Goal: Task Accomplishment & Management: Use online tool/utility

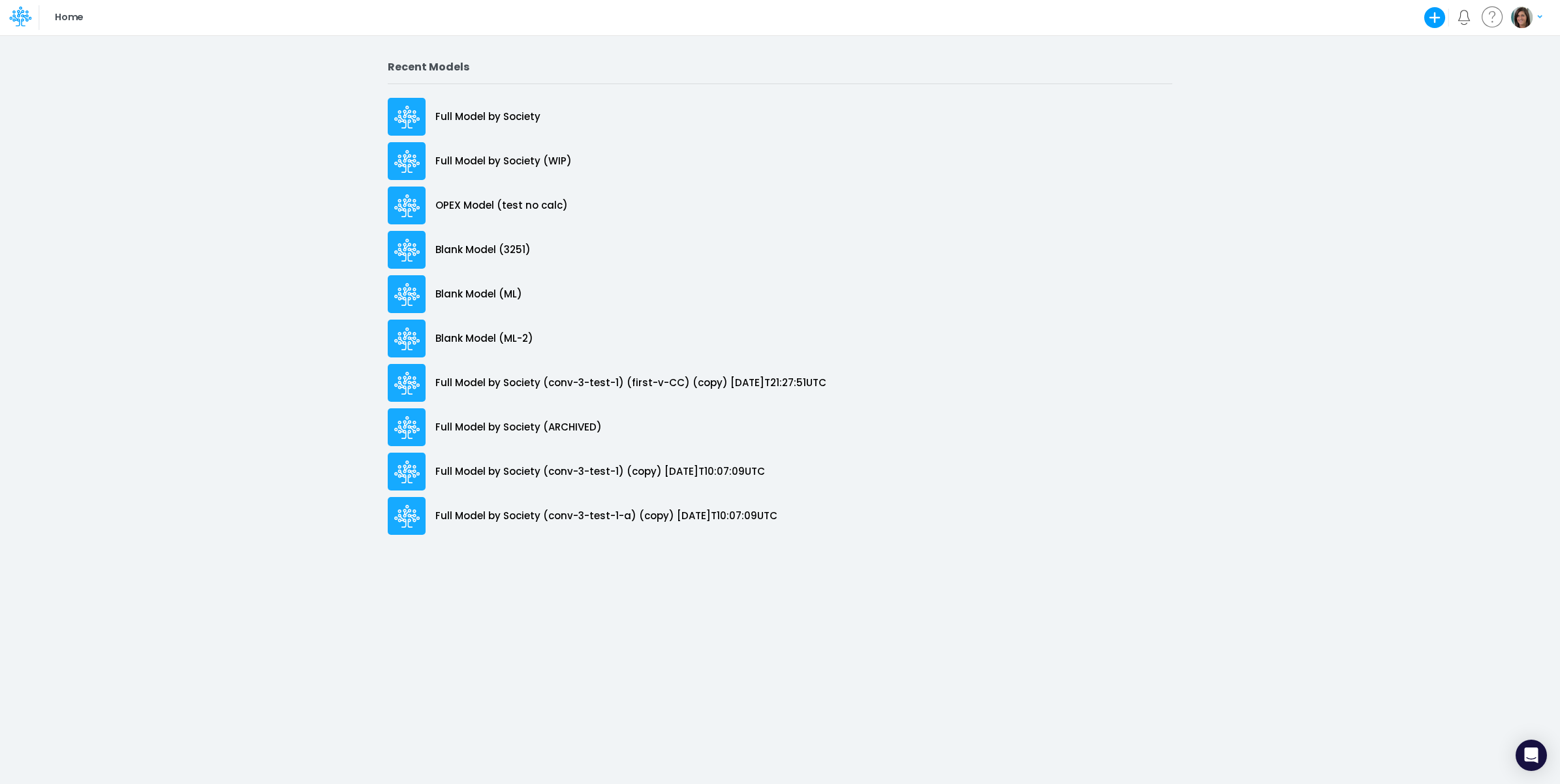
click at [120, 10] on div "Home Create new model Blank Model Use a template My profile settings Log out" at bounding box center [780, 17] width 1404 height 35
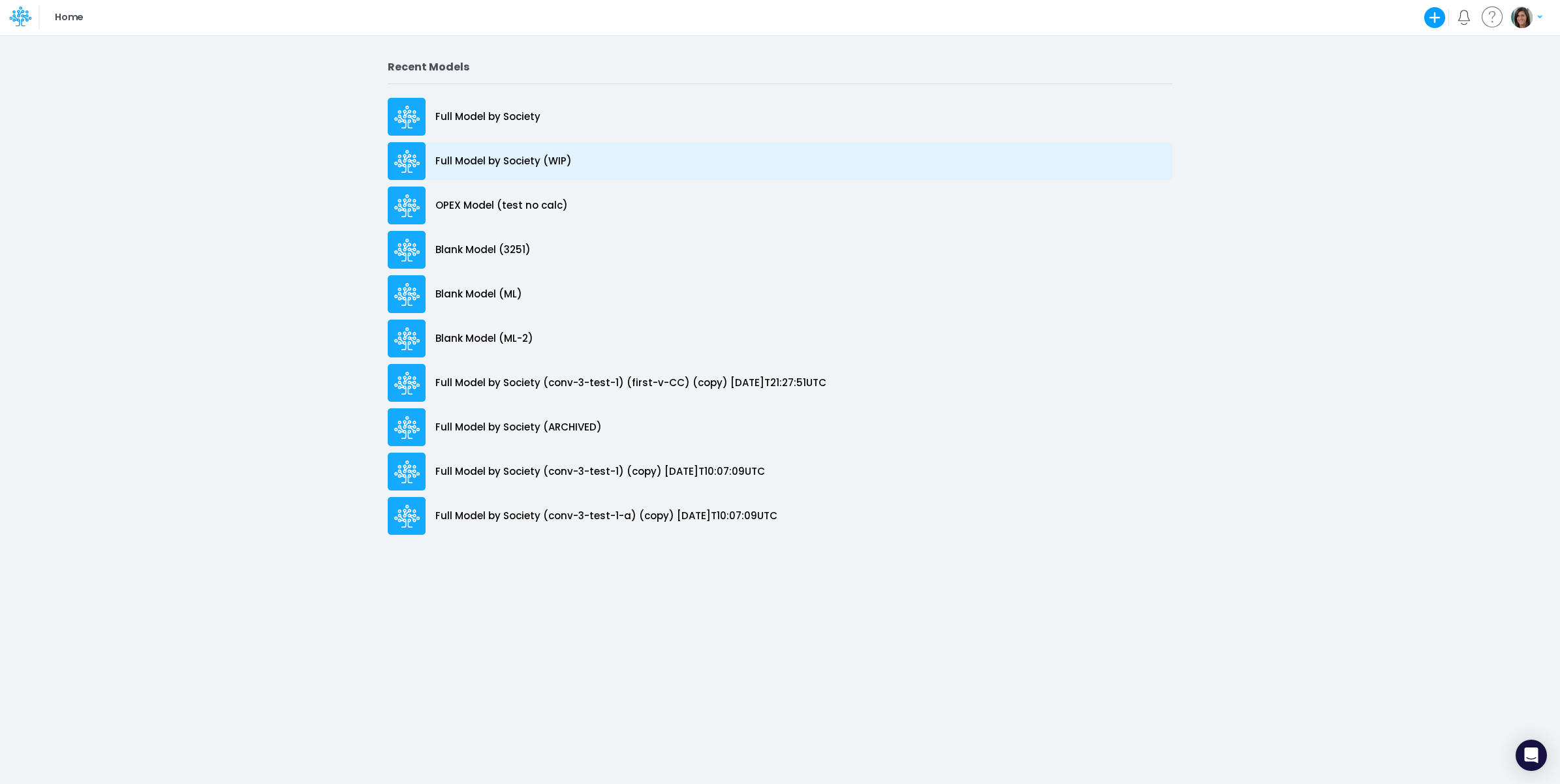
click at [602, 157] on div "Full Model by Society (WIP)" at bounding box center [780, 161] width 784 height 38
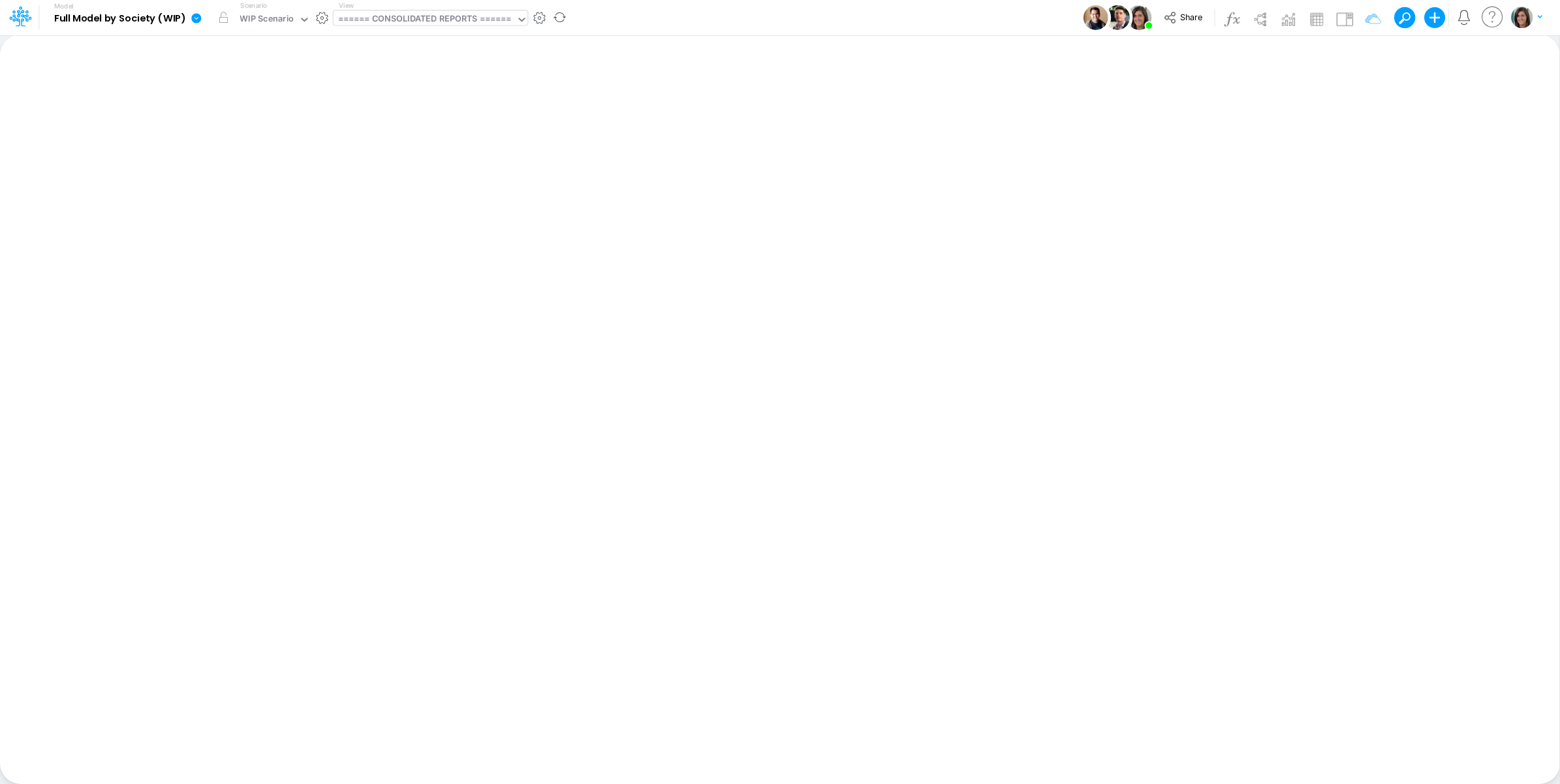
click at [391, 20] on div "====== CONSOLIDATED REPORTS ======" at bounding box center [424, 20] width 173 height 15
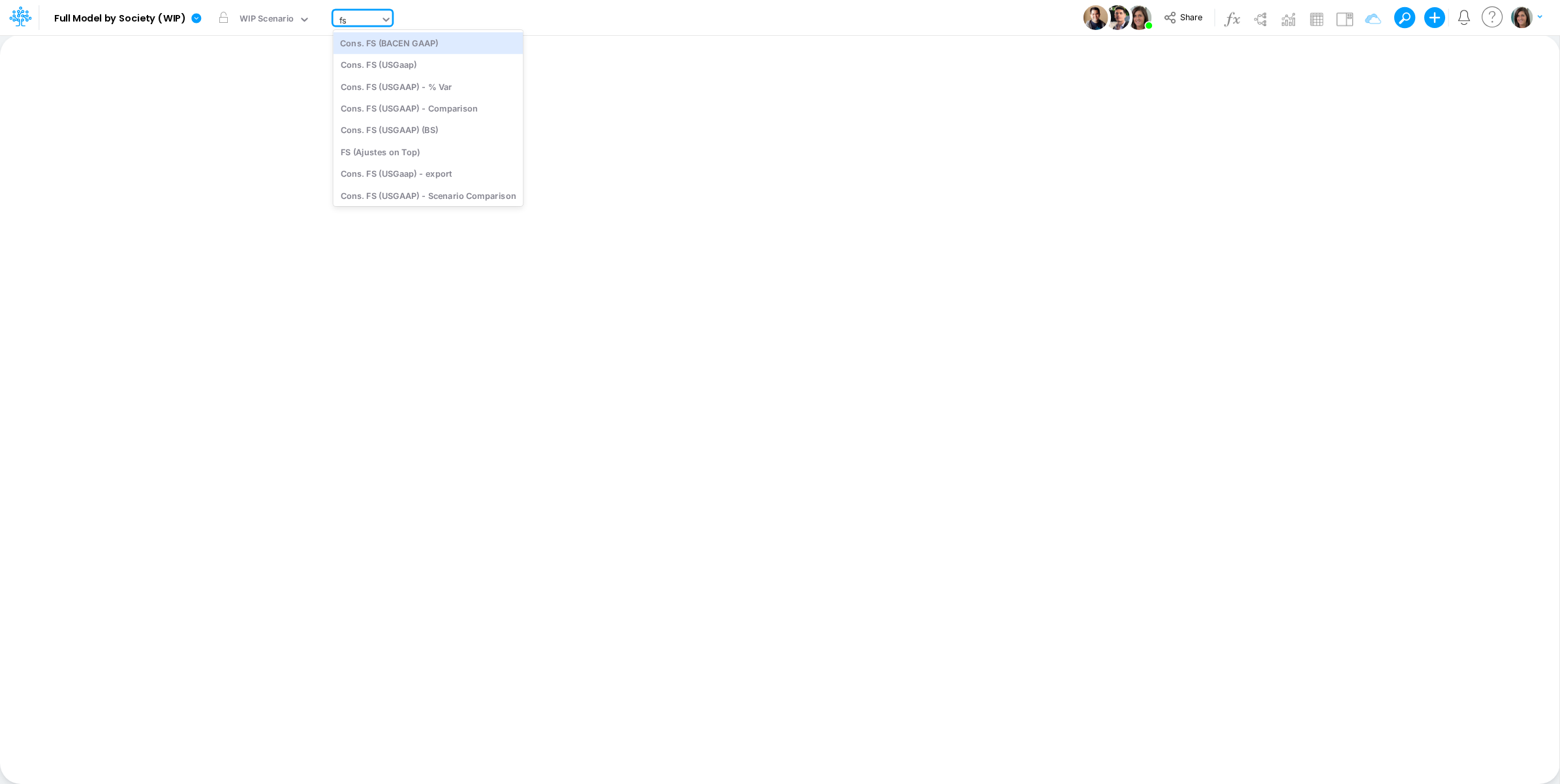
type input "fs"
click at [477, 23] on div "Model Full Model by Society (WIP) Edit model settings Duplicate Import QuickBoo…" at bounding box center [780, 17] width 1404 height 35
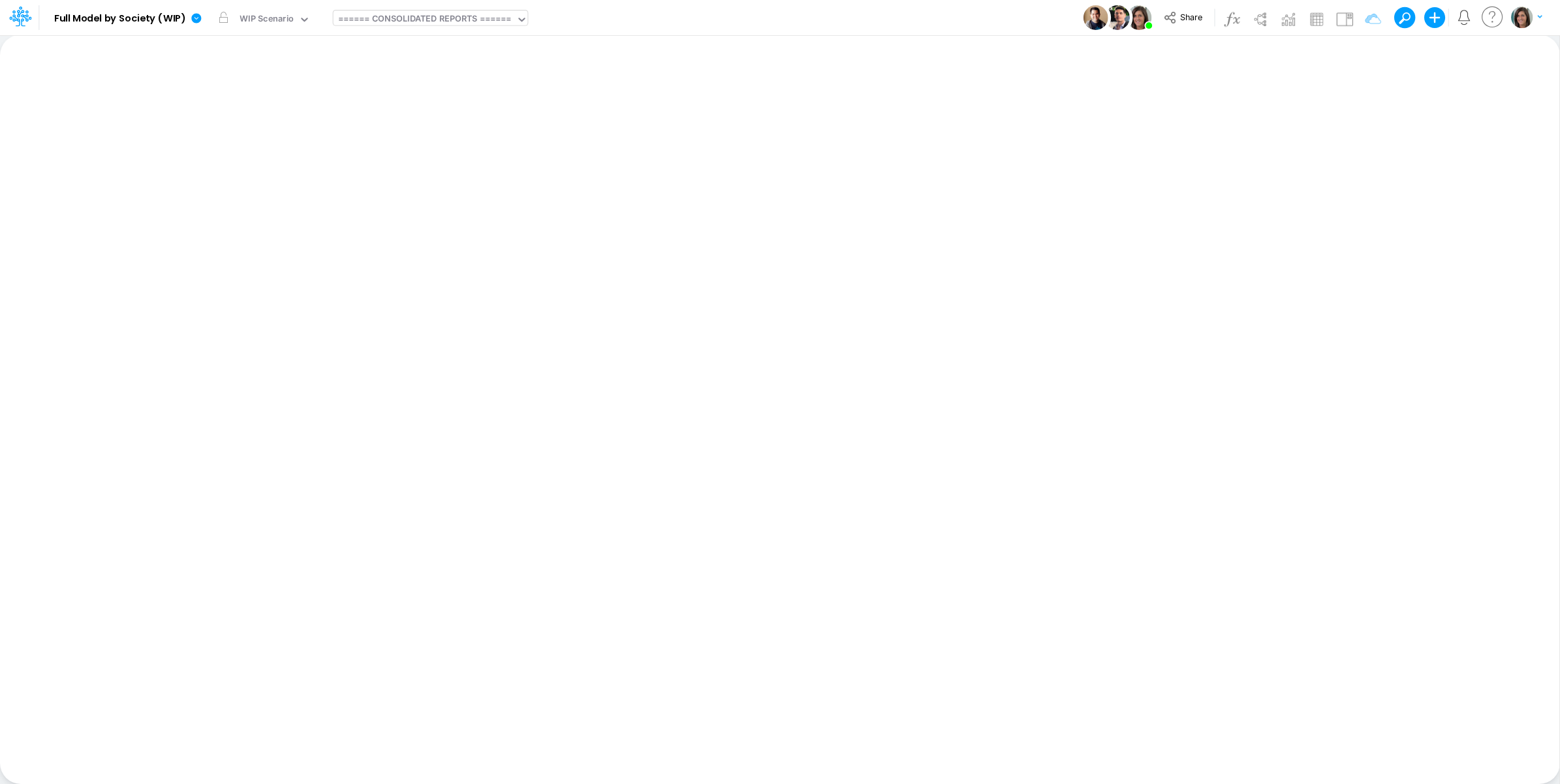
click at [423, 12] on div "====== CONSOLIDATED REPORTS ======" at bounding box center [424, 20] width 173 height 15
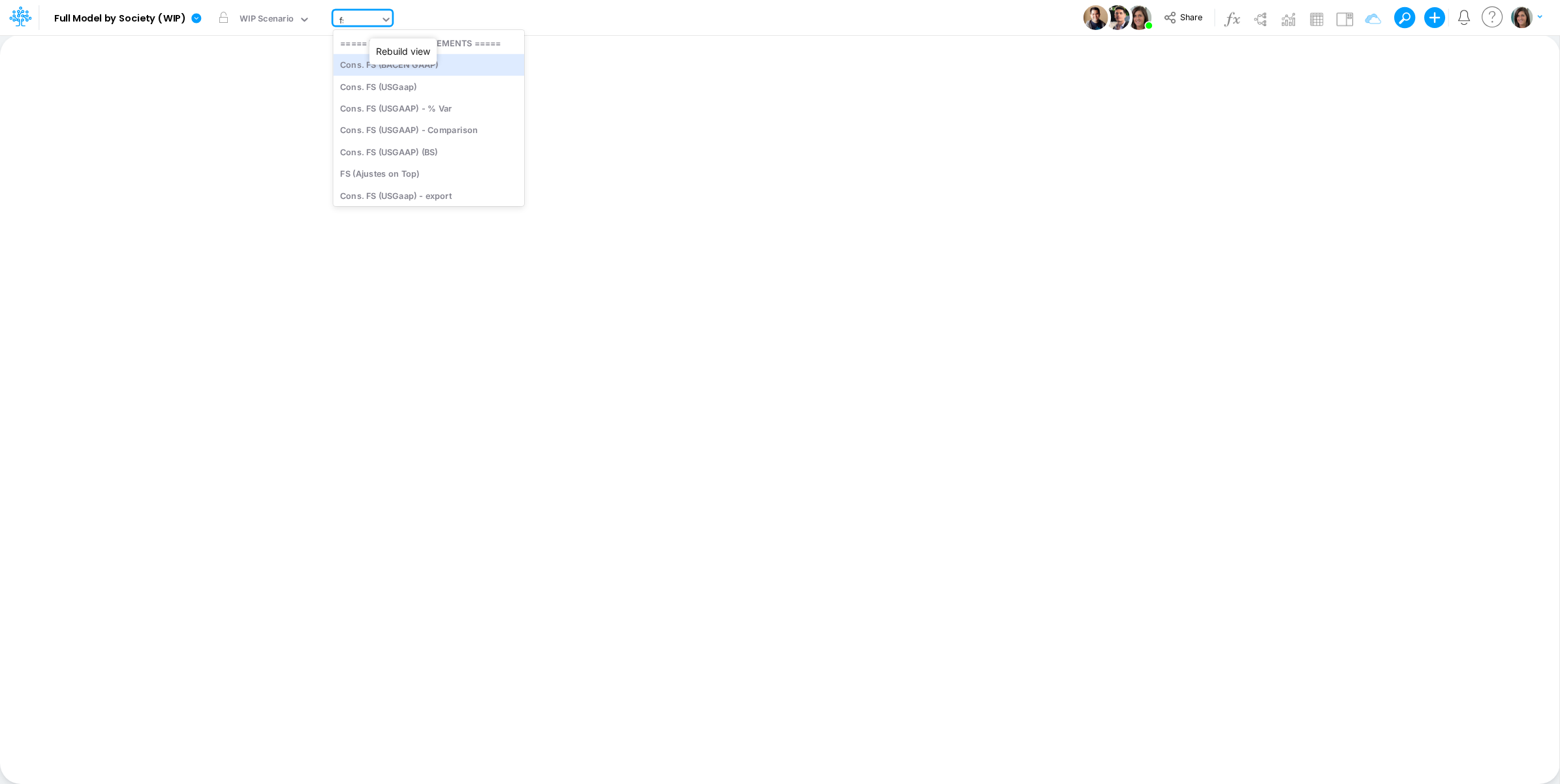
type input "f"
type input "01br"
click at [422, 161] on div "FS (01BR - IP)" at bounding box center [421, 163] width 176 height 21
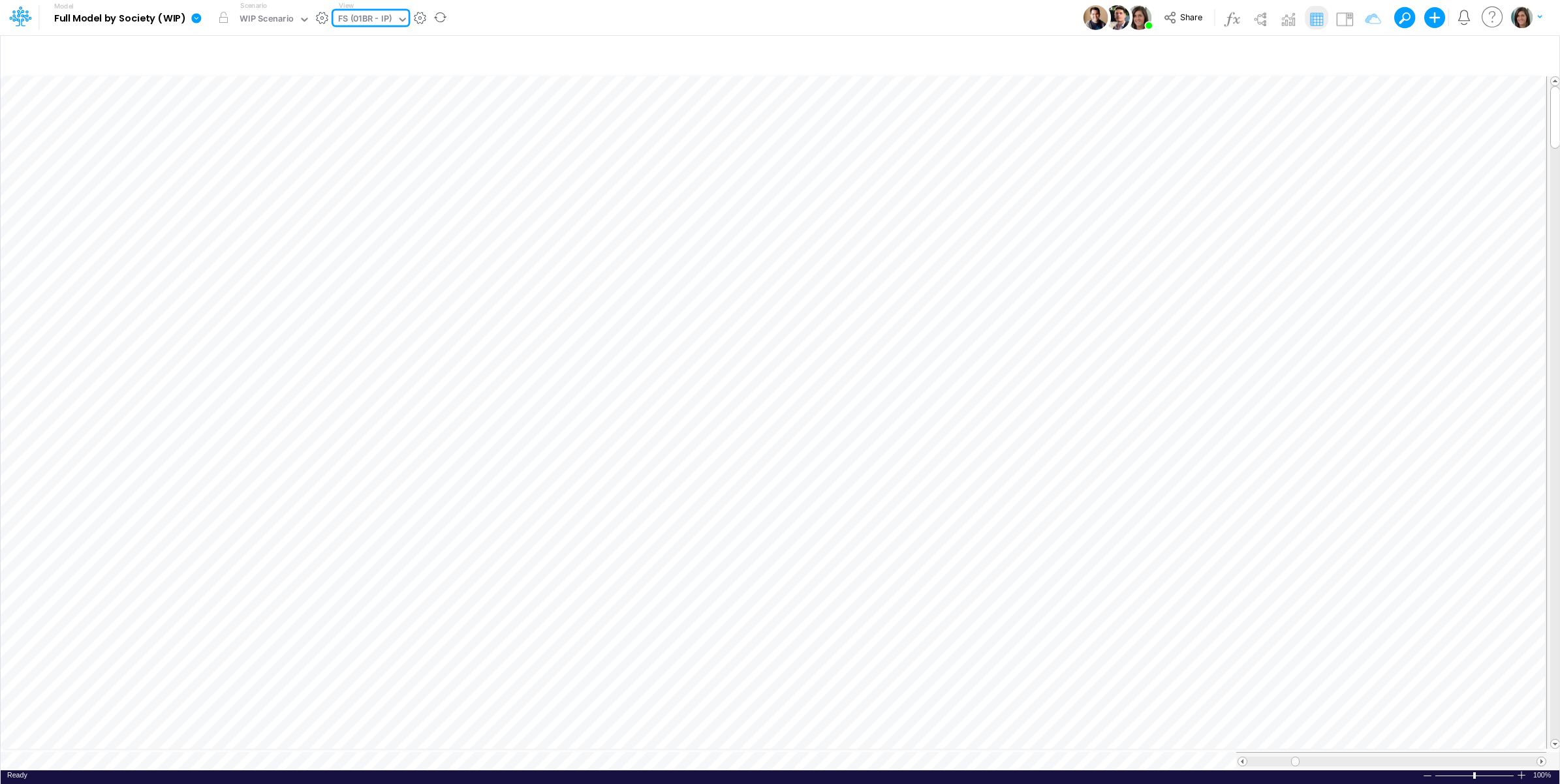
click at [469, 23] on div "Model Full Model by Society (WIP) Edit model settings Duplicate Import QuickBoo…" at bounding box center [780, 17] width 1404 height 35
click at [290, 20] on div "WIP Scenario" at bounding box center [267, 20] width 54 height 15
click at [487, 21] on div "Model Full Model by Society (WIP) Edit model settings Duplicate Import QuickBoo…" at bounding box center [780, 17] width 1404 height 35
click at [298, 17] on icon at bounding box center [303, 19] width 12 height 12
click at [541, 23] on div "Model Full Model by Society (WIP) Edit model settings Duplicate Import QuickBoo…" at bounding box center [780, 17] width 1404 height 35
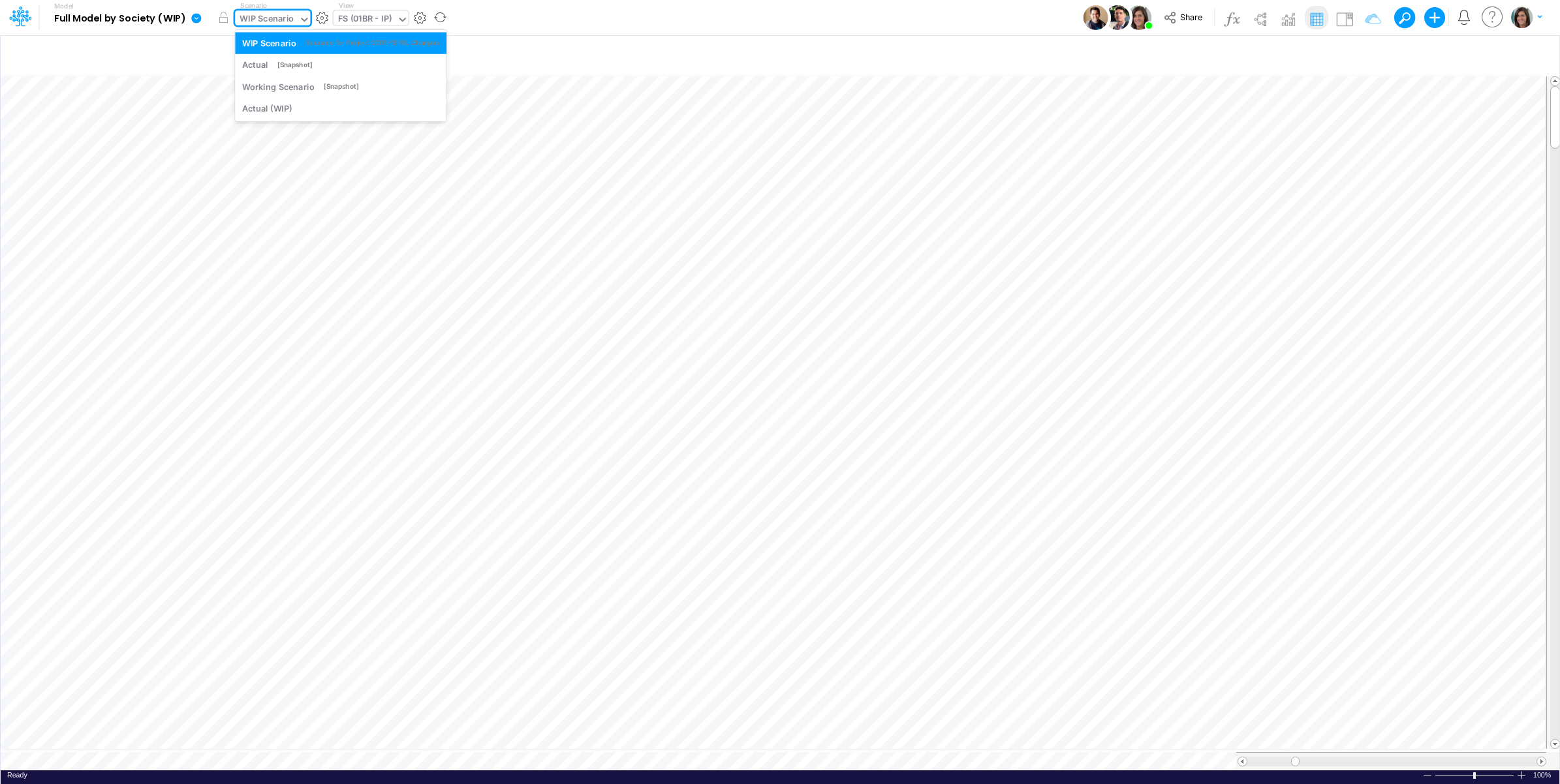
click at [277, 21] on div "WIP Scenario" at bounding box center [267, 20] width 54 height 15
click at [323, 15] on button "button" at bounding box center [322, 18] width 14 height 14
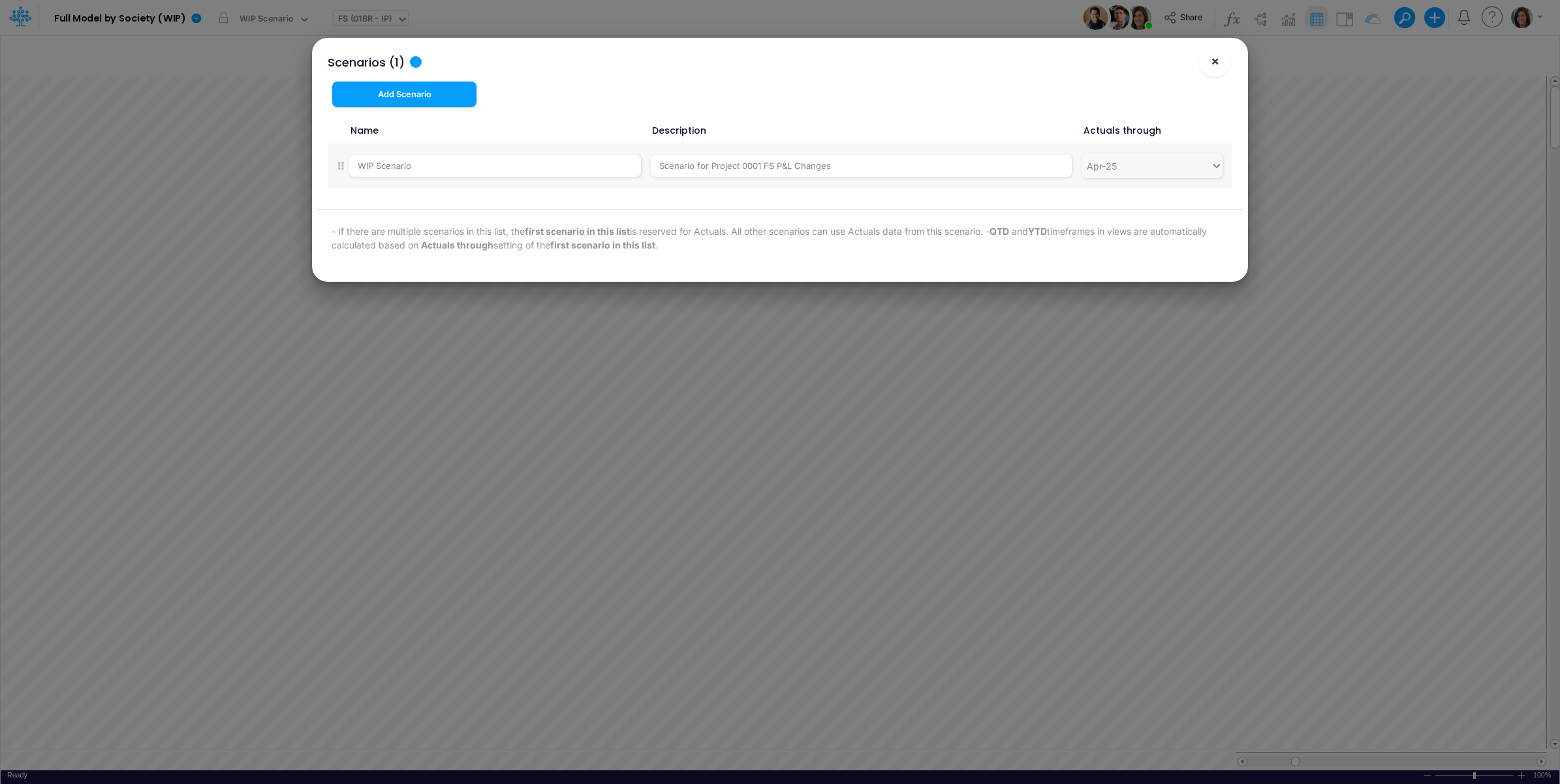
click at [1214, 59] on span "×" at bounding box center [1214, 60] width 8 height 16
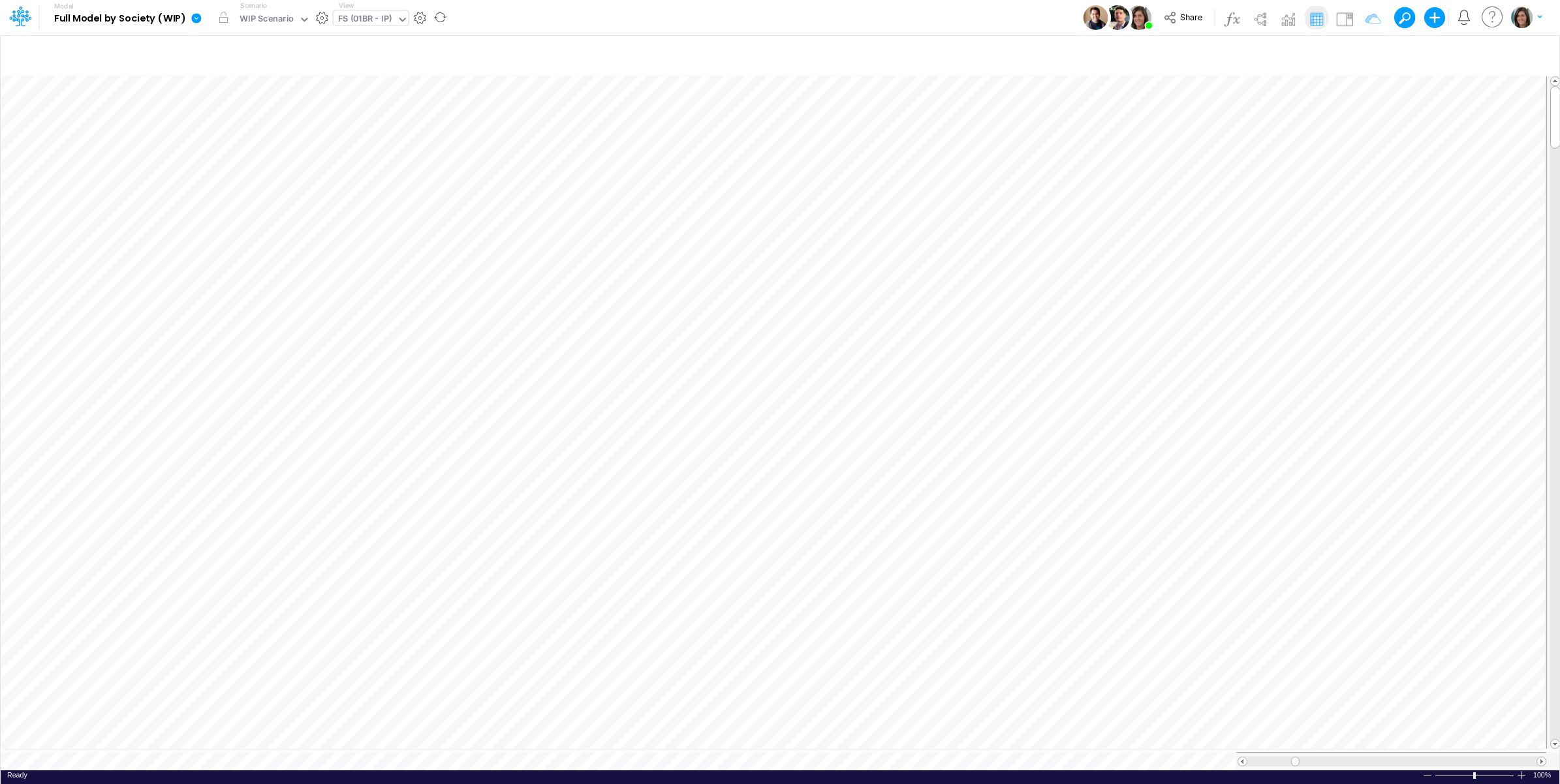
click at [321, 17] on button "button" at bounding box center [322, 18] width 14 height 14
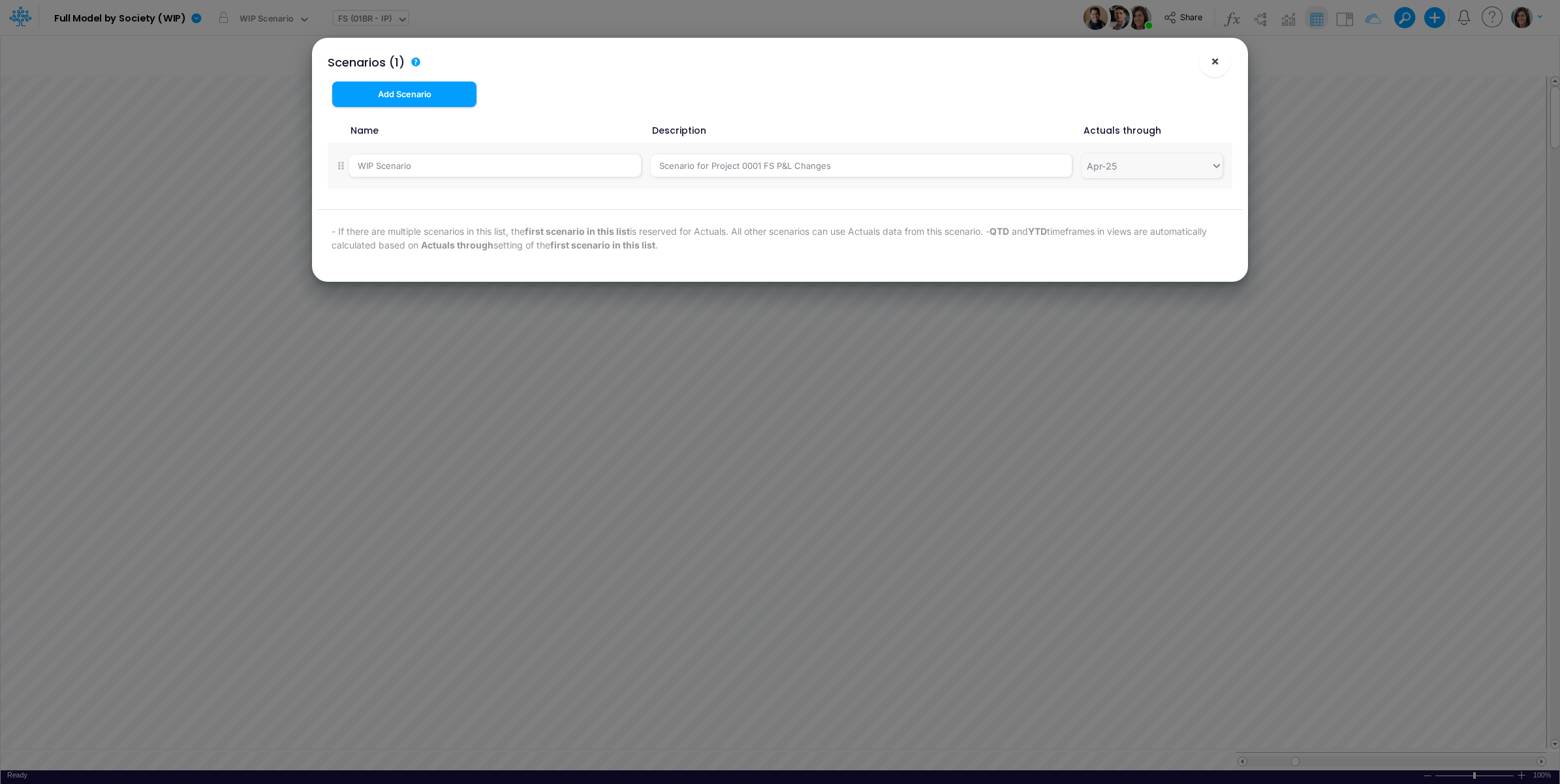
click at [1214, 64] on span "×" at bounding box center [1214, 60] width 8 height 16
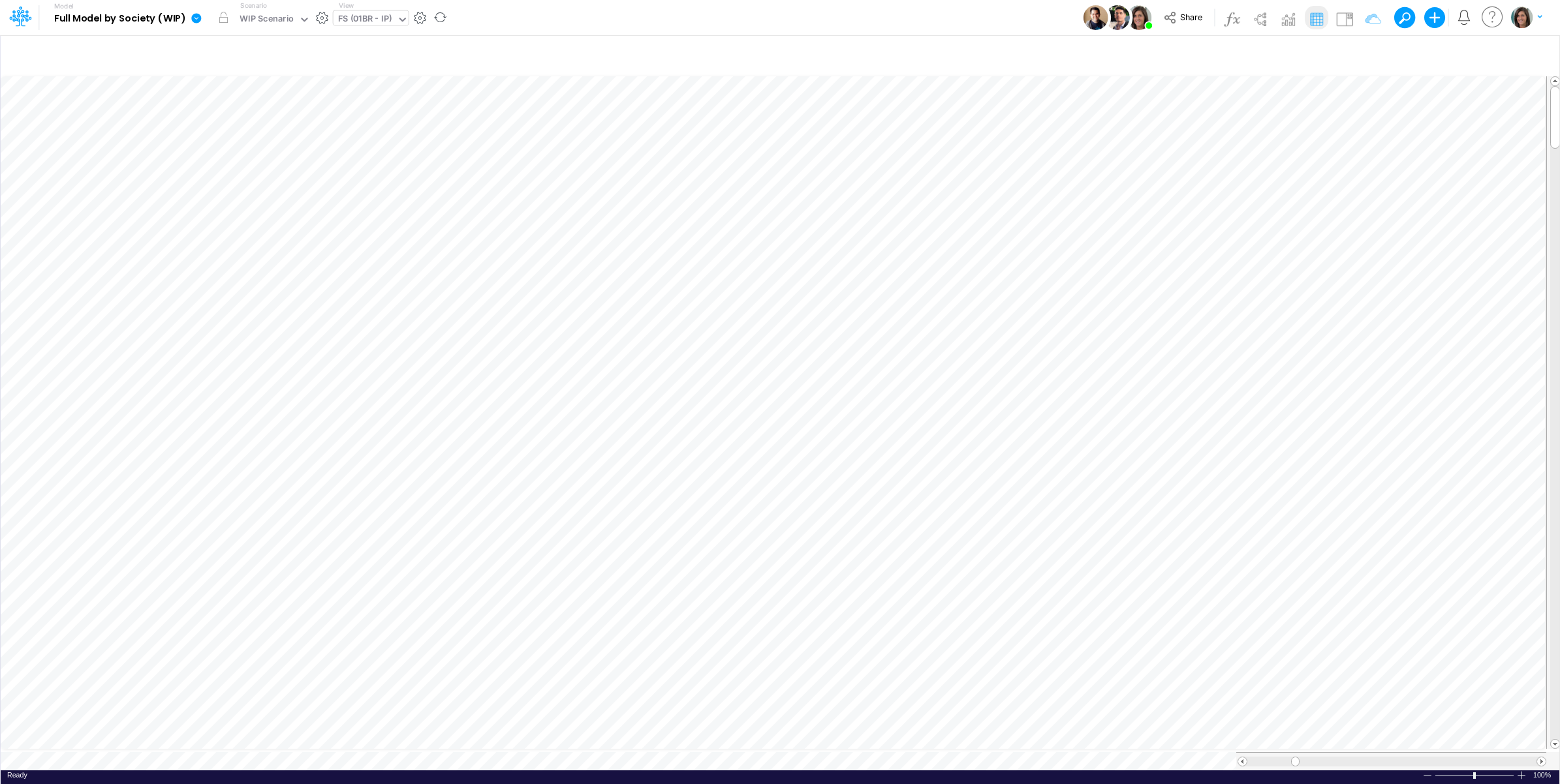
click at [193, 21] on icon at bounding box center [196, 18] width 10 height 10
click at [236, 137] on button "View model info" at bounding box center [263, 135] width 140 height 20
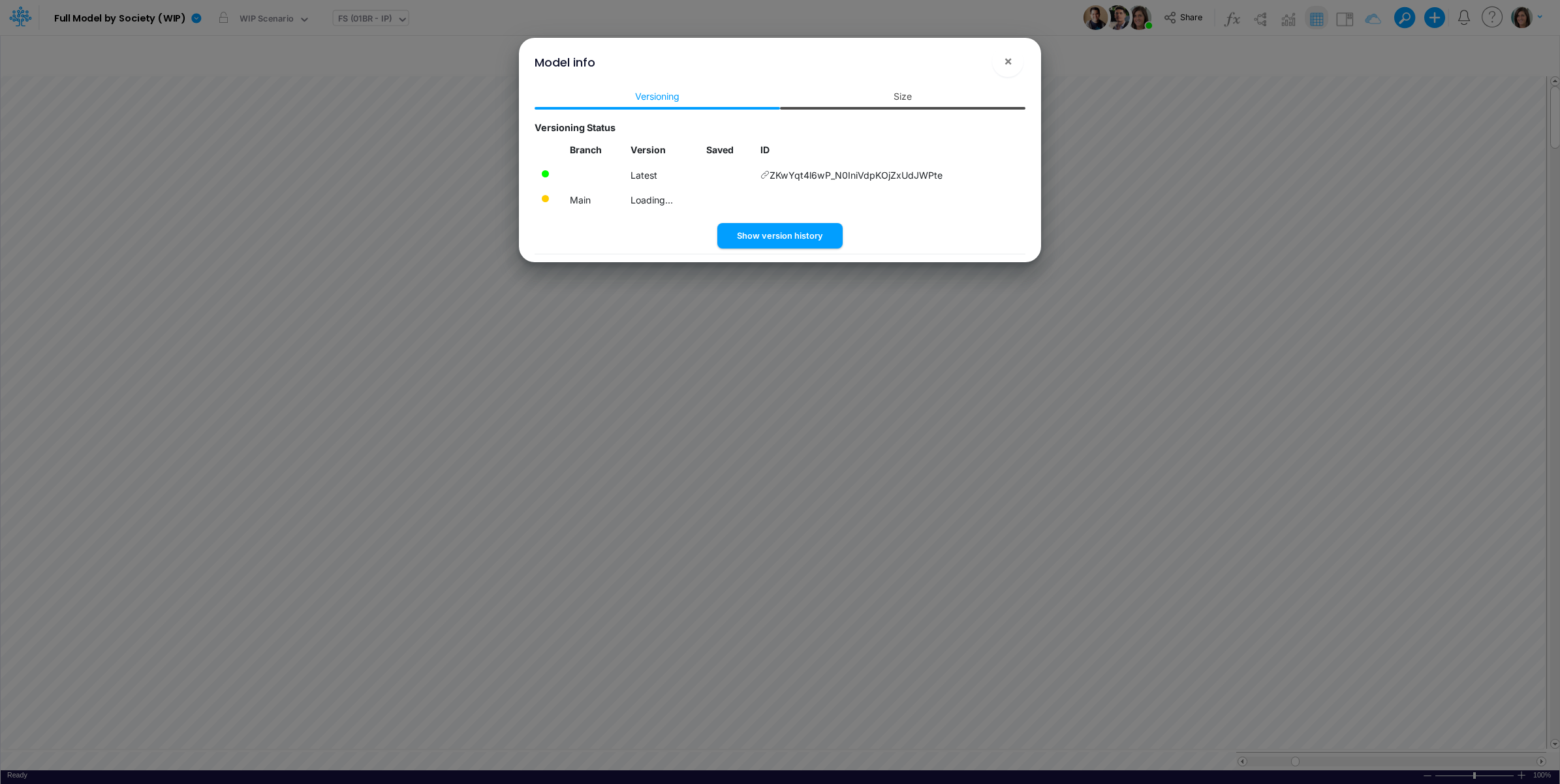
click at [916, 95] on link "Size" at bounding box center [902, 96] width 245 height 24
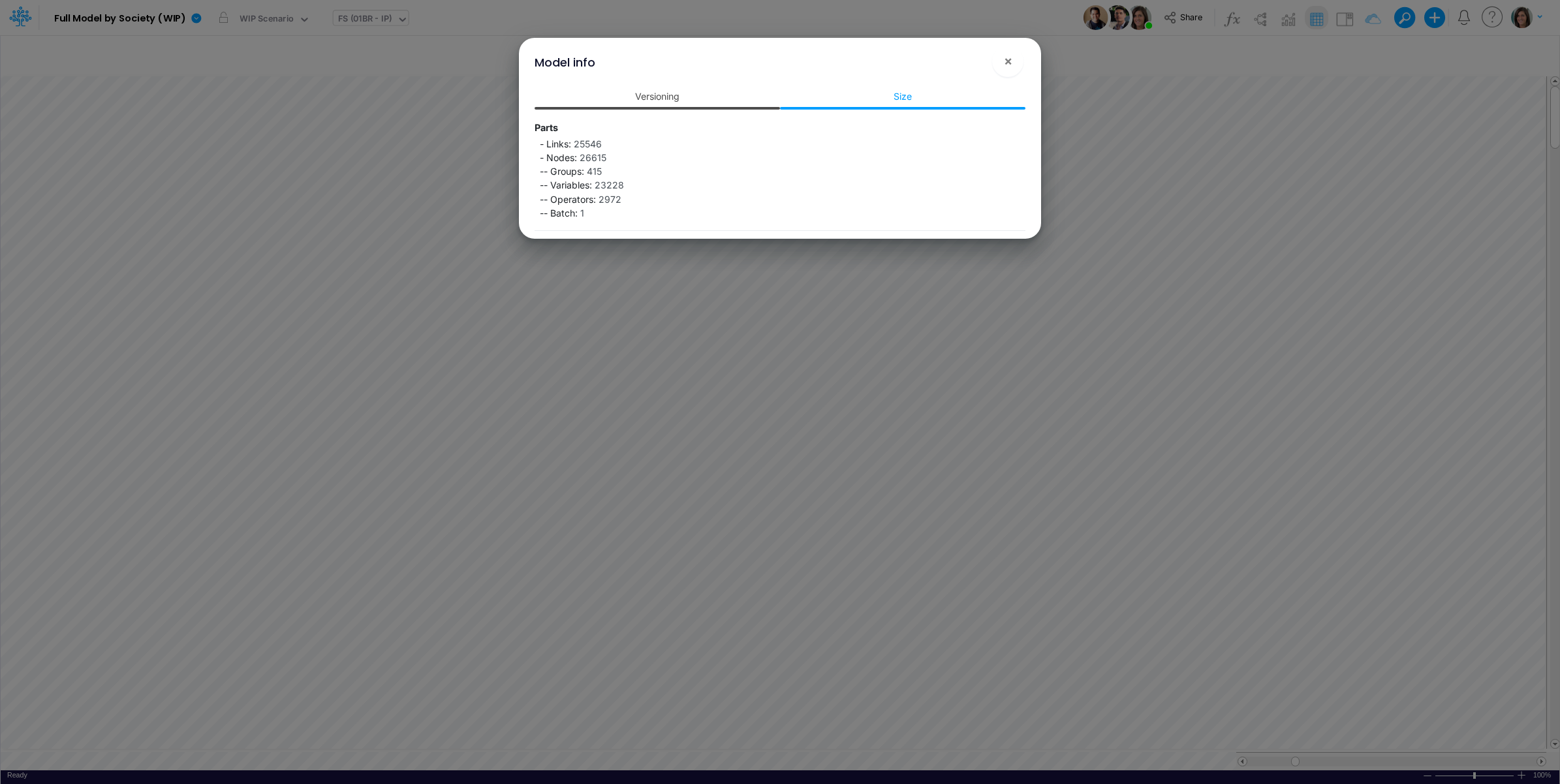
click at [666, 95] on link "Versioning" at bounding box center [657, 96] width 245 height 24
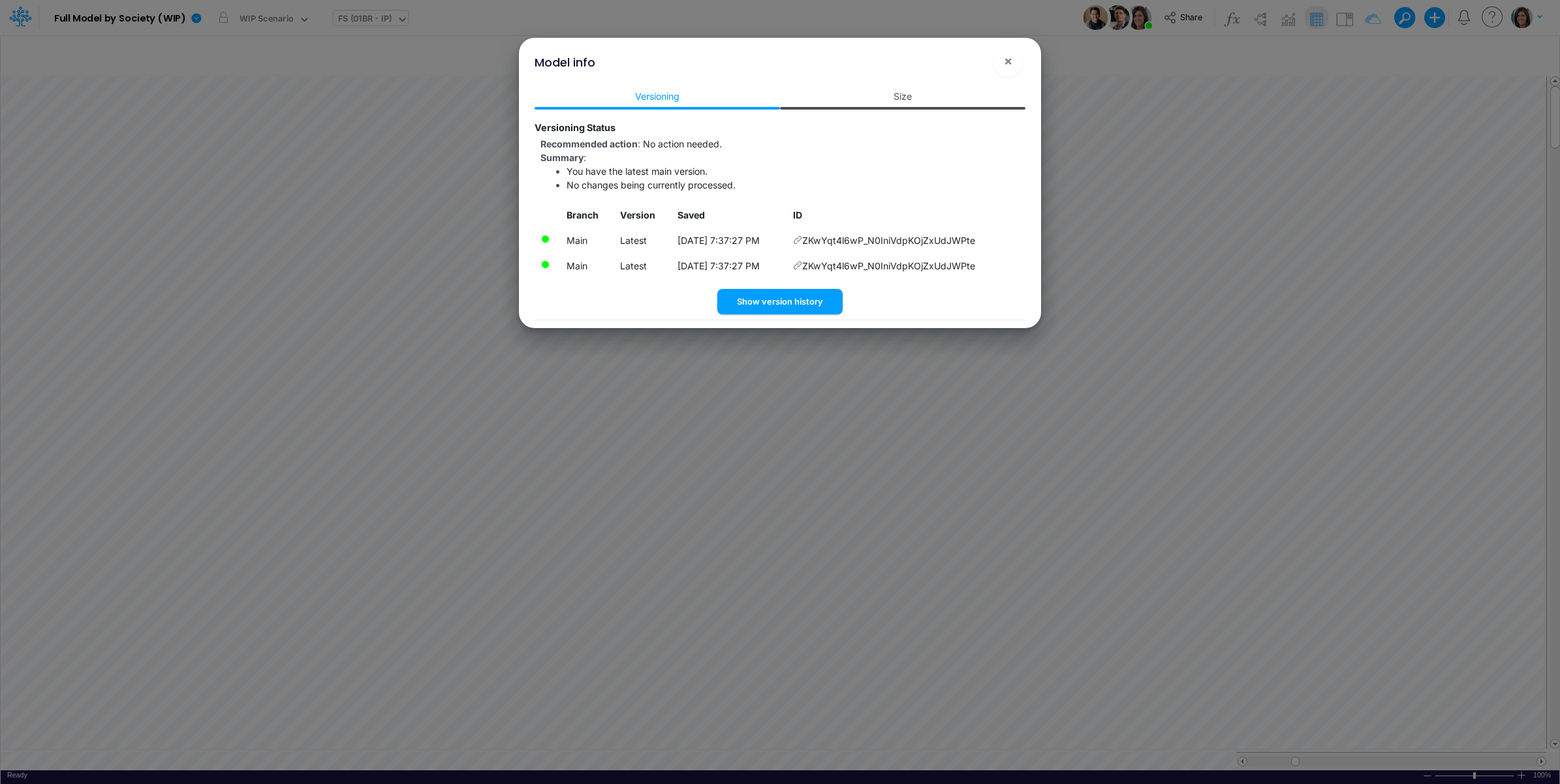
click at [908, 101] on link "Size" at bounding box center [902, 96] width 245 height 24
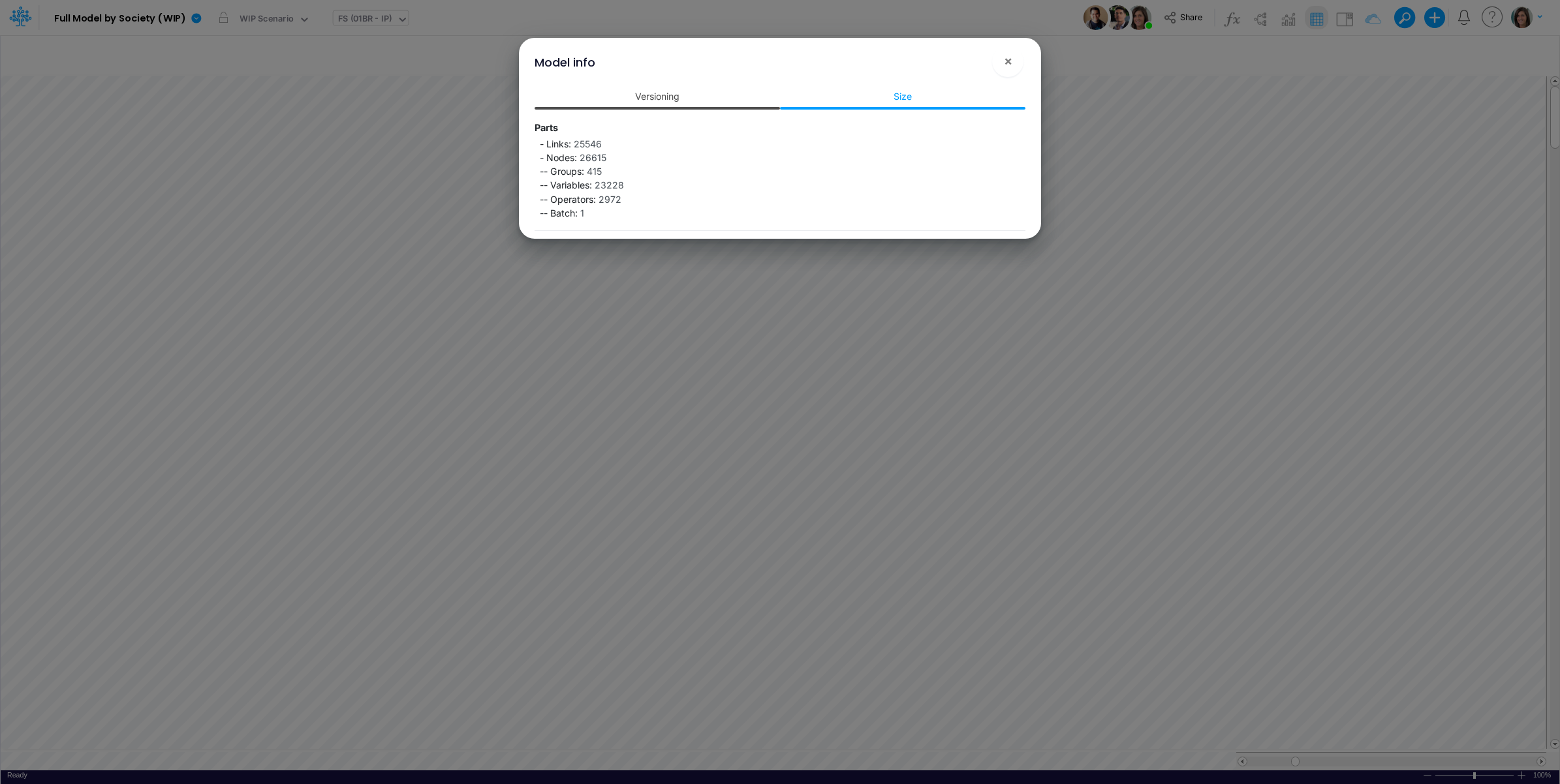
click at [666, 99] on link "Versioning" at bounding box center [657, 96] width 245 height 24
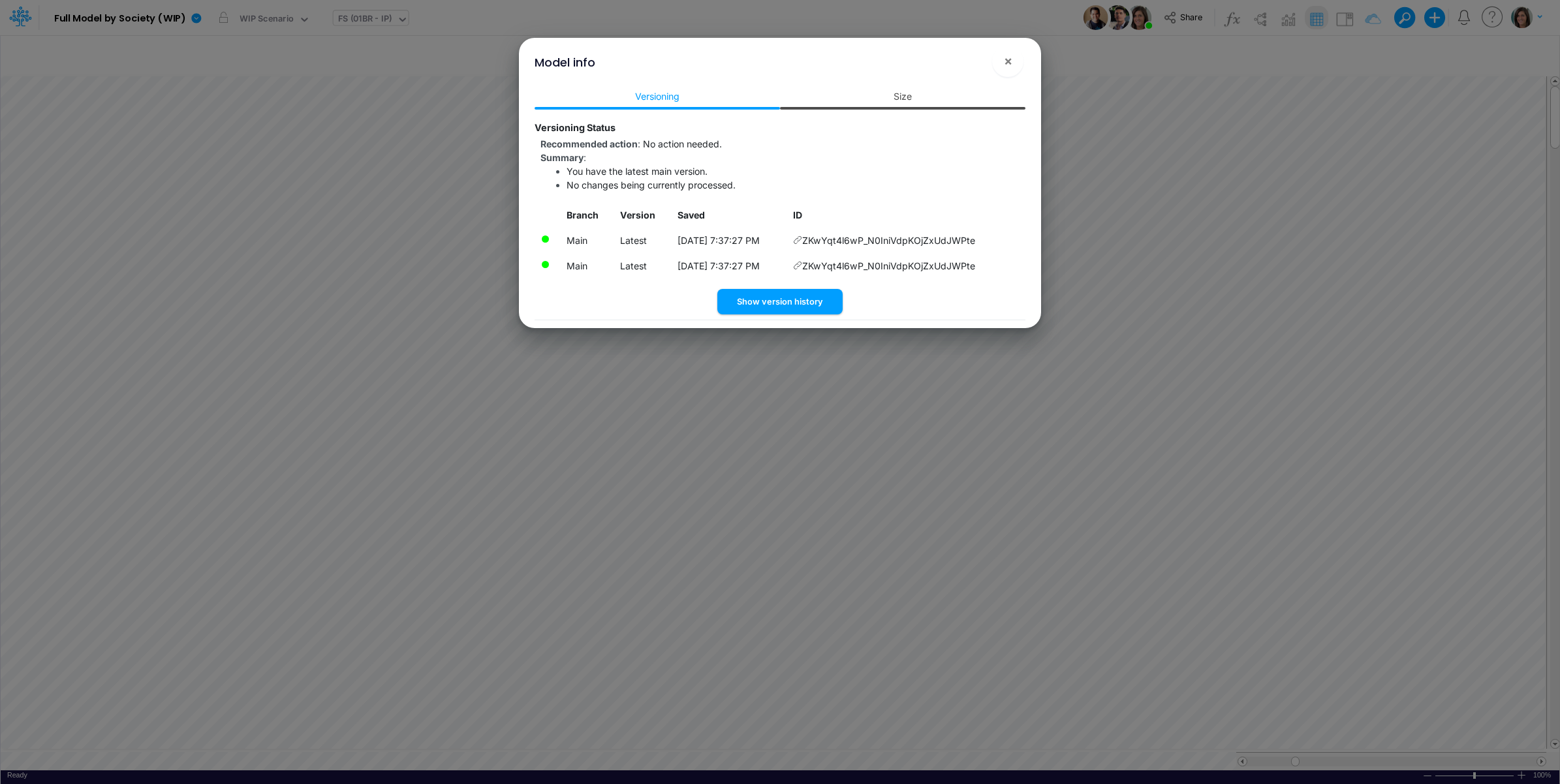
click at [916, 99] on link "Size" at bounding box center [902, 96] width 245 height 24
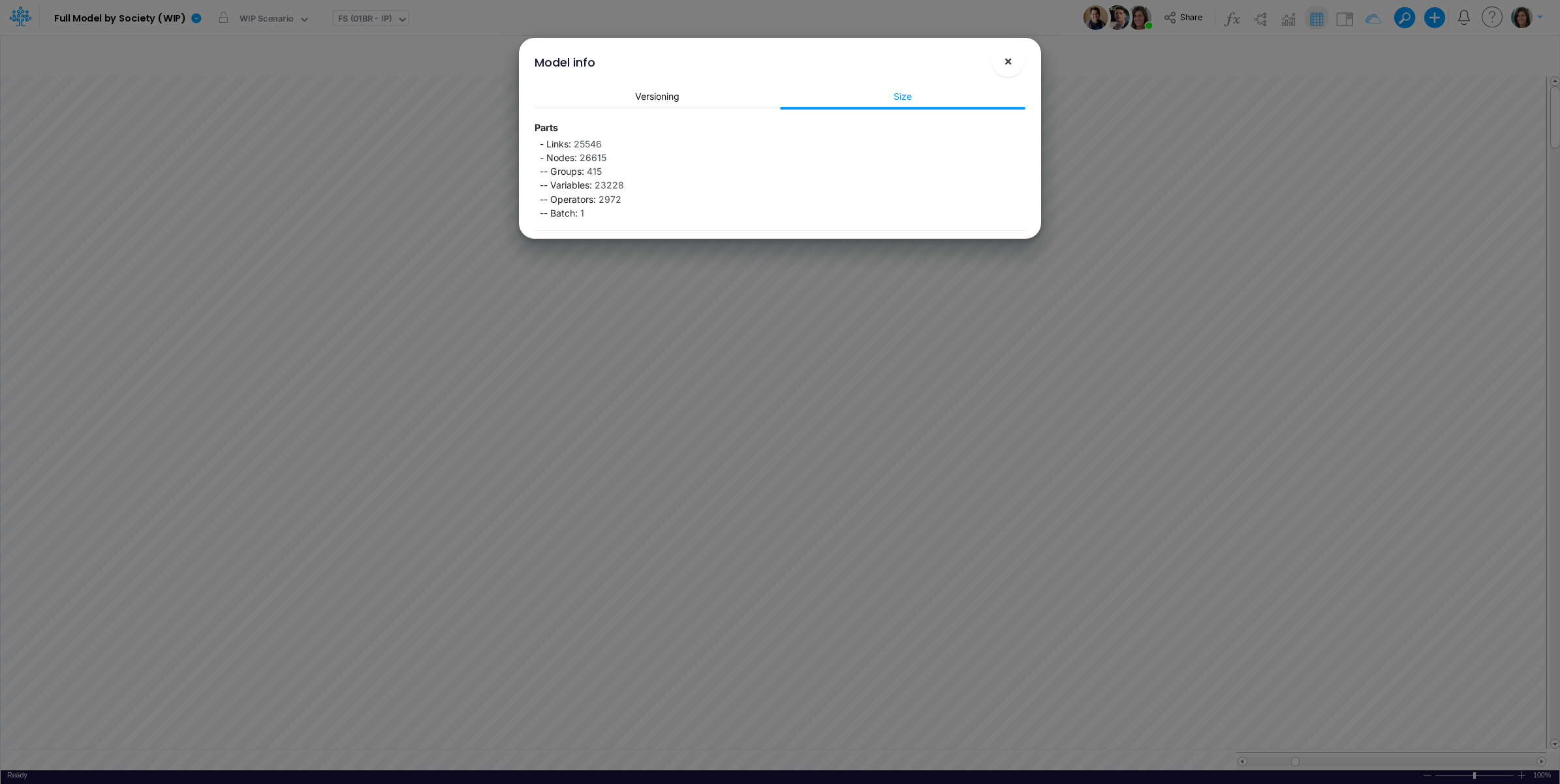
click at [1011, 52] on button "×" at bounding box center [1007, 61] width 31 height 31
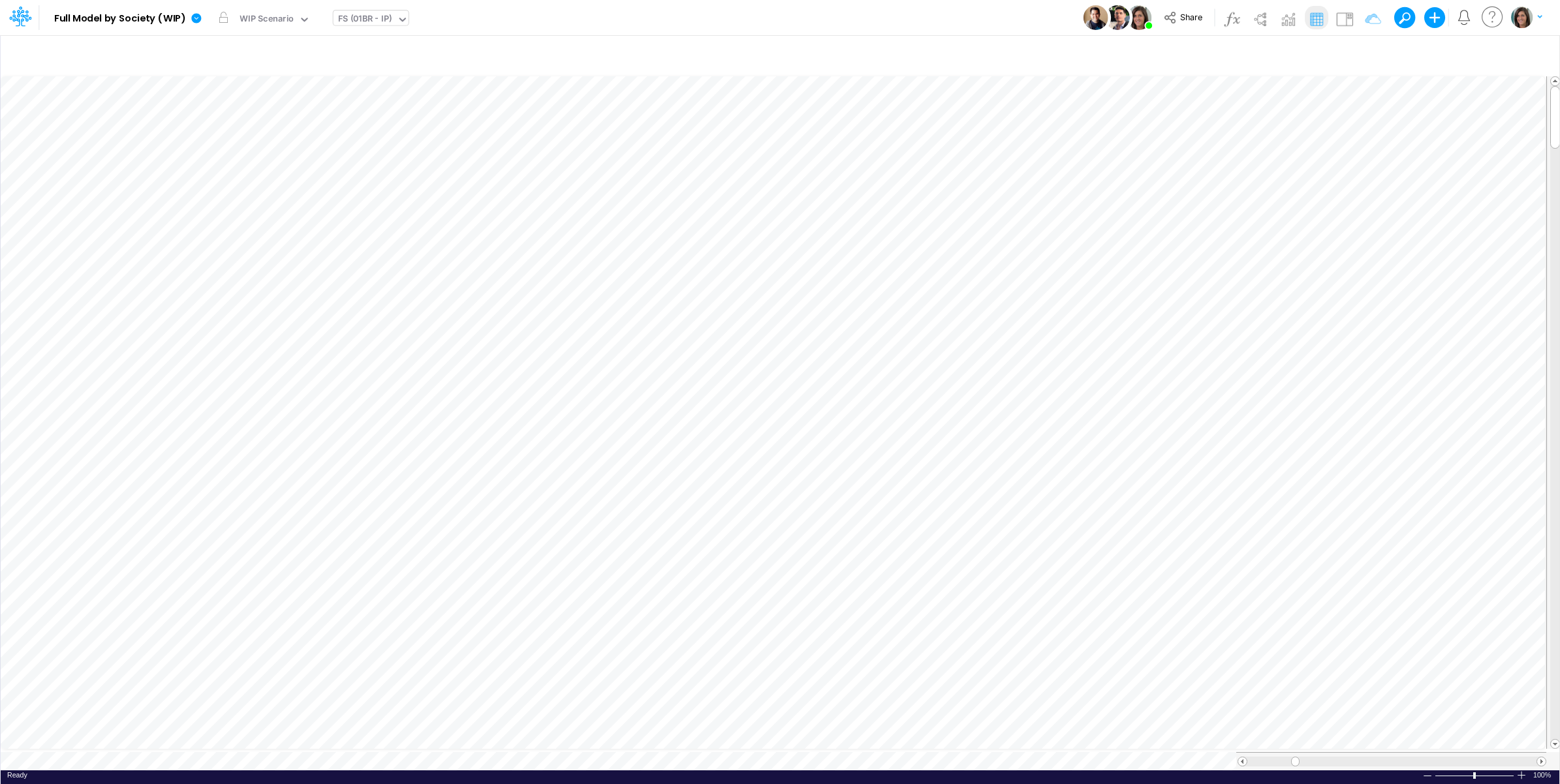
click at [511, 14] on div "Model Full Model by Society (WIP) Edit model settings Duplicate Import QuickBoo…" at bounding box center [780, 17] width 1404 height 35
click at [663, 15] on div "Model Full Model by Society (WIP) Edit model settings Duplicate Import QuickBoo…" at bounding box center [780, 17] width 1404 height 35
click at [323, 21] on button "button" at bounding box center [322, 18] width 14 height 14
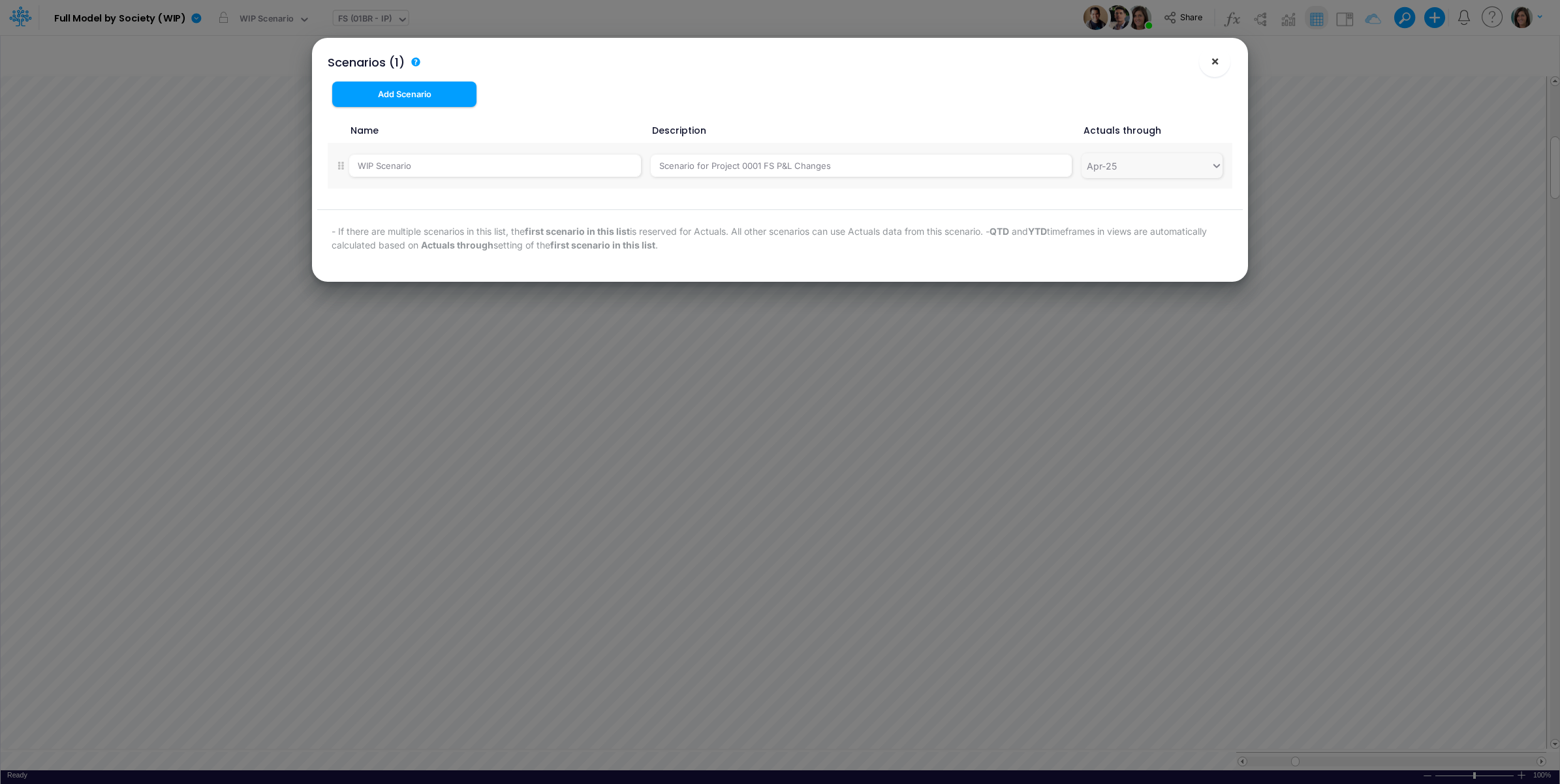
click at [1219, 57] on span "×" at bounding box center [1214, 60] width 8 height 16
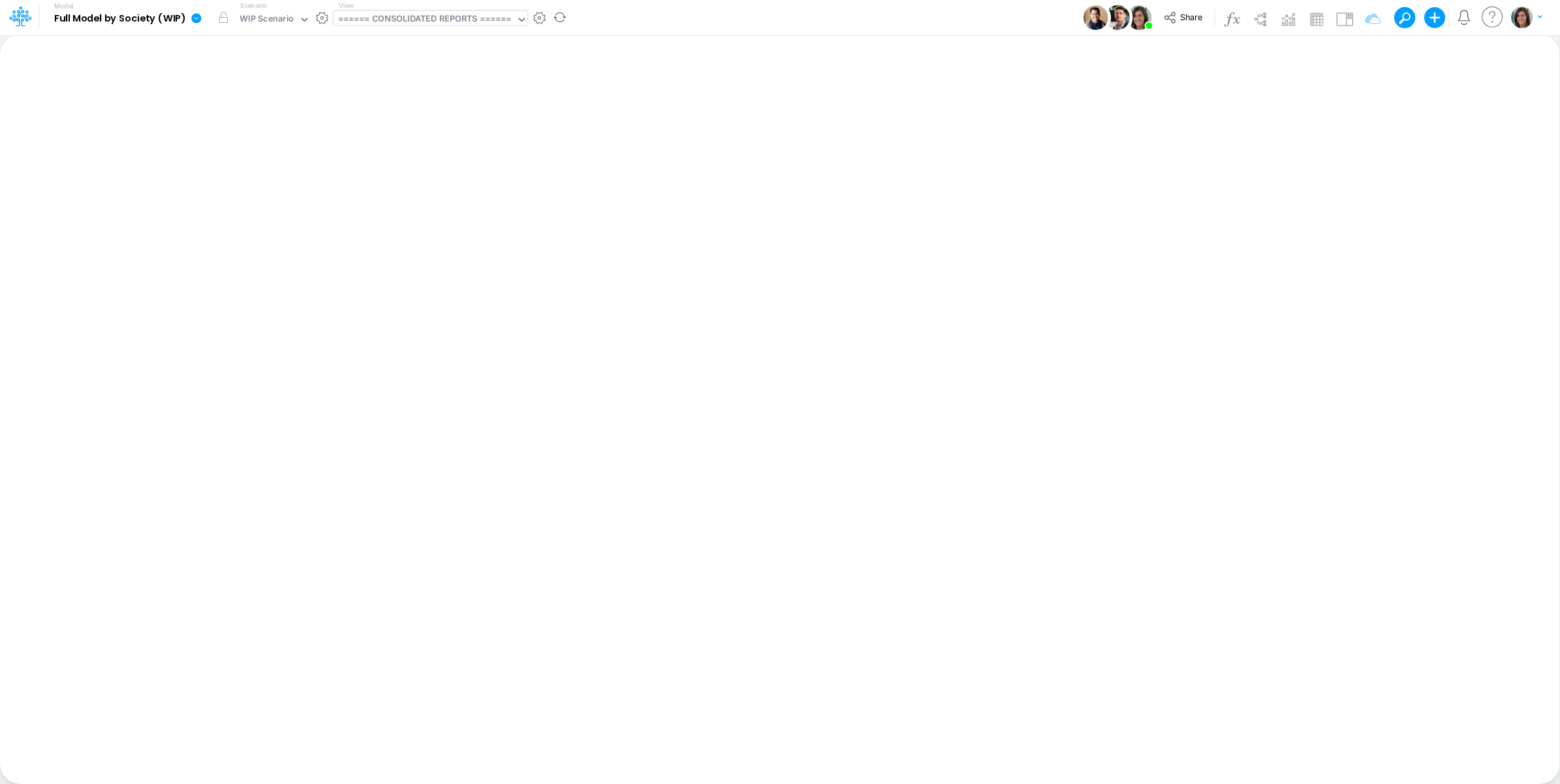
click at [463, 18] on div "====== CONSOLIDATED REPORTS ======" at bounding box center [424, 20] width 173 height 15
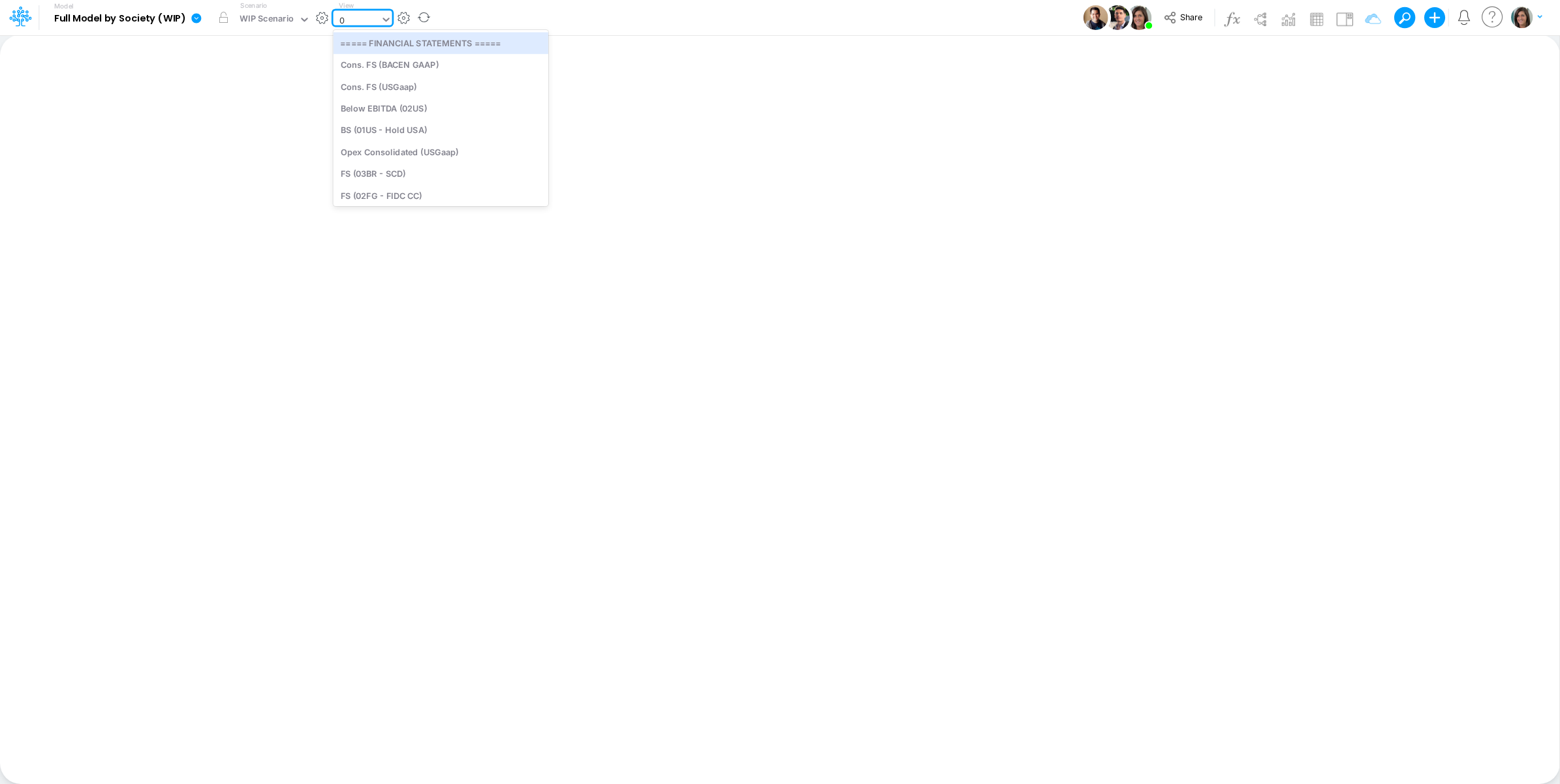
type input "01"
click at [438, 68] on div "BS (01US - Hold USA)" at bounding box center [440, 64] width 215 height 21
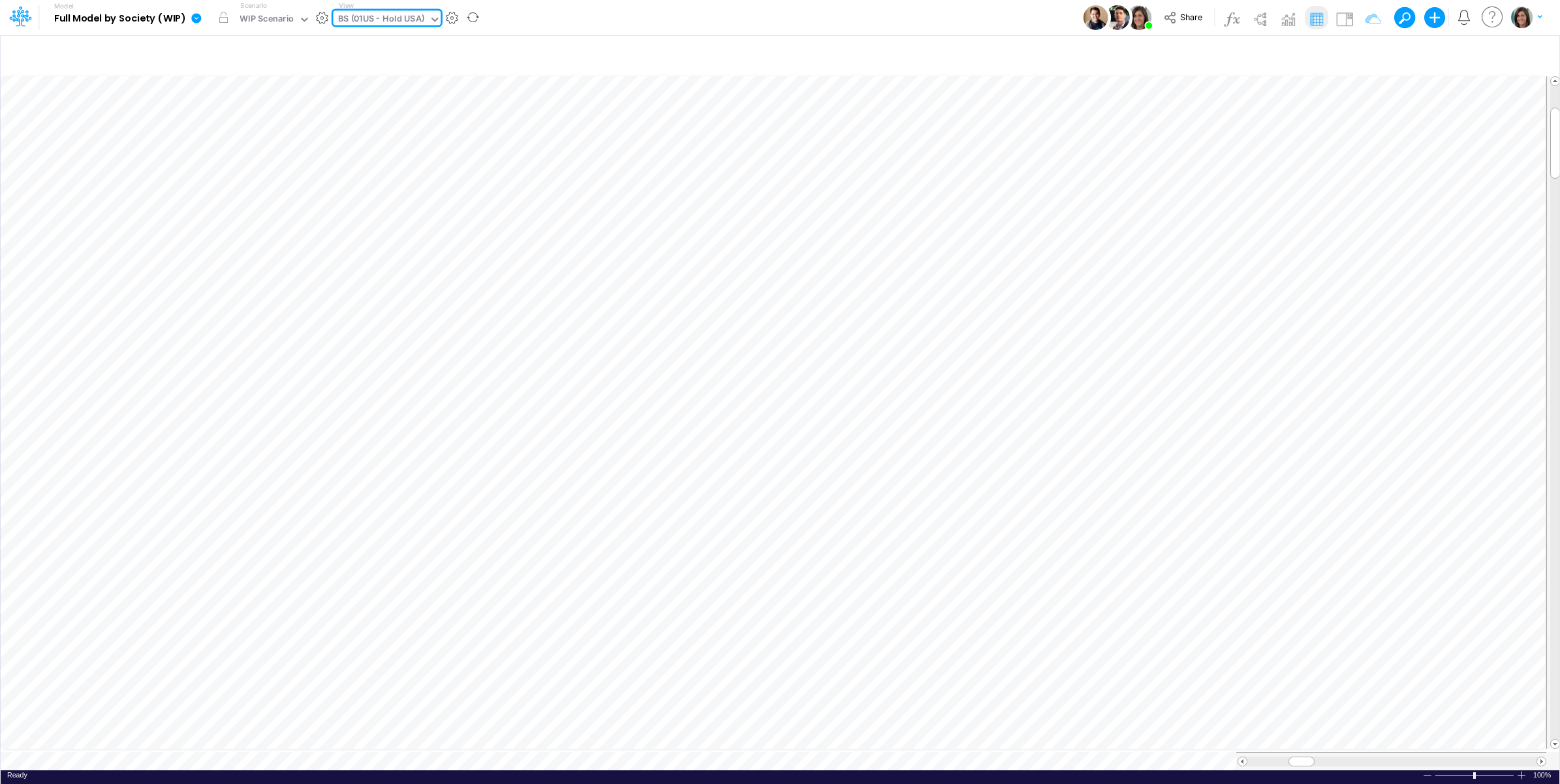
click at [386, 17] on div "BS (01US - Hold USA)" at bounding box center [381, 20] width 86 height 15
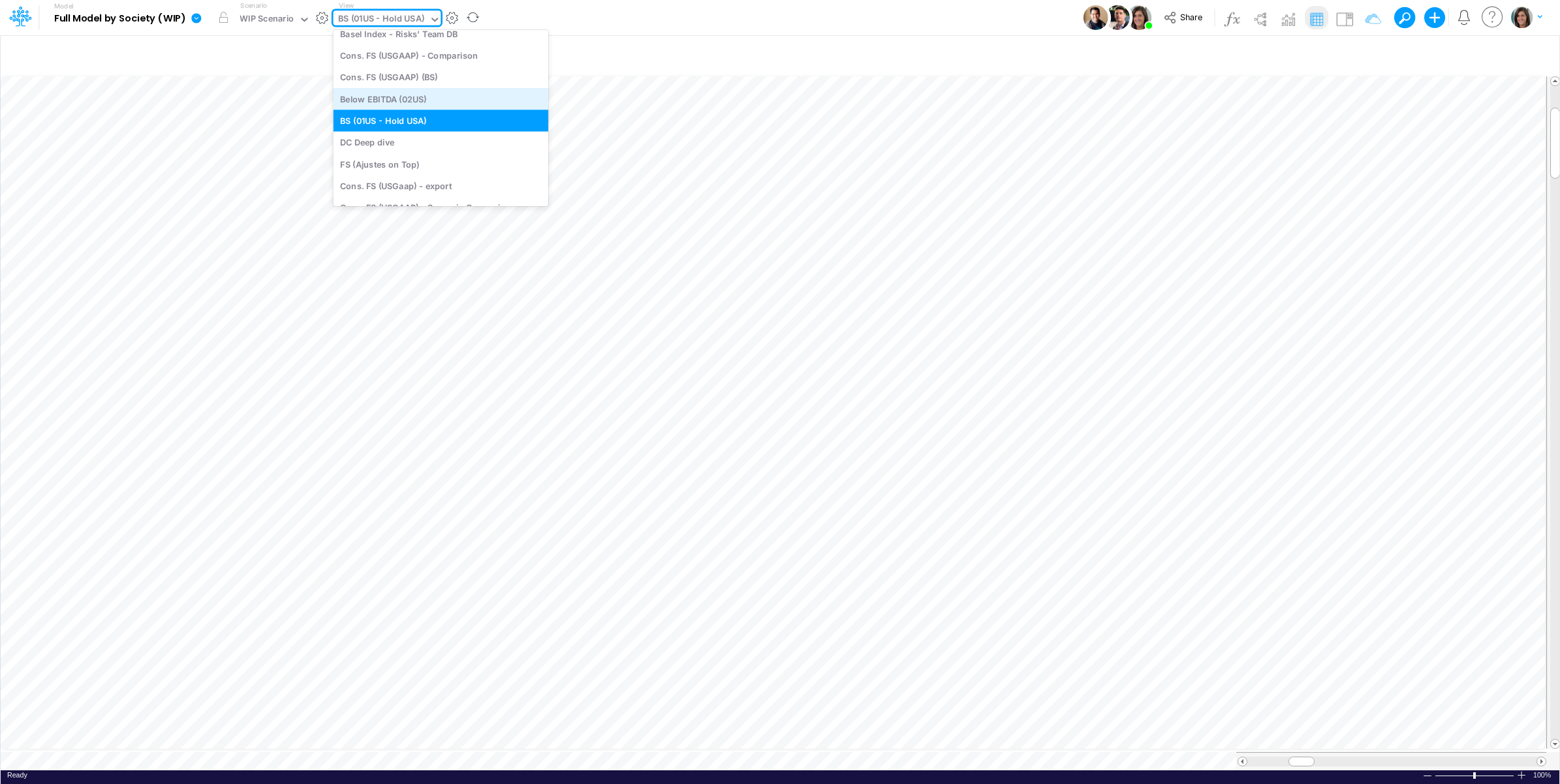
scroll to position [213, 0]
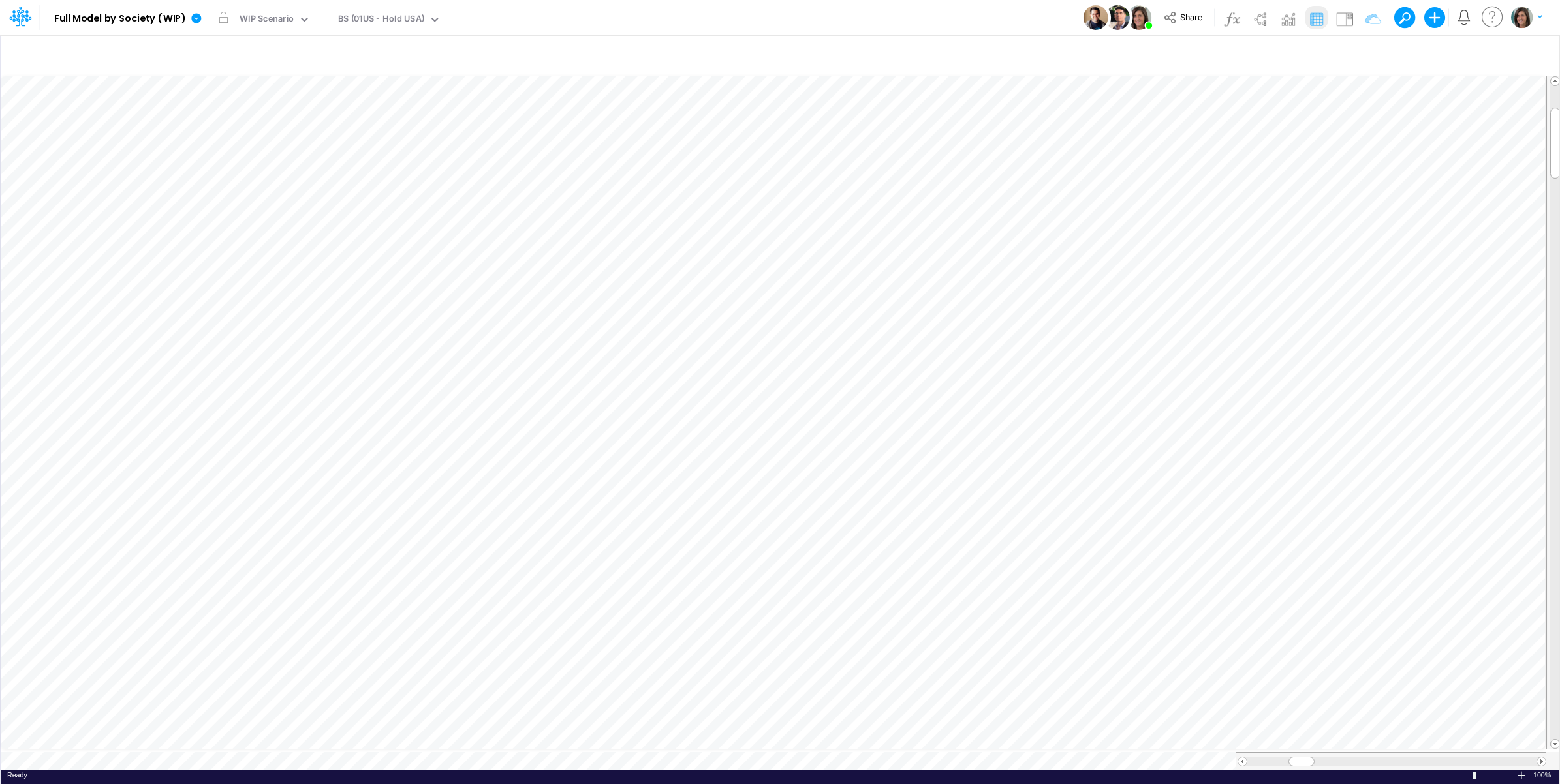
click at [532, 17] on div "Model Full Model by Society (WIP) Edit model settings Duplicate Import QuickBoo…" at bounding box center [780, 17] width 1404 height 35
click at [610, 23] on div "Model Full Model by Society (WIP) Edit model settings Duplicate Import QuickBoo…" at bounding box center [780, 17] width 1404 height 35
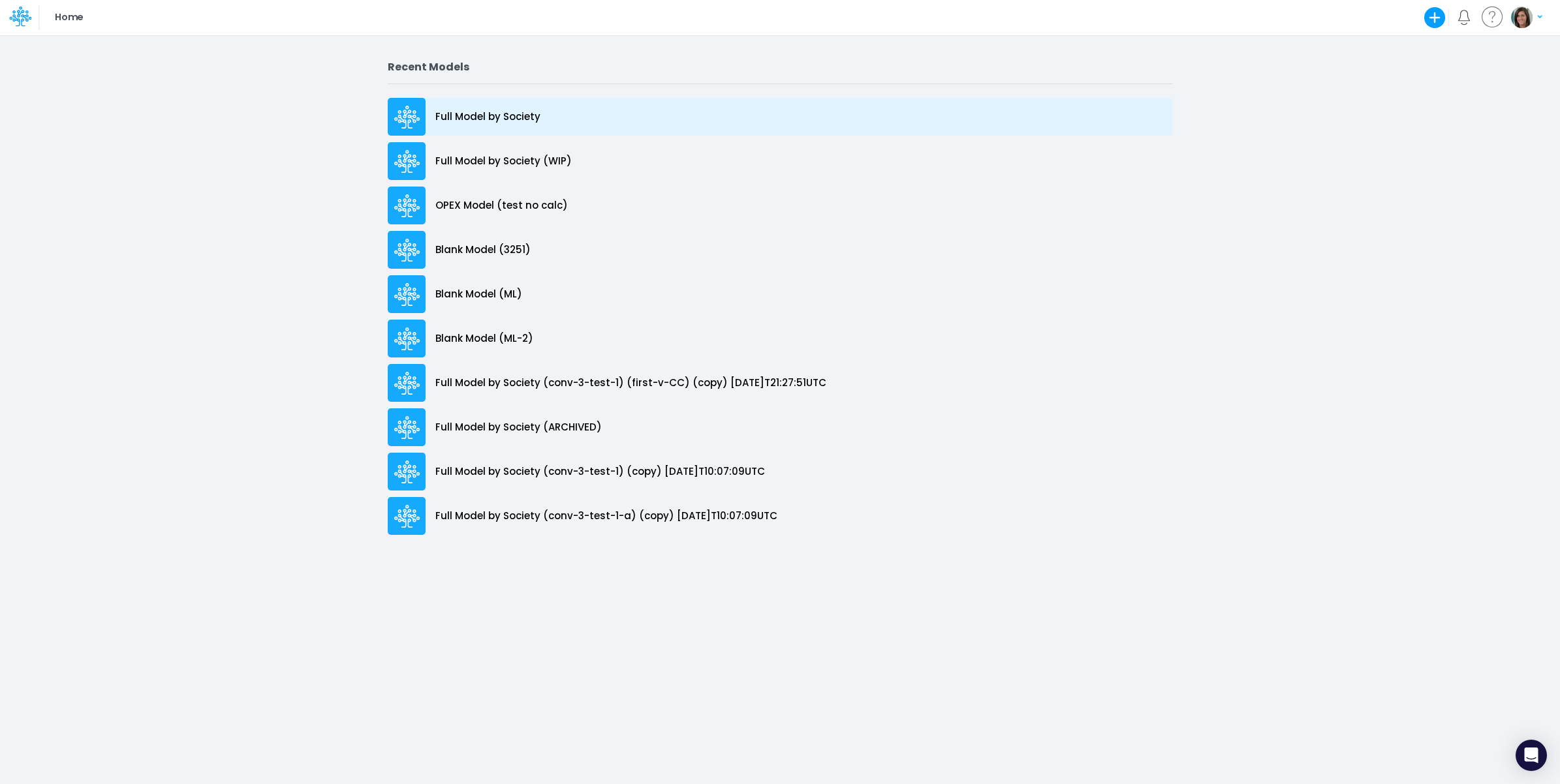
click at [523, 121] on p "Full Model by Society" at bounding box center [488, 117] width 105 height 15
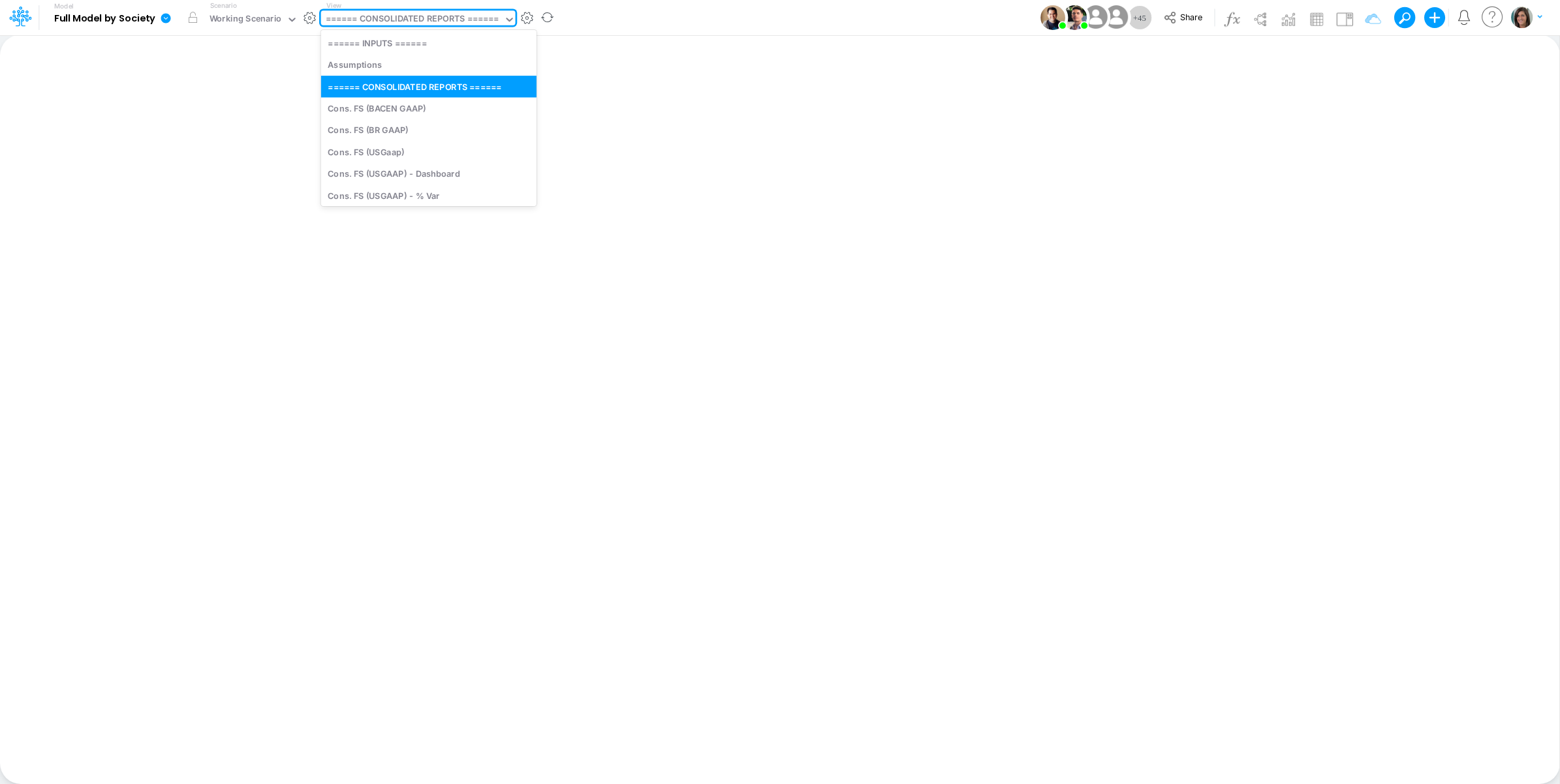
click at [434, 17] on div "====== CONSOLIDATED REPORTS ======" at bounding box center [412, 20] width 173 height 15
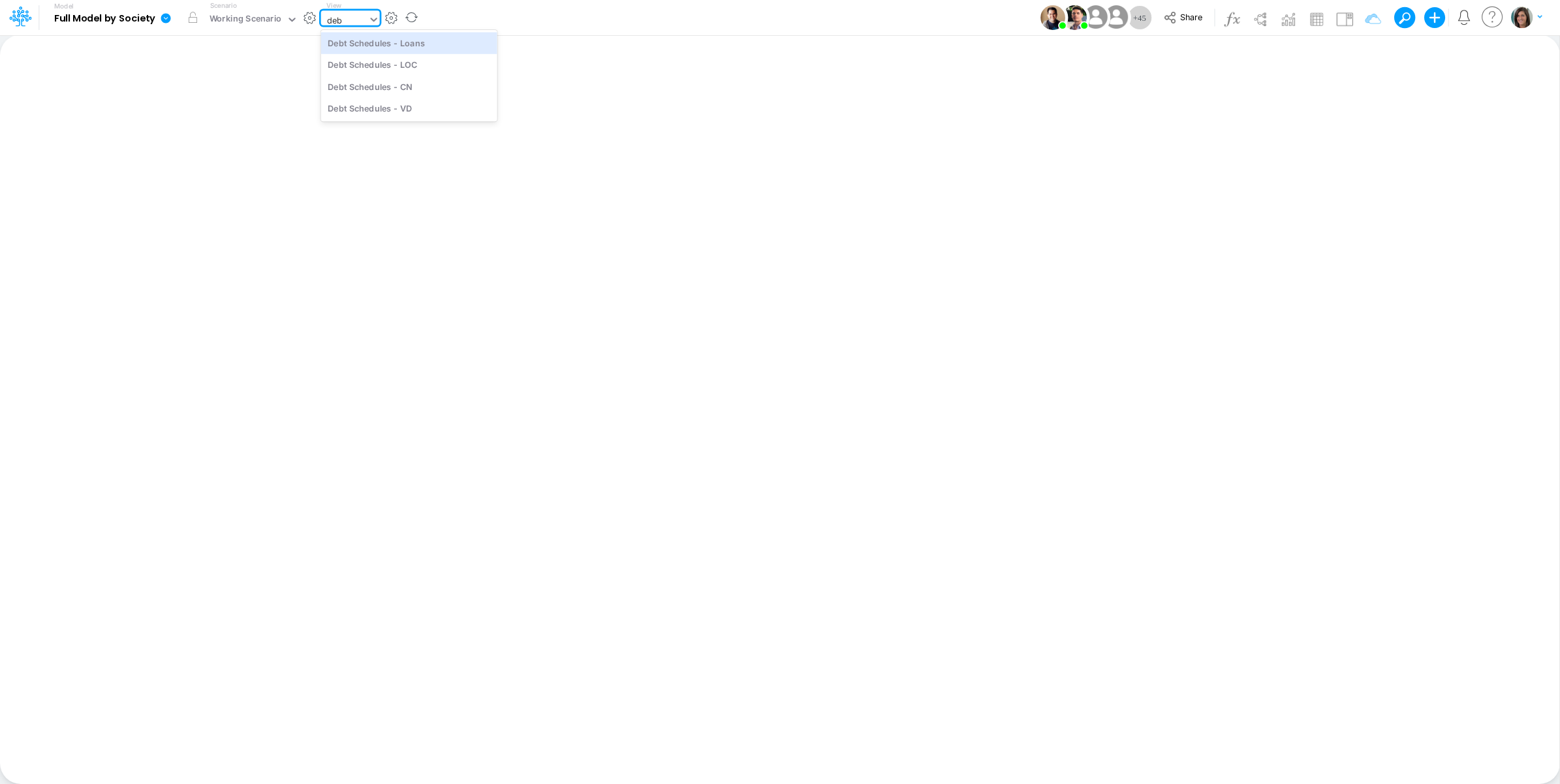
type input "debt"
click at [434, 44] on div "Debt Schedules - Loans" at bounding box center [409, 42] width 176 height 21
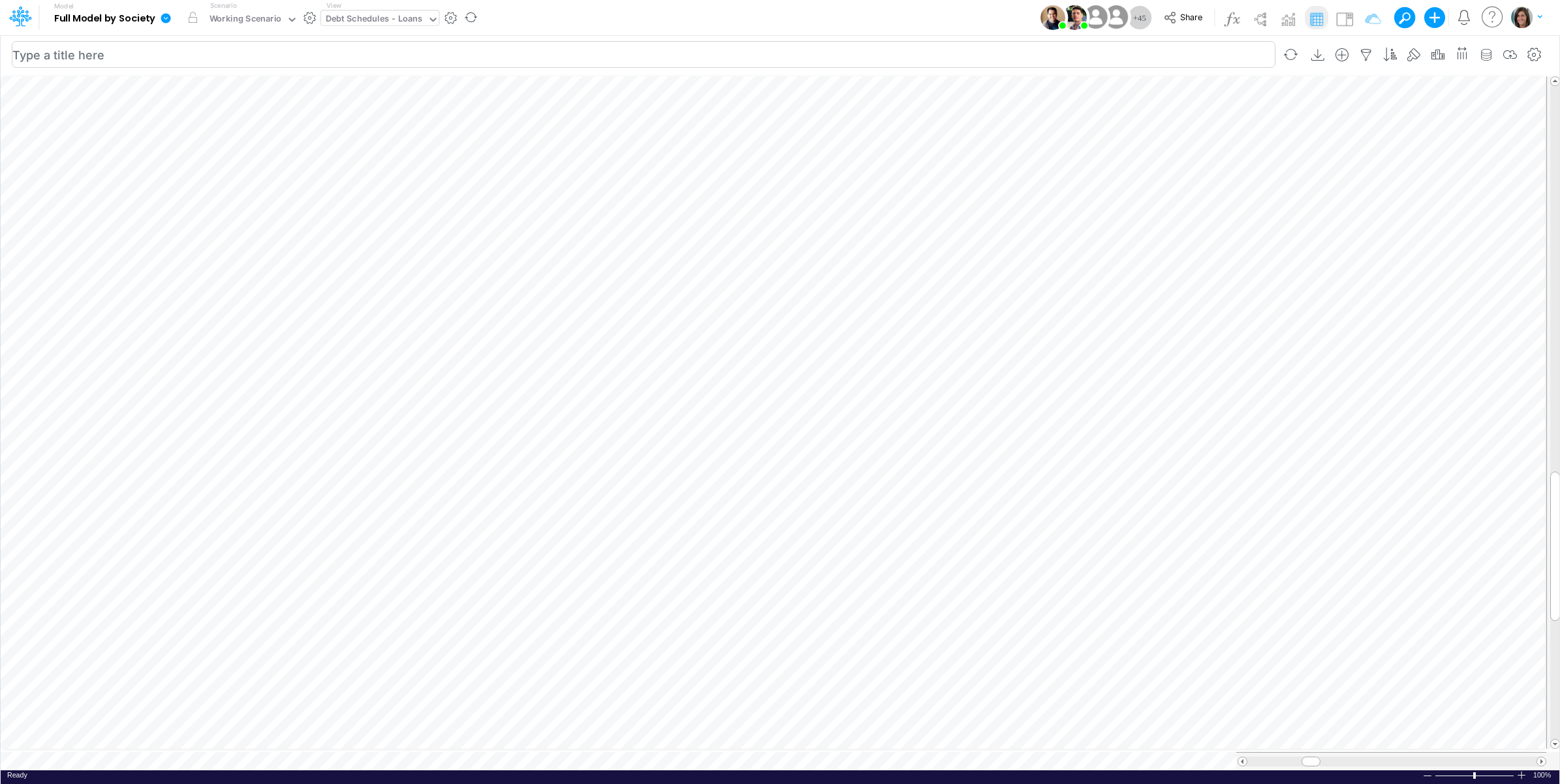
scroll to position [0, 1]
click at [1081, 526] on button "button" at bounding box center [1083, 515] width 24 height 26
select select "sum"
select select "field"
select select "Number"
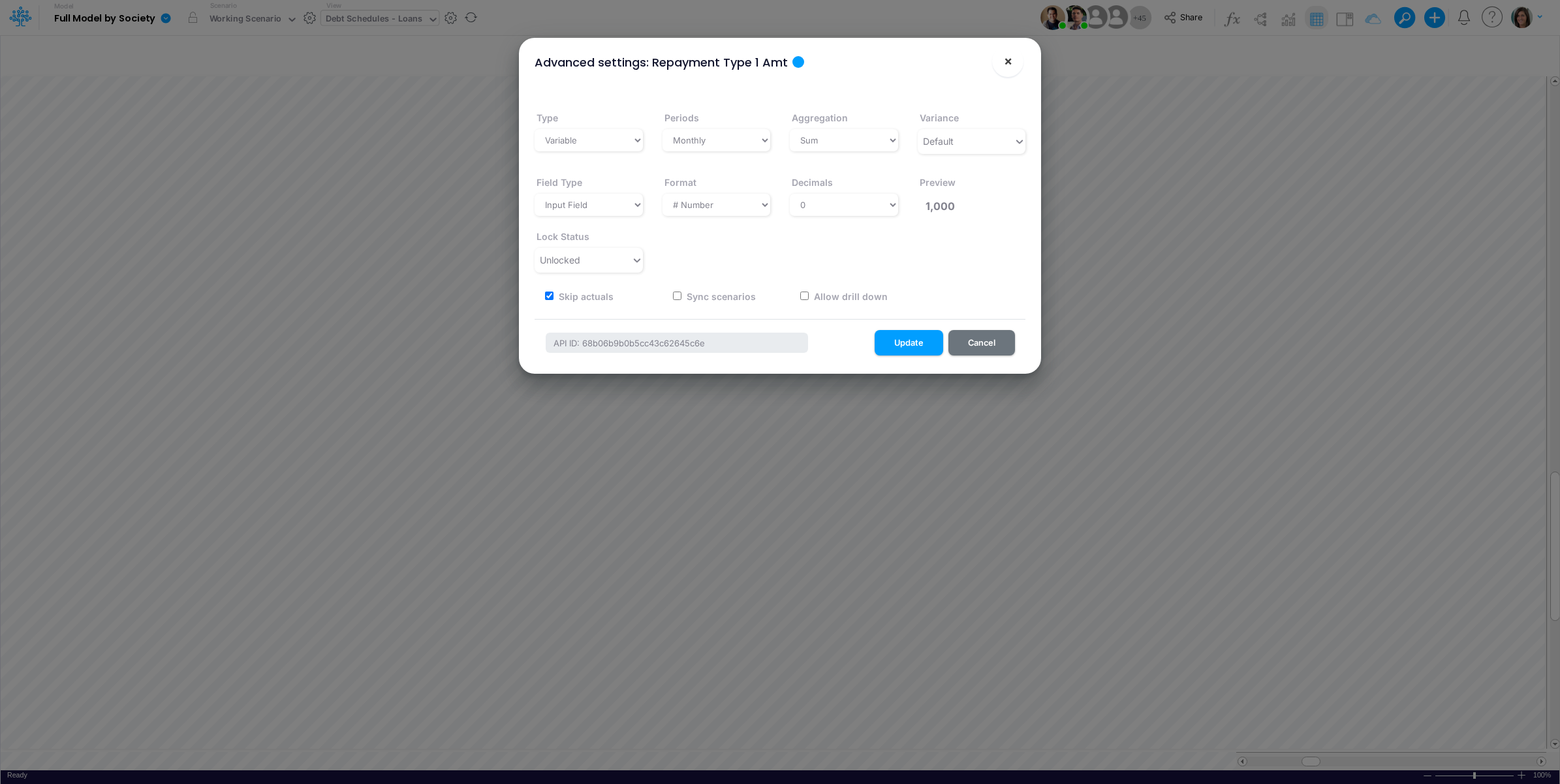
click at [1008, 57] on span "×" at bounding box center [1008, 60] width 8 height 16
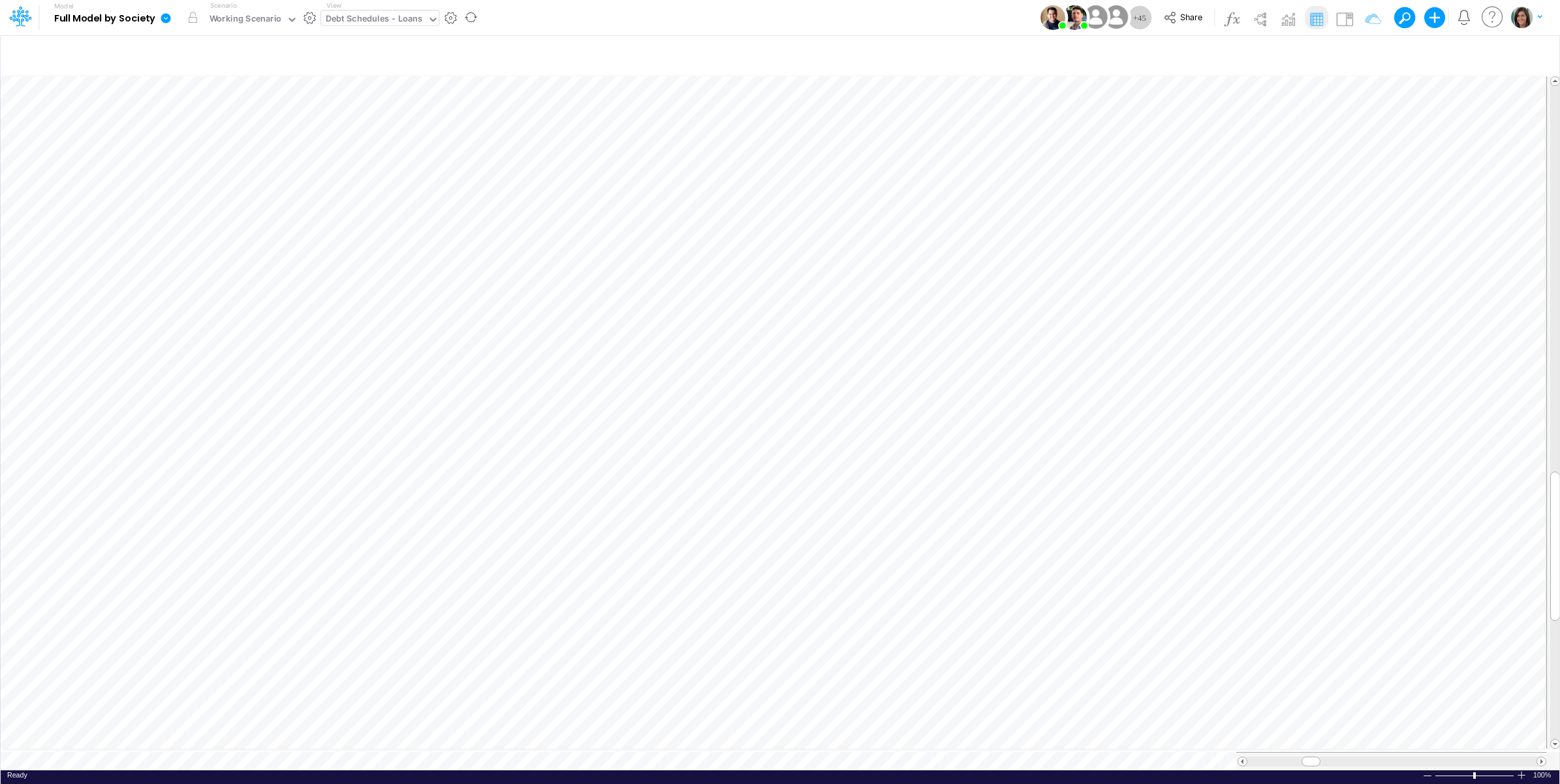
scroll to position [0, 1]
click at [1004, 443] on icon "button" at bounding box center [1013, 448] width 19 height 14
click at [1015, 510] on icon "button" at bounding box center [1013, 515] width 19 height 14
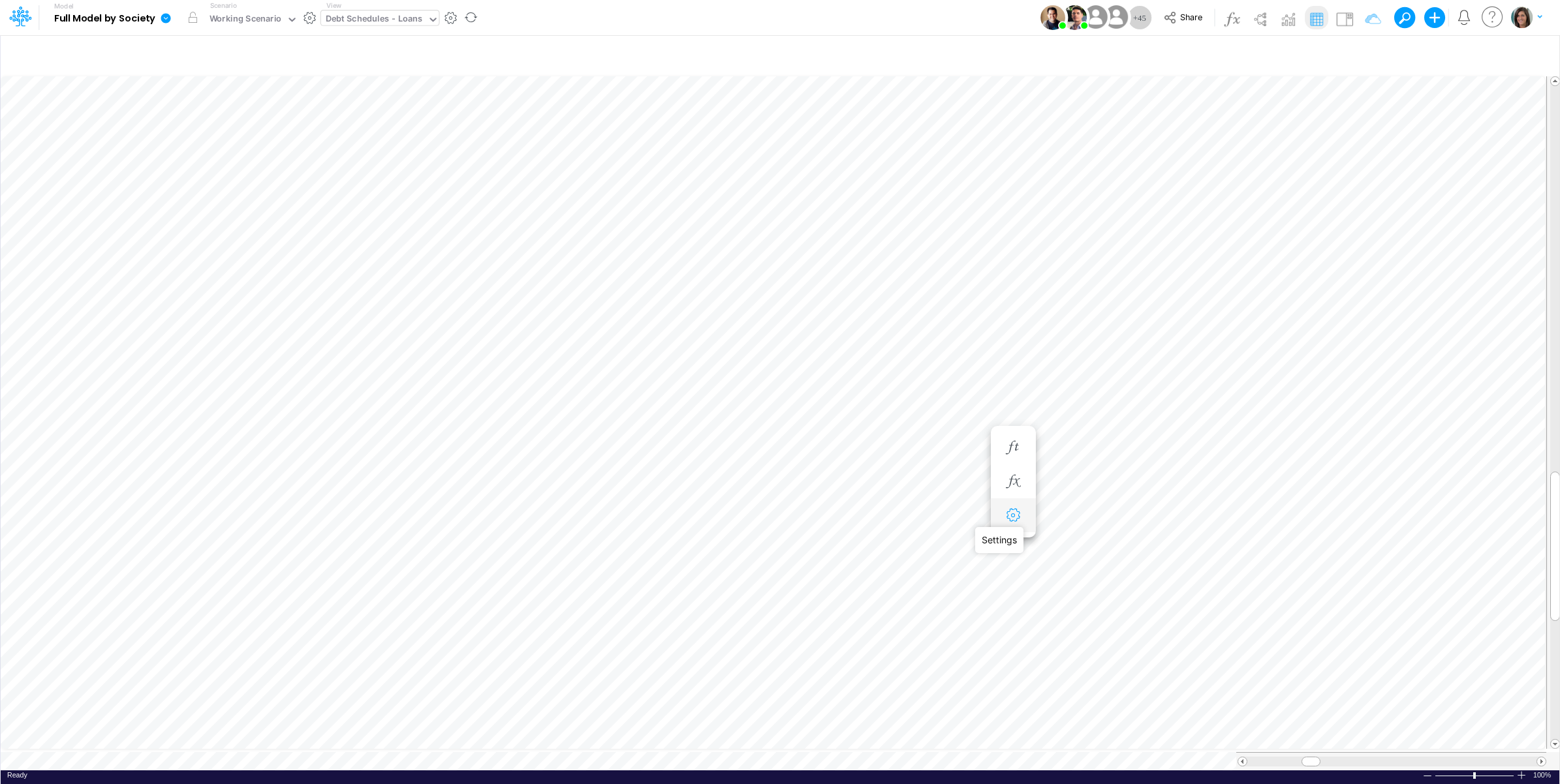
select select "sum"
select select "field"
select select "Number"
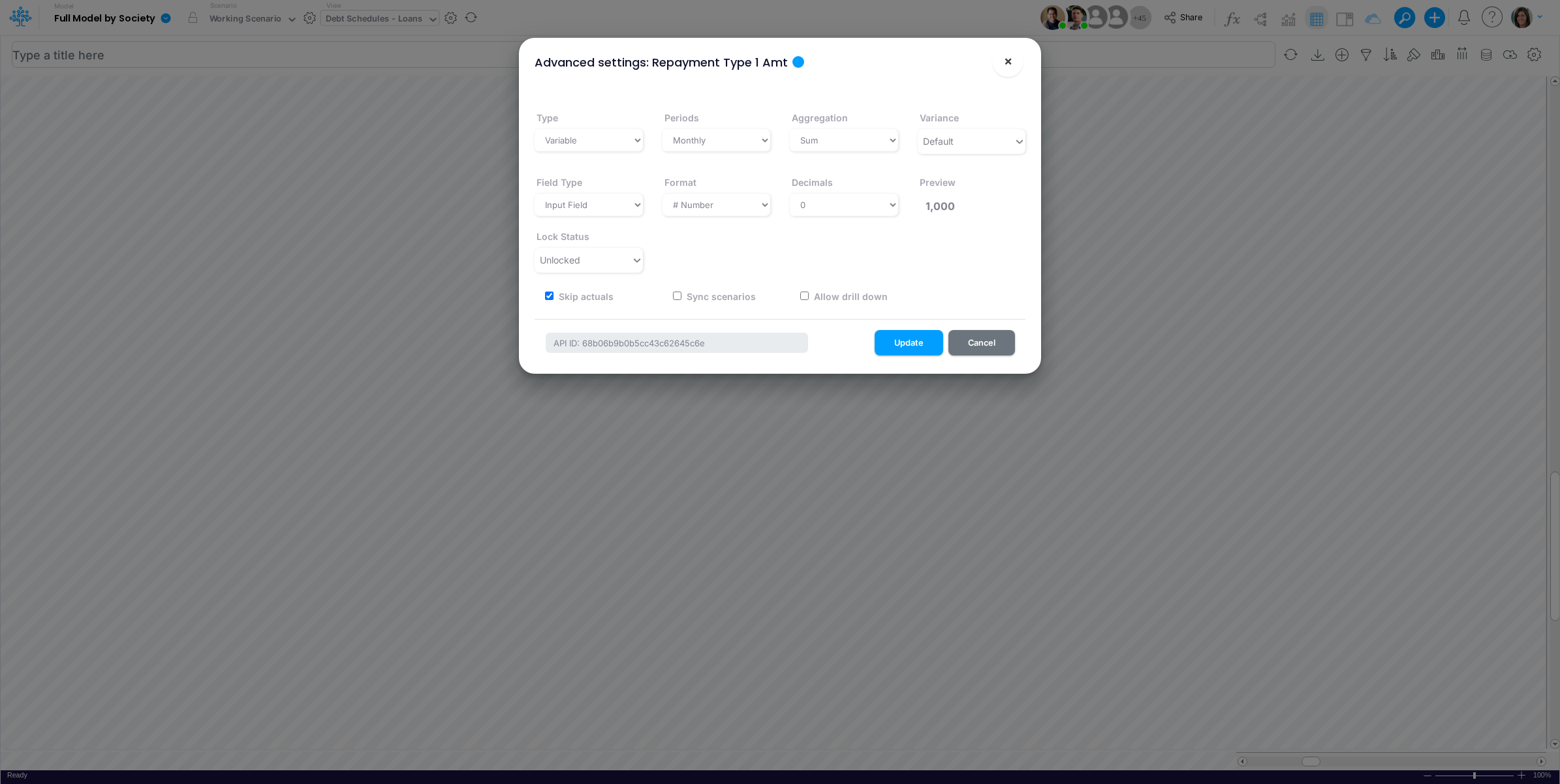
click at [1006, 60] on span "×" at bounding box center [1008, 60] width 8 height 16
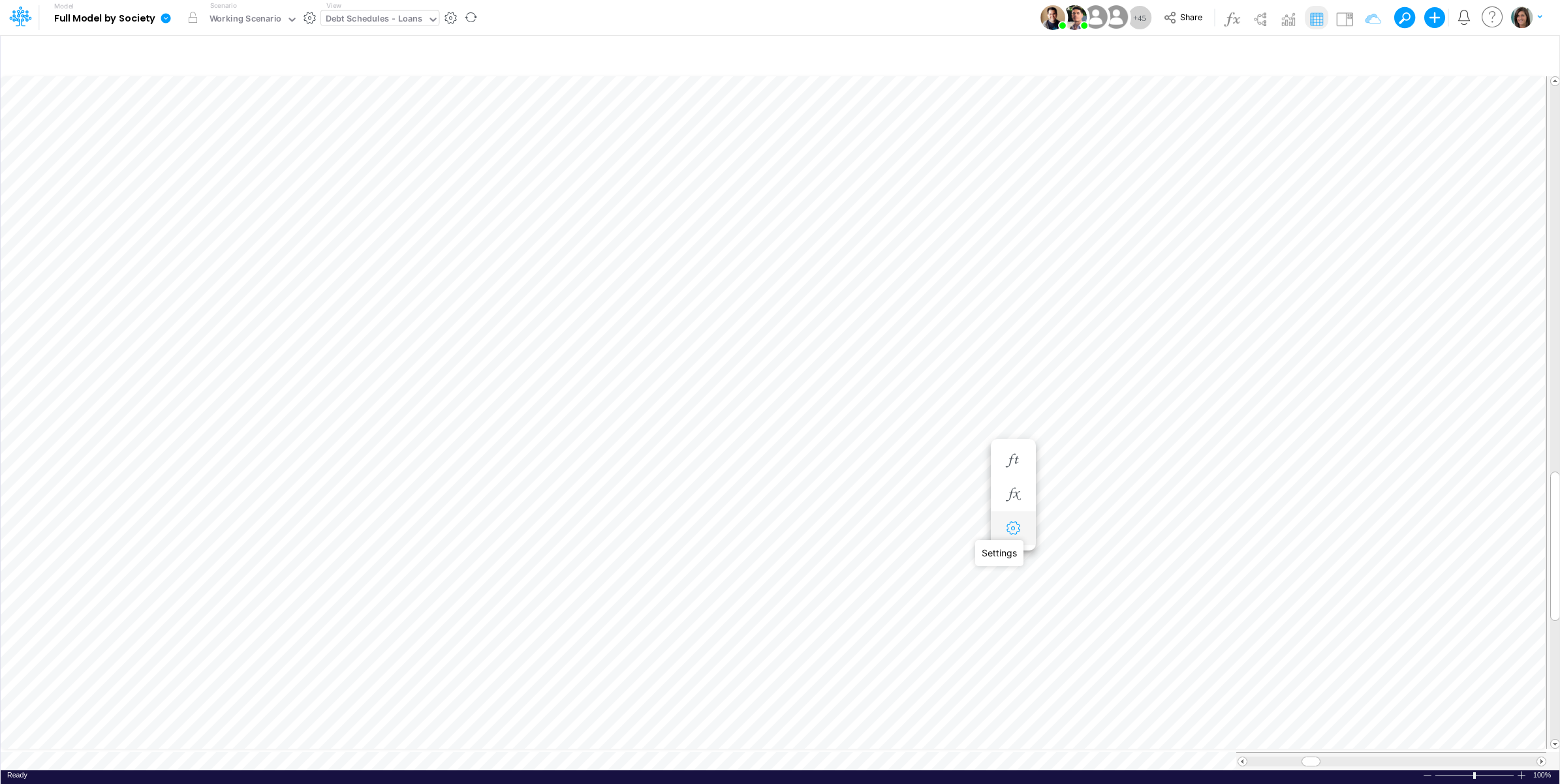
click at [1011, 522] on icon "button" at bounding box center [1013, 528] width 19 height 14
select select "field"
select select "Number"
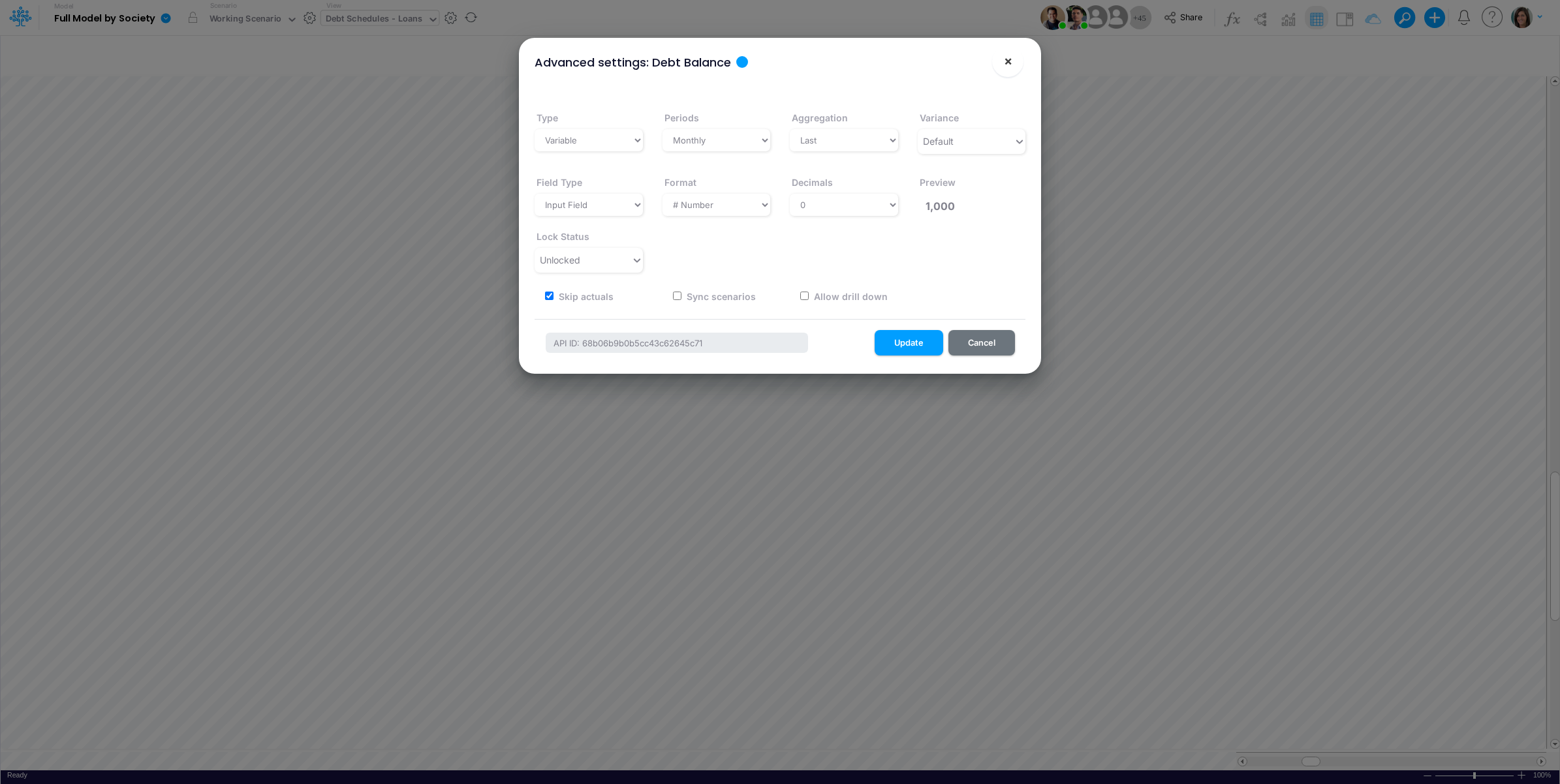
click at [1004, 59] on span "×" at bounding box center [1008, 60] width 8 height 16
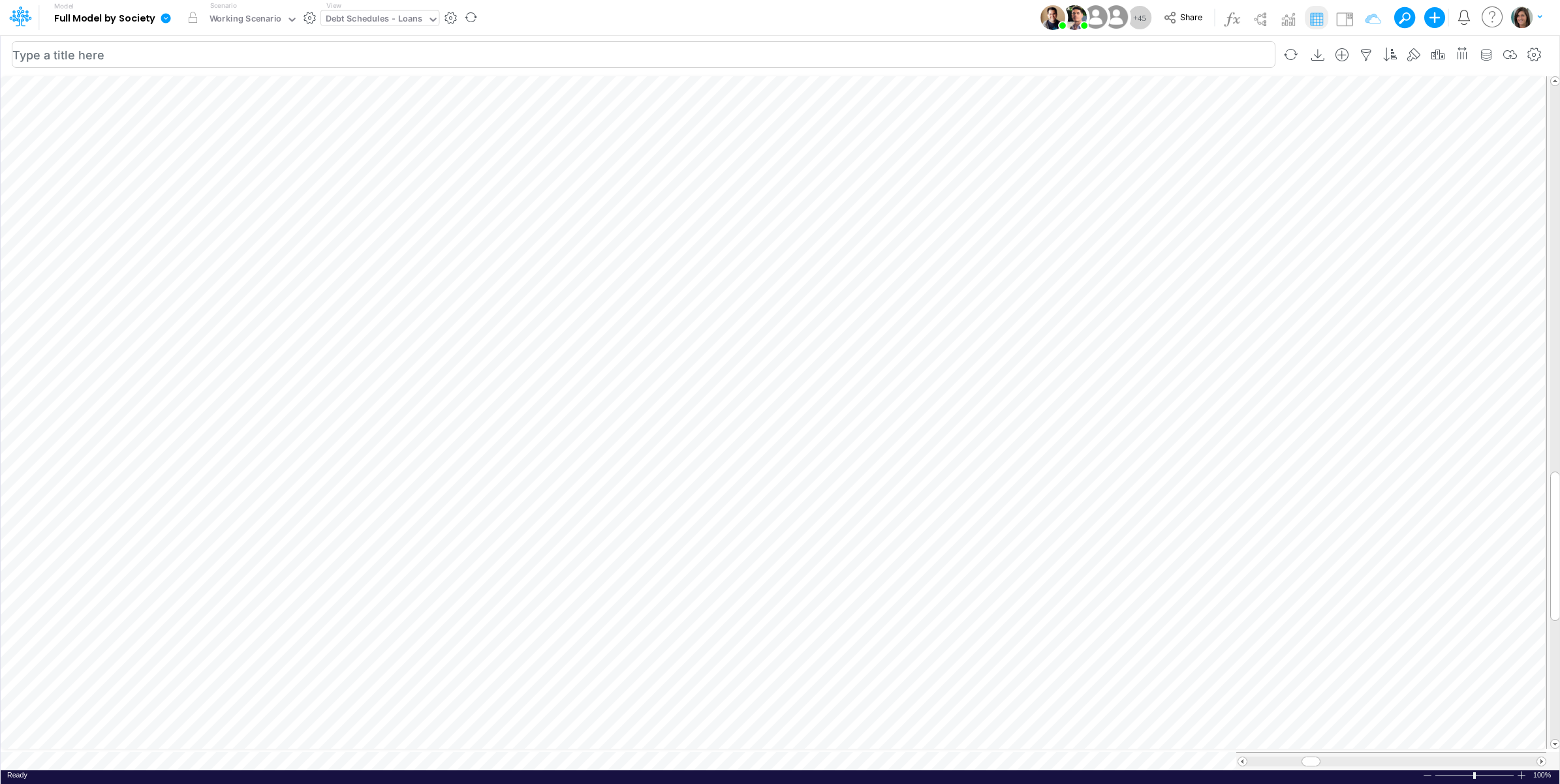
scroll to position [0, 1]
click at [1022, 444] on icon "button" at bounding box center [1013, 448] width 19 height 14
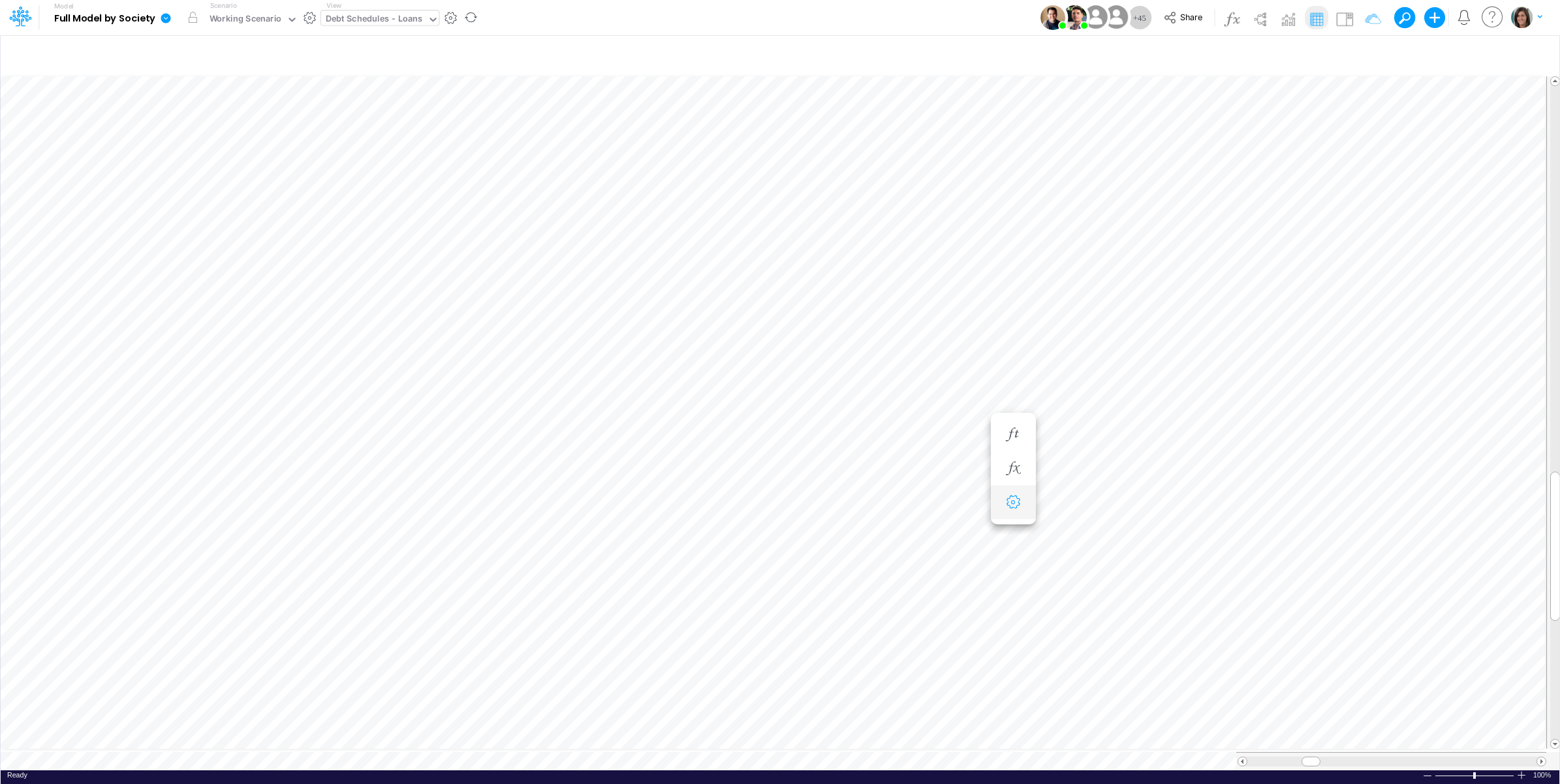
click at [1013, 497] on icon "button" at bounding box center [1013, 503] width 19 height 14
select select "sum"
select select "field"
select select "Number"
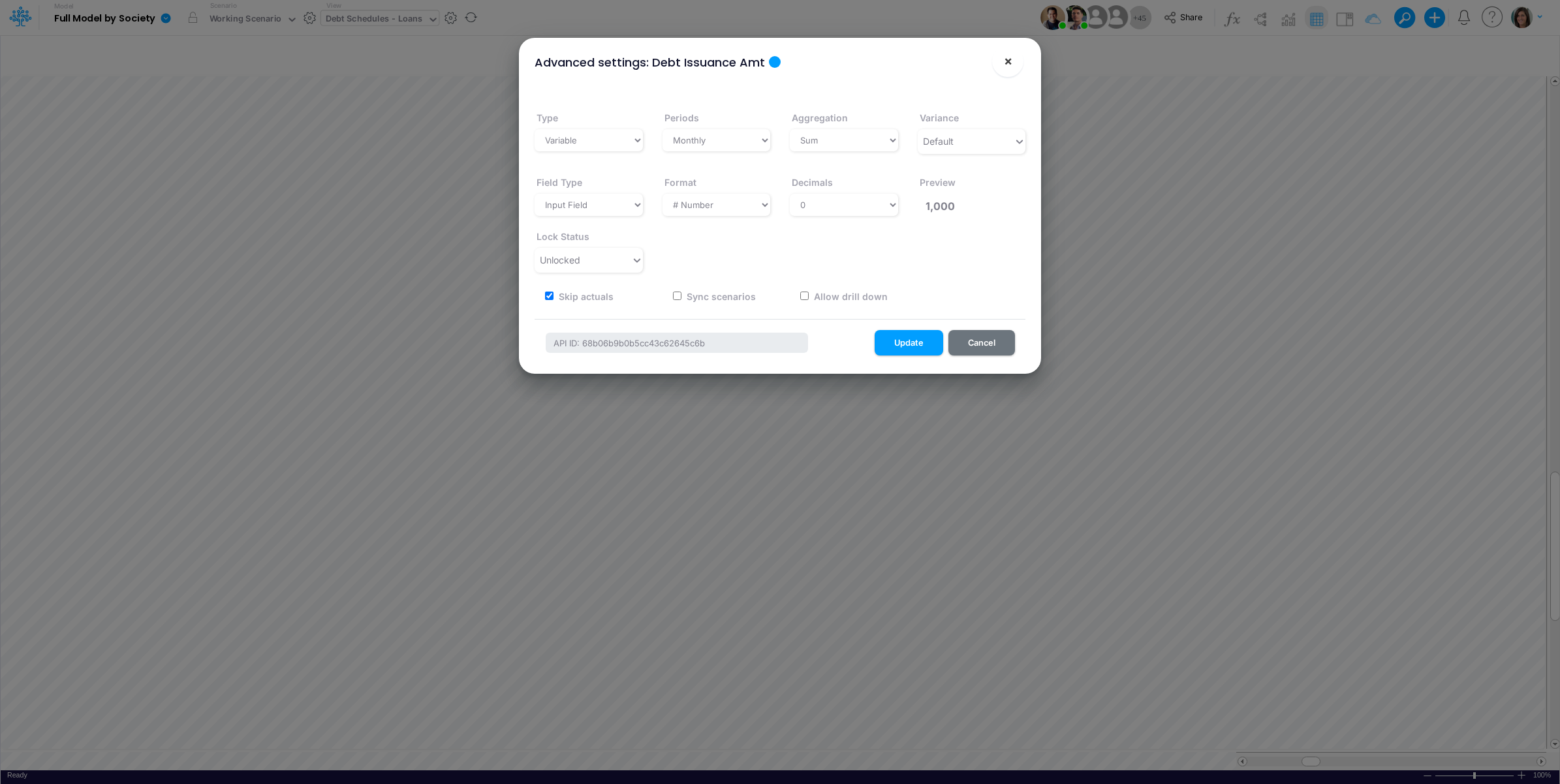
click at [1010, 60] on span "×" at bounding box center [1008, 60] width 8 height 16
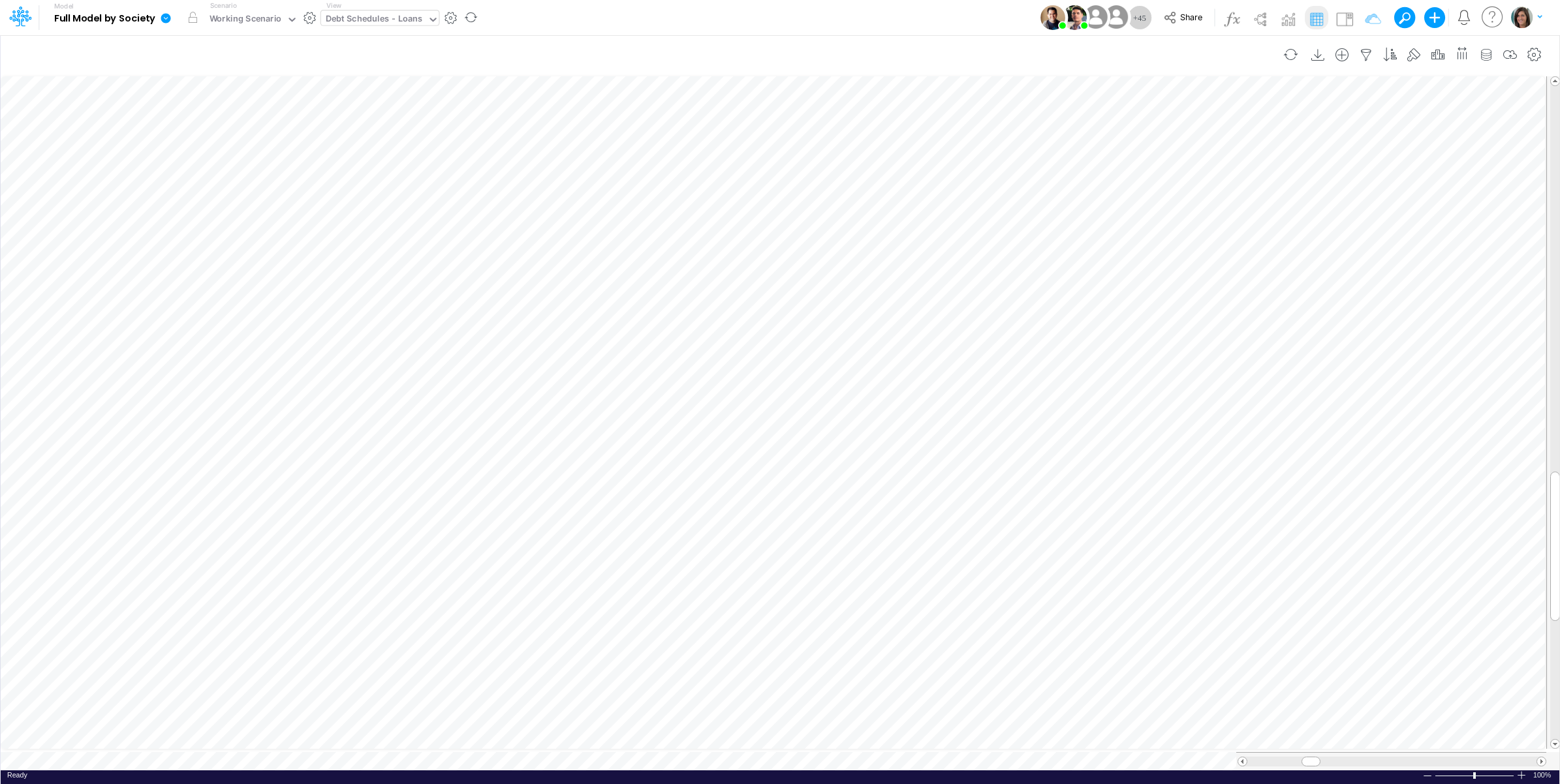
scroll to position [0, 1]
click at [1015, 486] on icon "button" at bounding box center [1013, 490] width 19 height 14
select select "sum"
select select "field"
select select "Number"
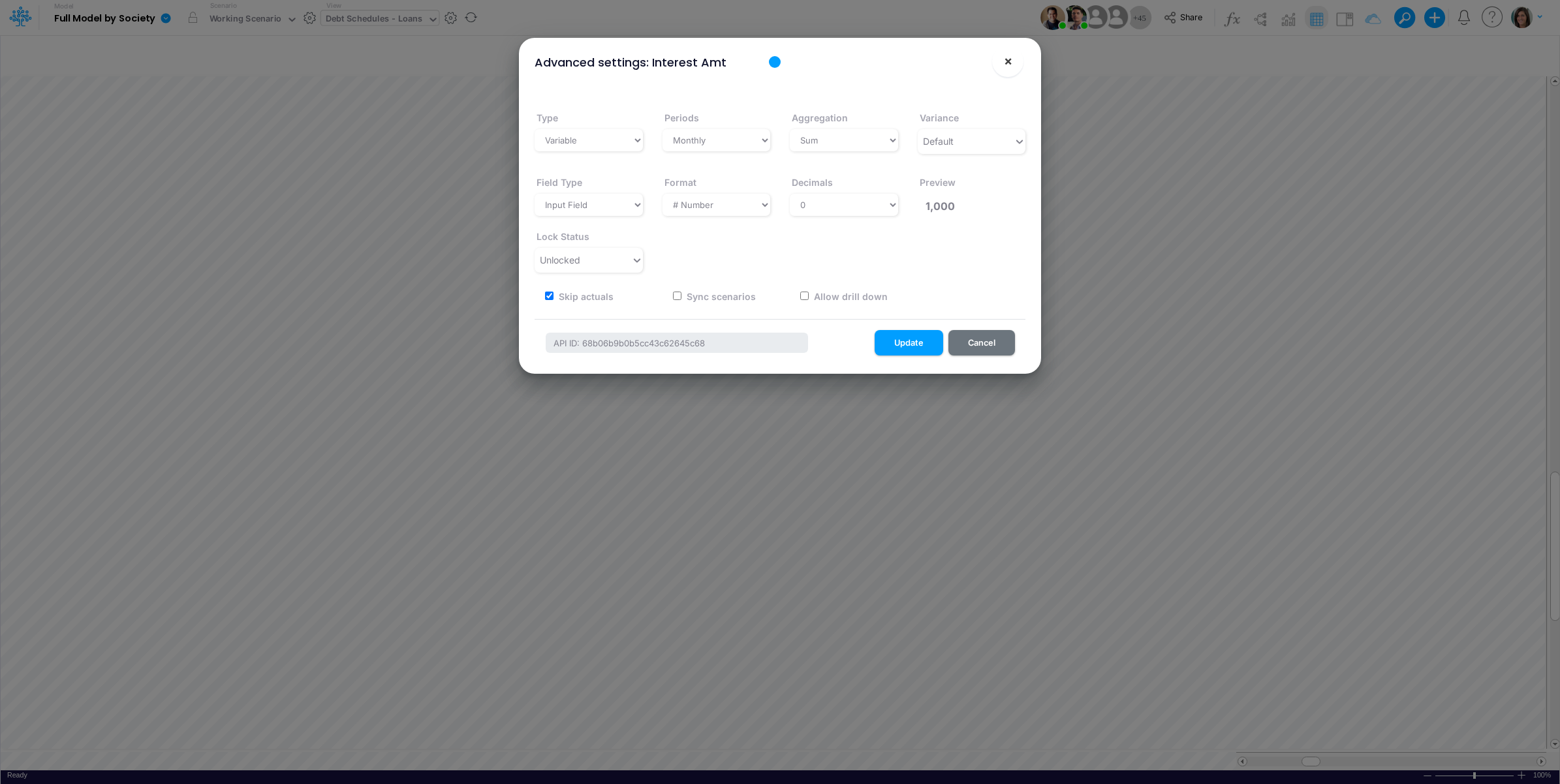
click at [1009, 64] on span "×" at bounding box center [1008, 60] width 8 height 16
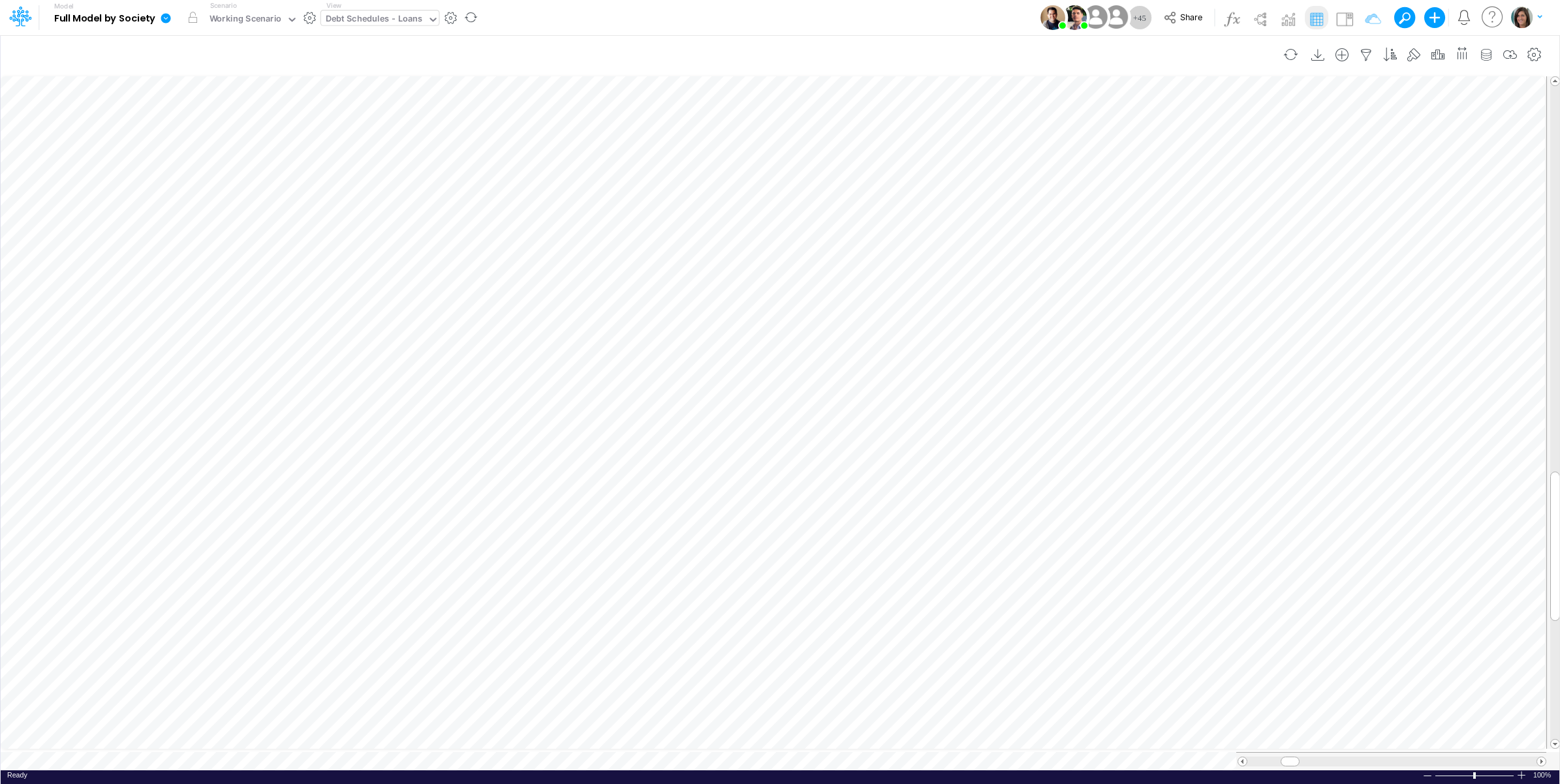
scroll to position [0, 1]
click at [948, 475] on icon "button" at bounding box center [942, 477] width 19 height 14
select select "sum"
select select "field"
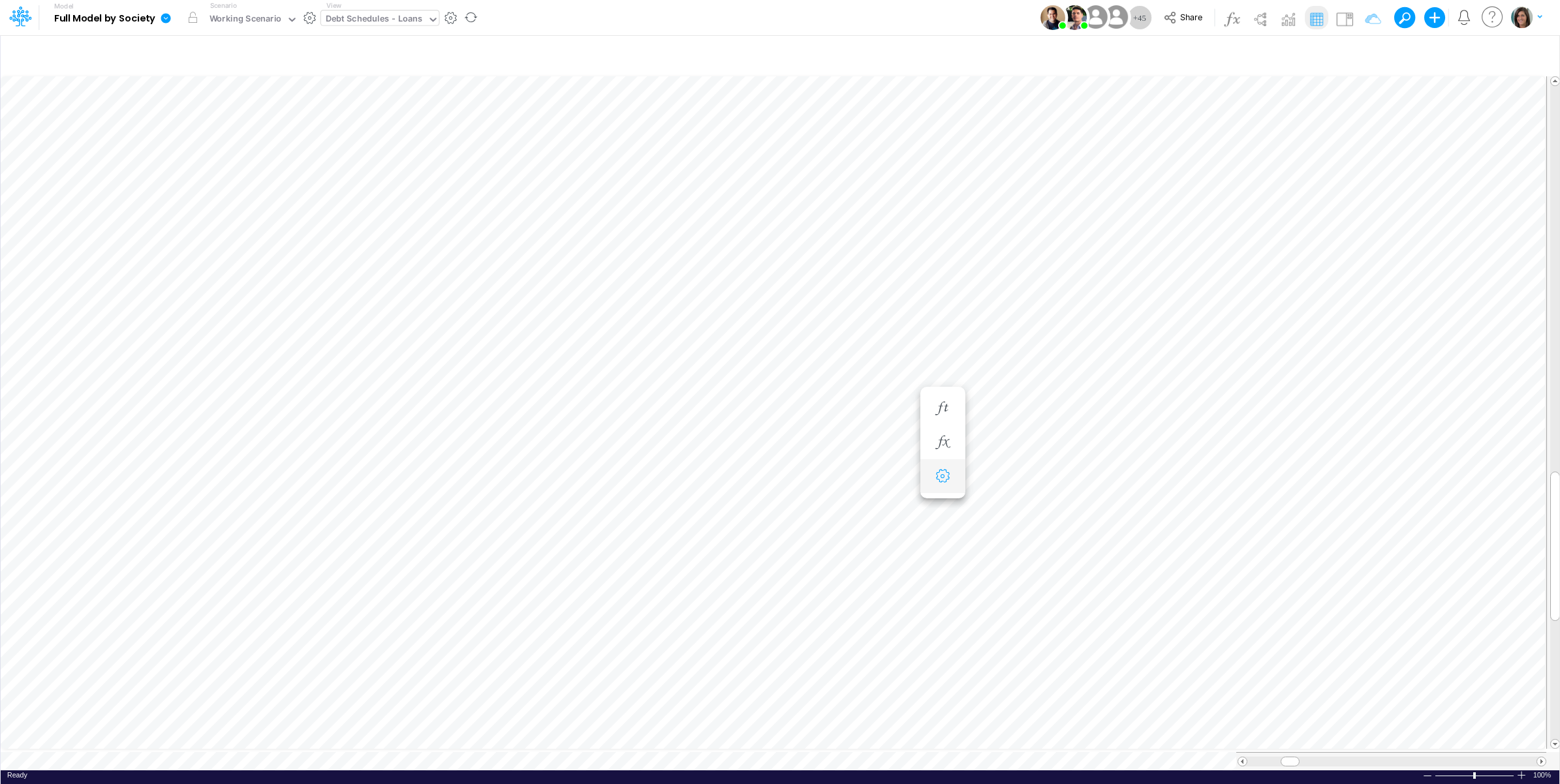
select select "Number"
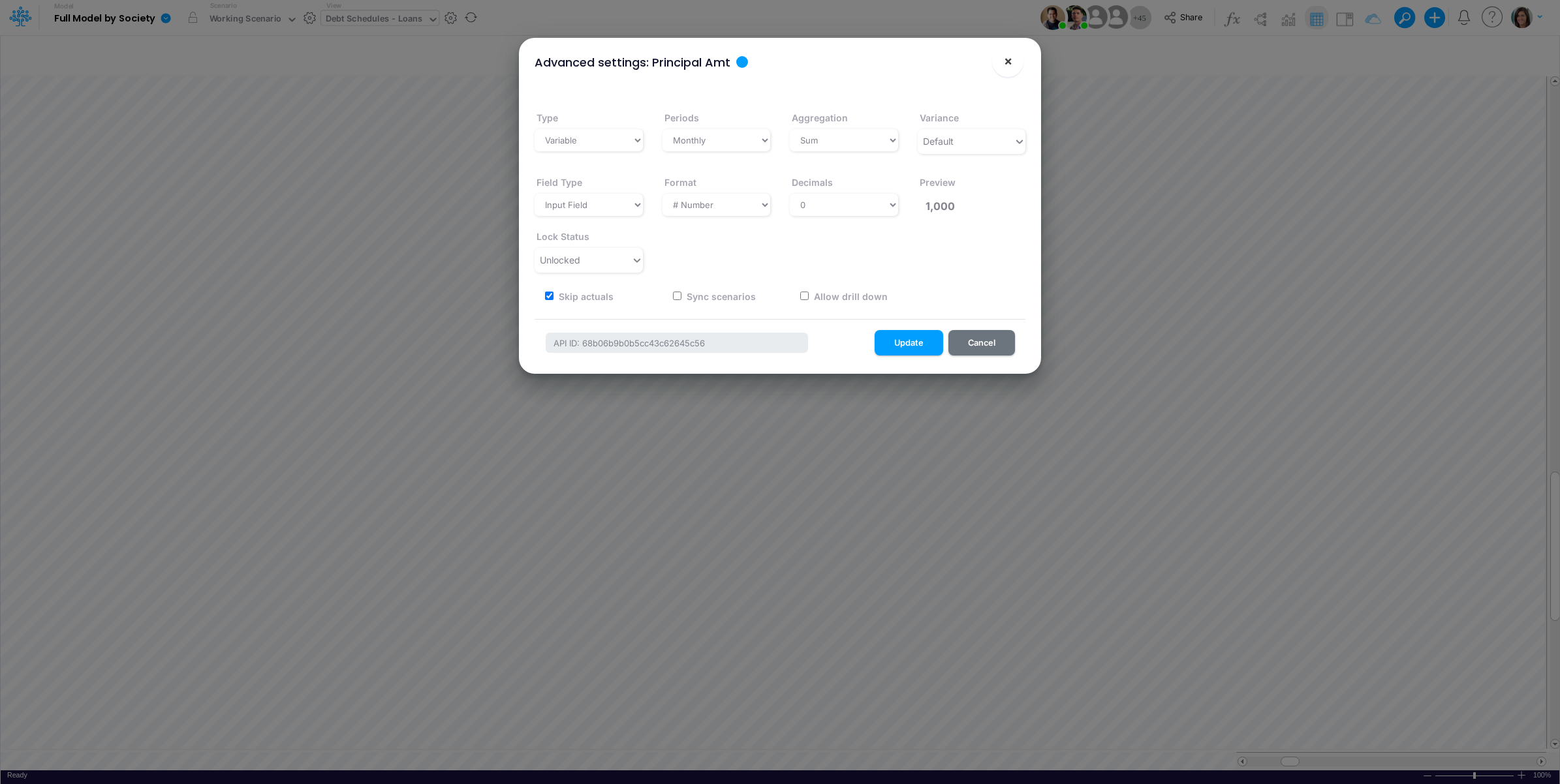
click at [1008, 63] on span "×" at bounding box center [1008, 60] width 8 height 16
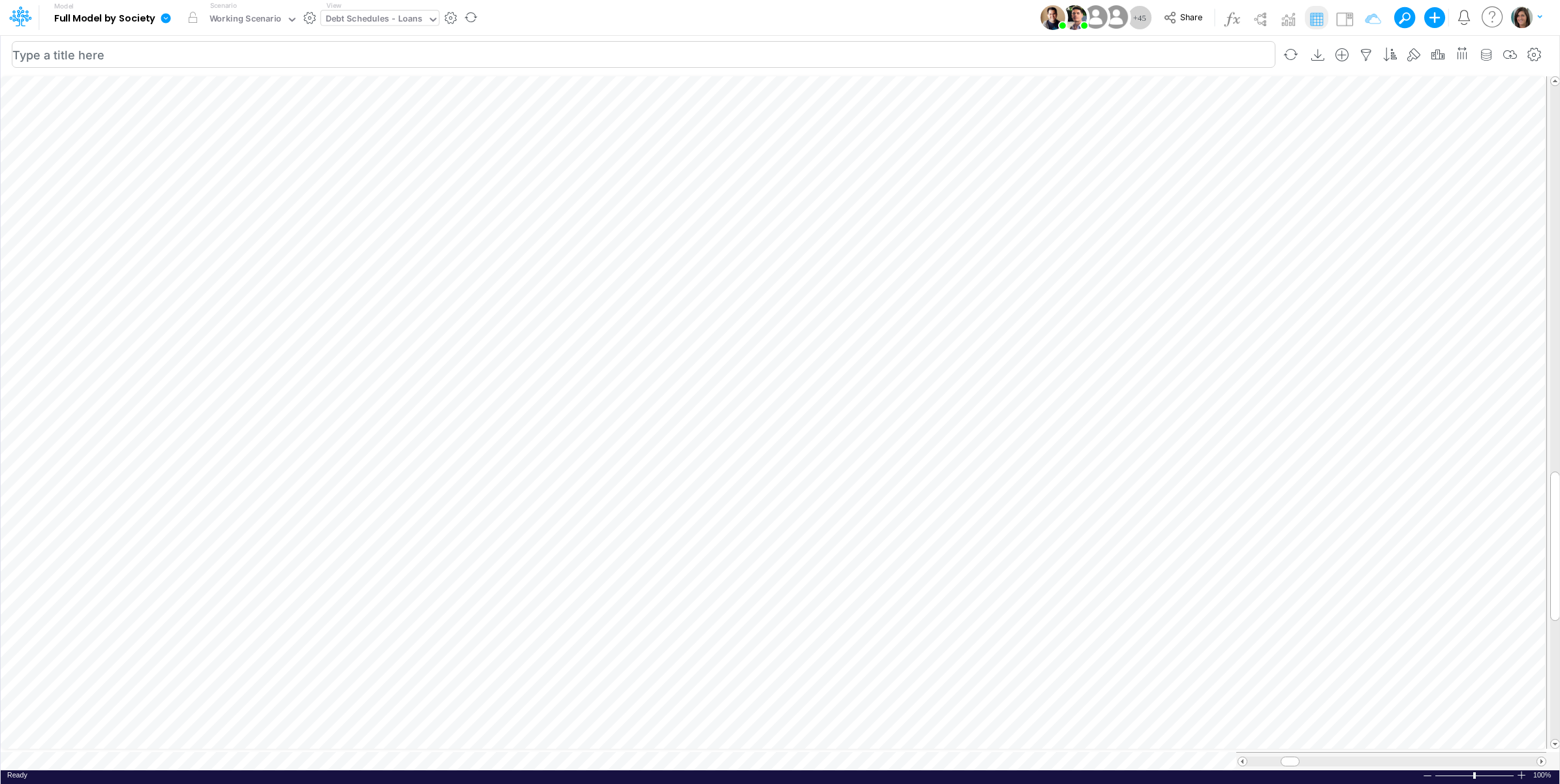
scroll to position [0, 1]
click at [1016, 403] on icon "button" at bounding box center [1013, 409] width 19 height 14
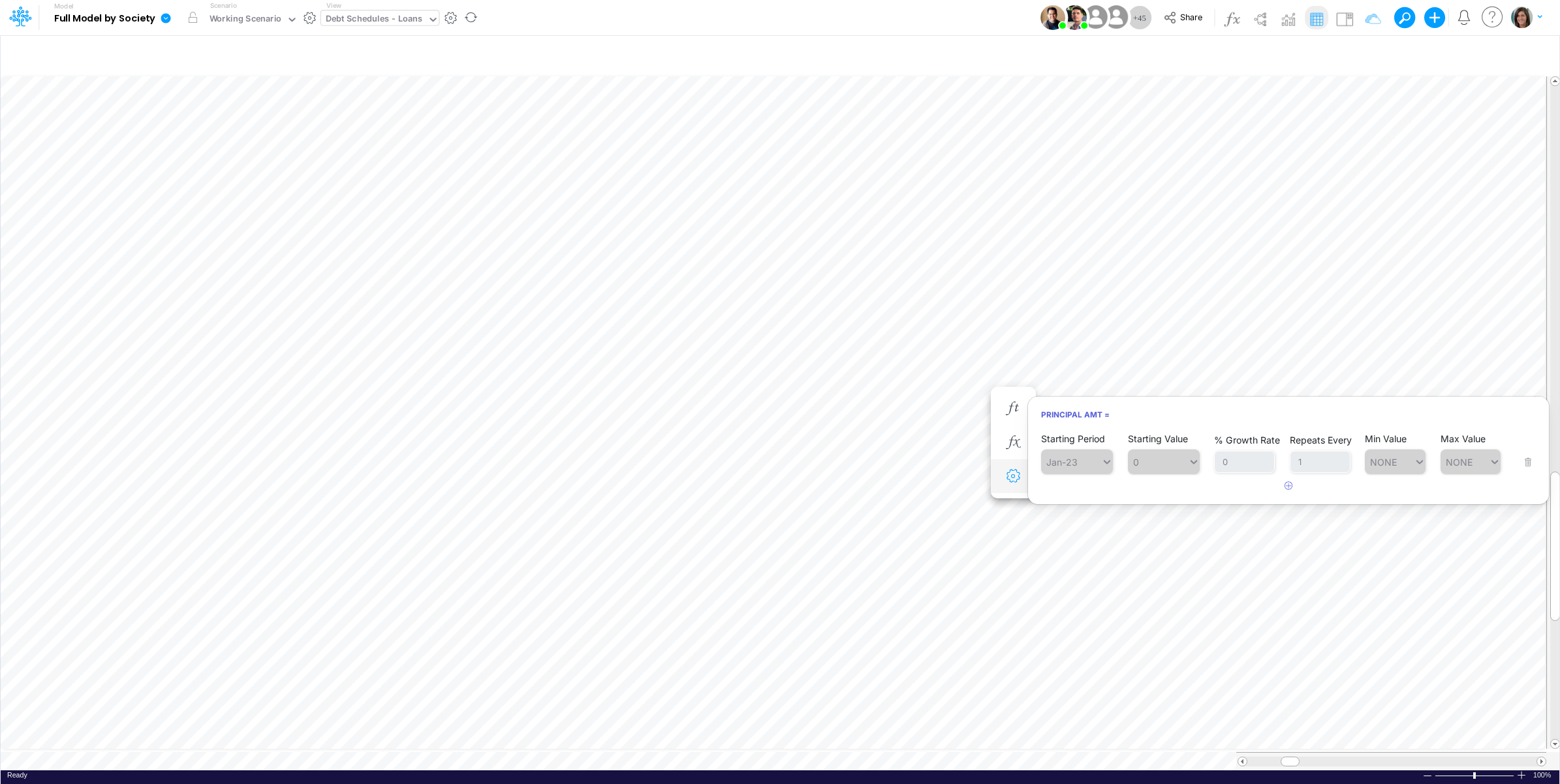
click at [1015, 473] on icon "button" at bounding box center [1013, 477] width 19 height 14
select select "sum"
select select "field"
select select "Number"
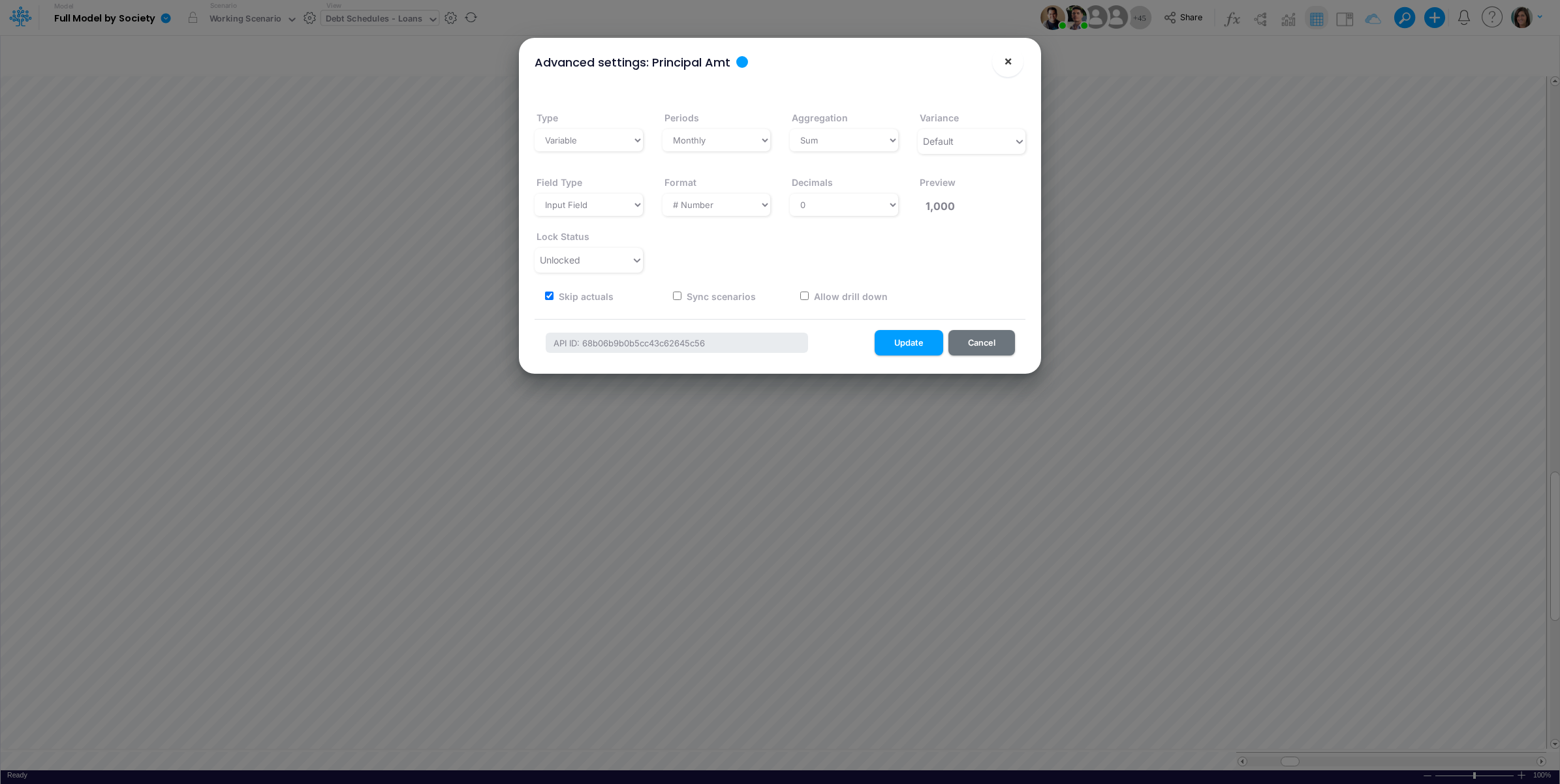
click at [1008, 61] on span "×" at bounding box center [1008, 60] width 8 height 16
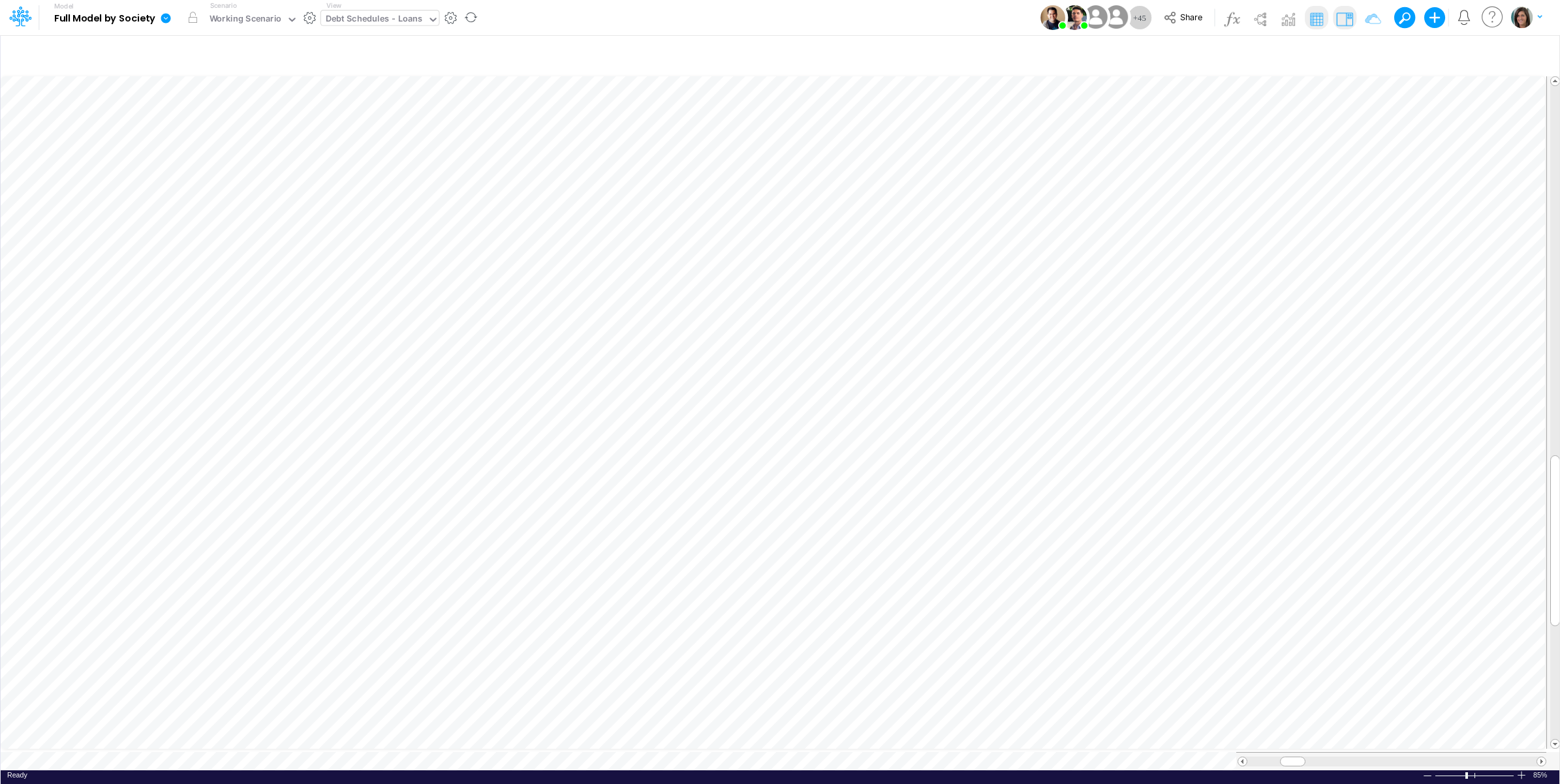
click at [1342, 15] on img at bounding box center [1344, 19] width 21 height 21
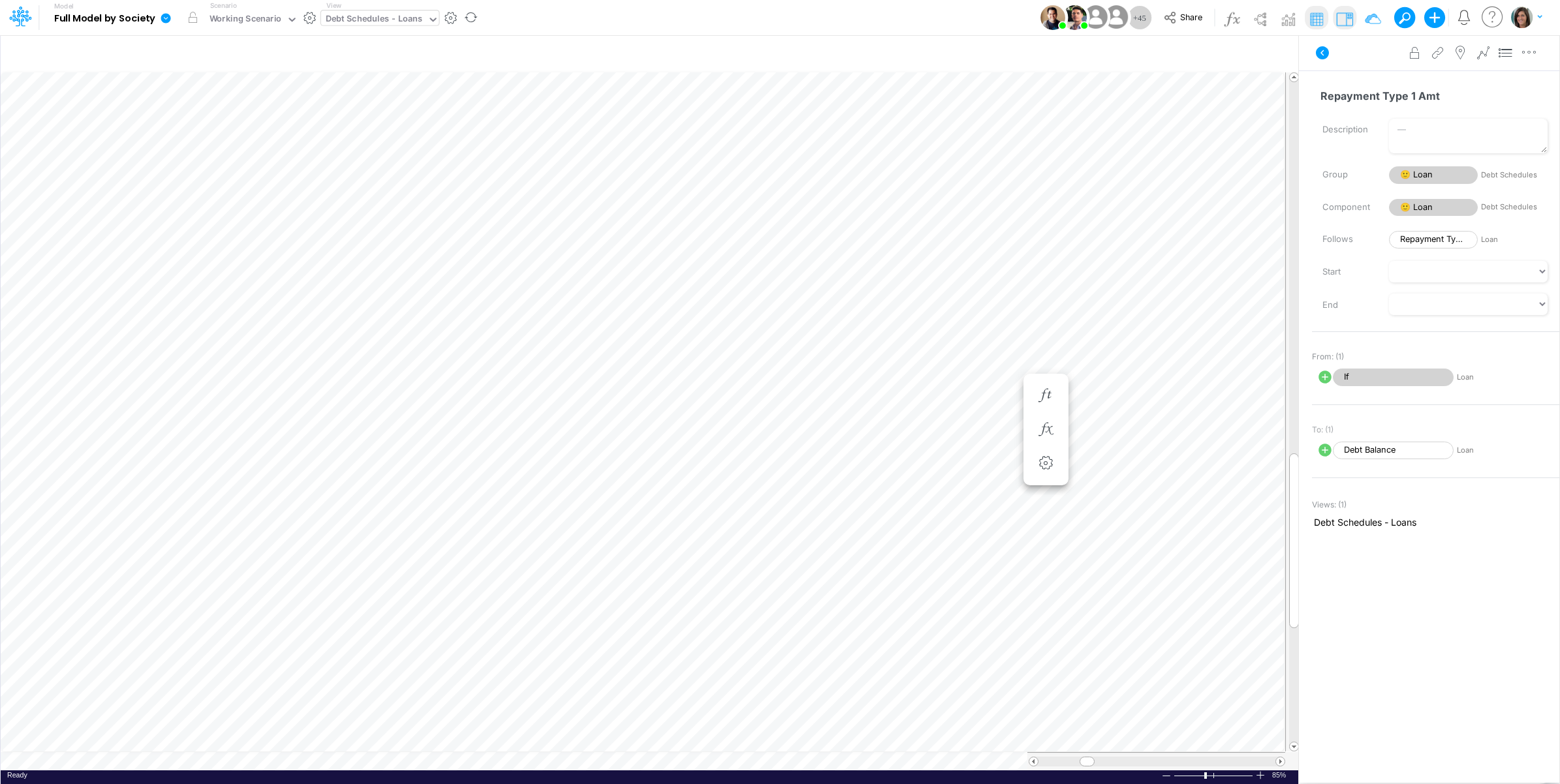
click at [1328, 377] on icon at bounding box center [1324, 377] width 13 height 13
select select "Multiply"
select select "Add"
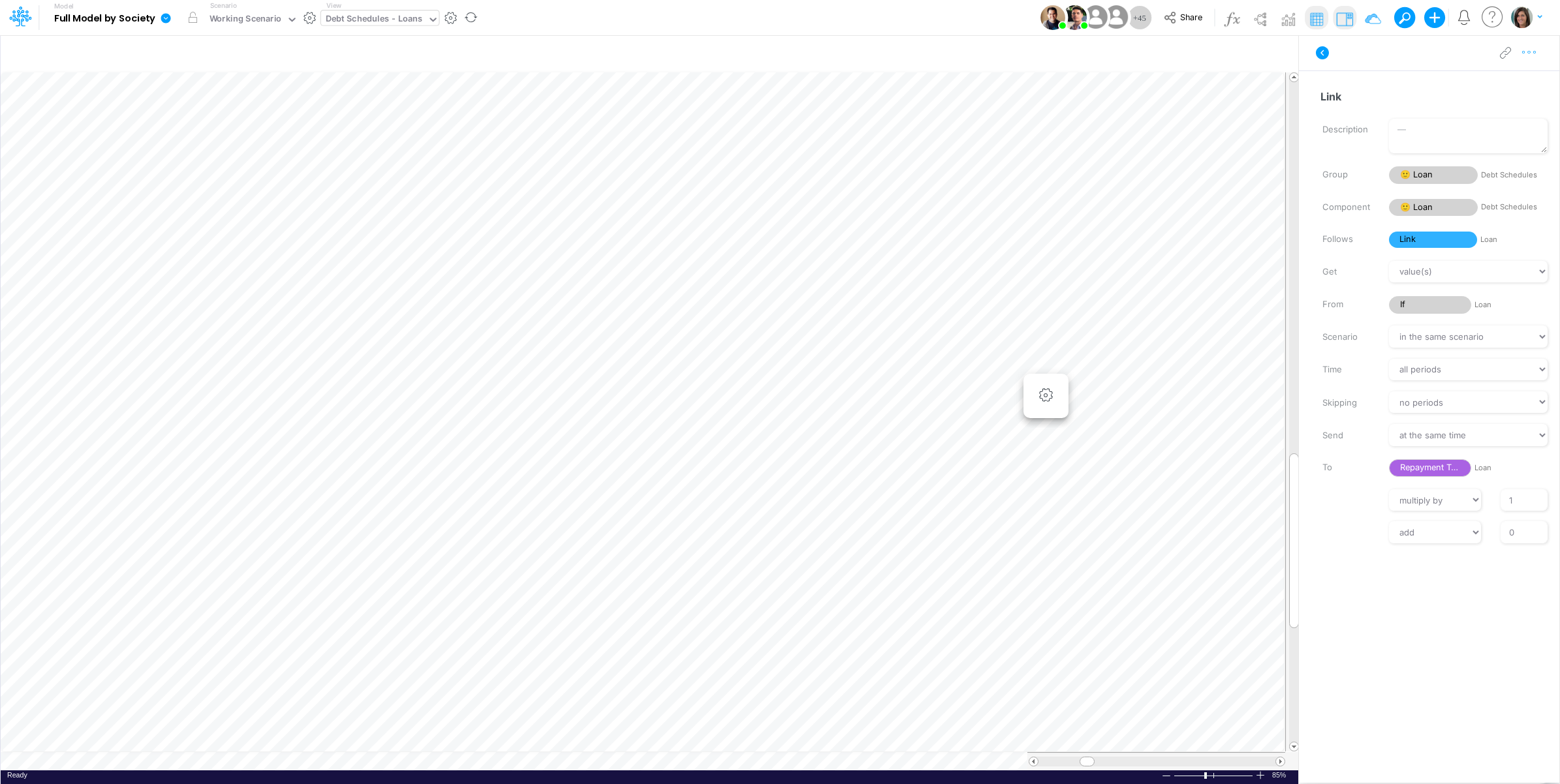
click at [1534, 55] on icon "button" at bounding box center [1529, 52] width 19 height 14
click at [1517, 79] on button "Advanced settings" at bounding box center [1461, 86] width 156 height 22
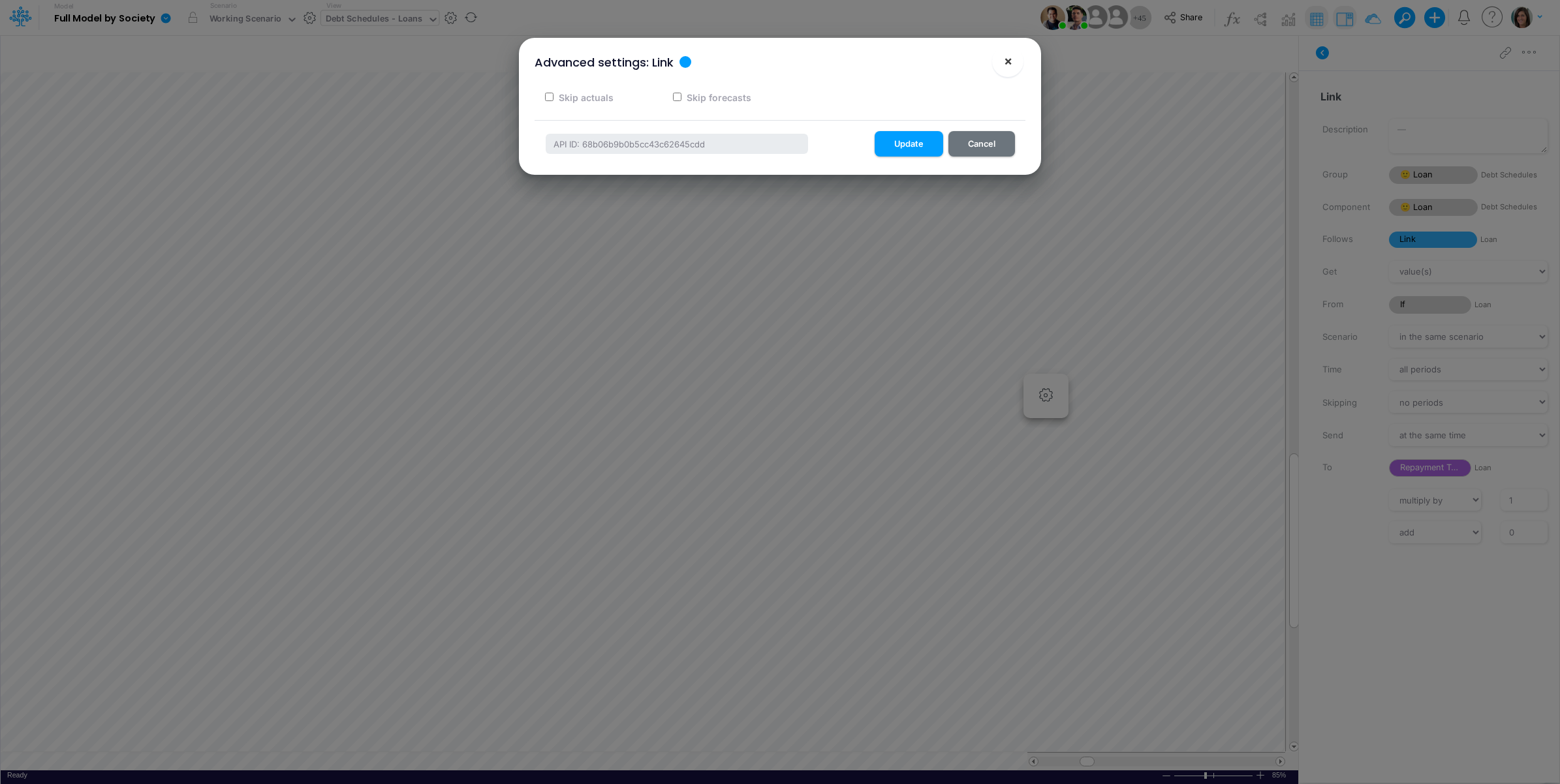
click at [1011, 56] on span "×" at bounding box center [1008, 60] width 8 height 16
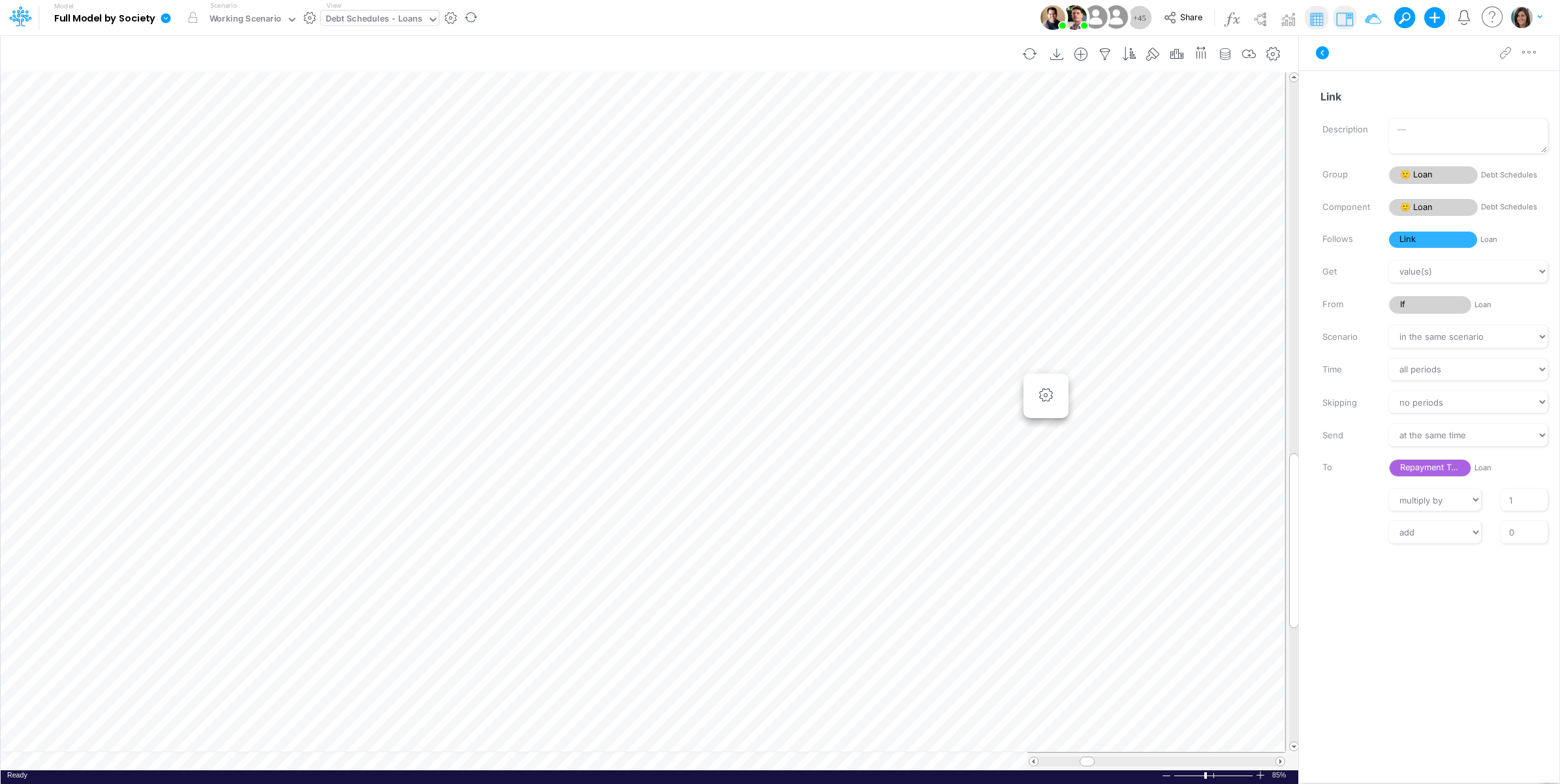
scroll to position [0, 1]
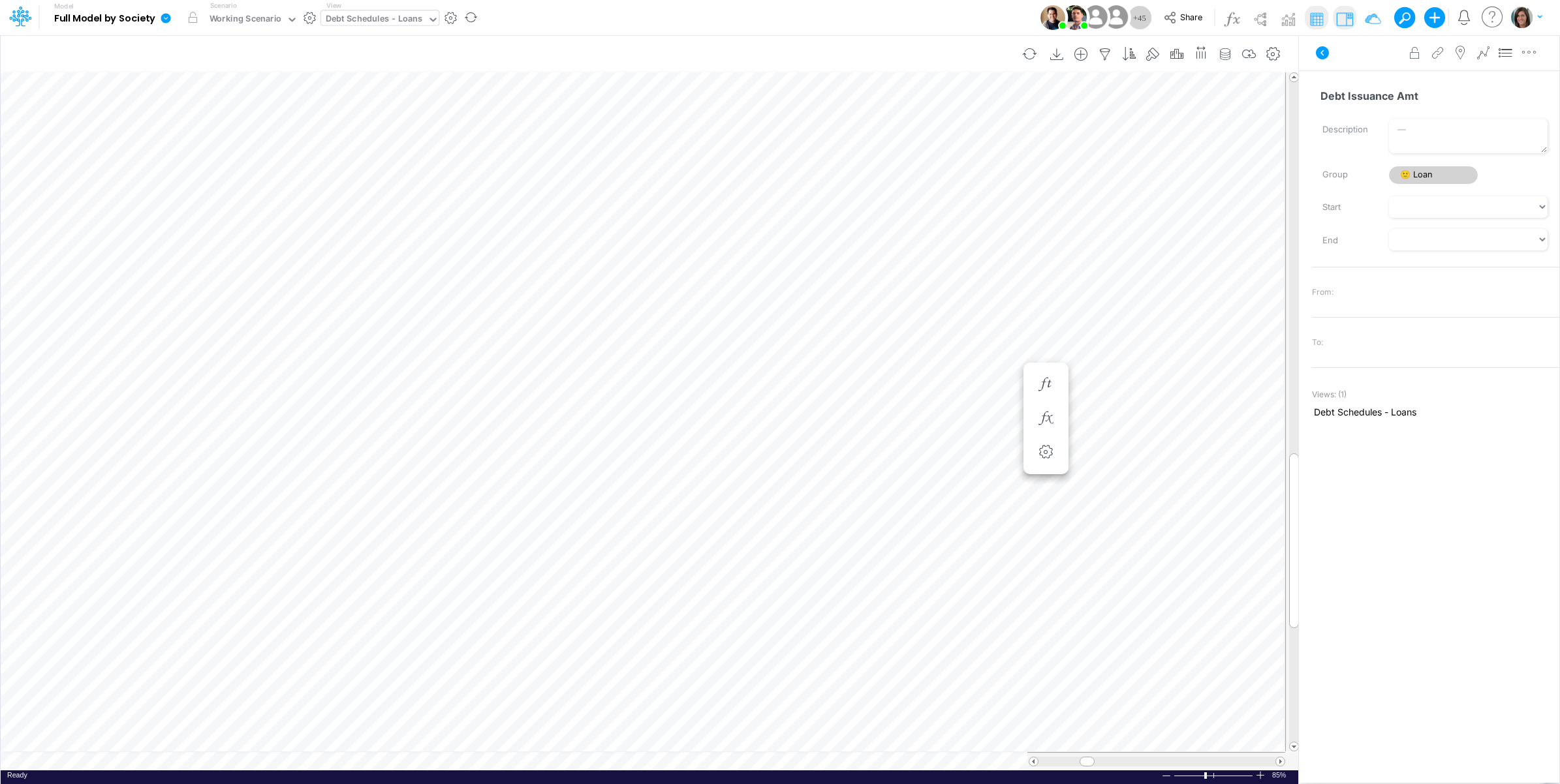
scroll to position [0, 1]
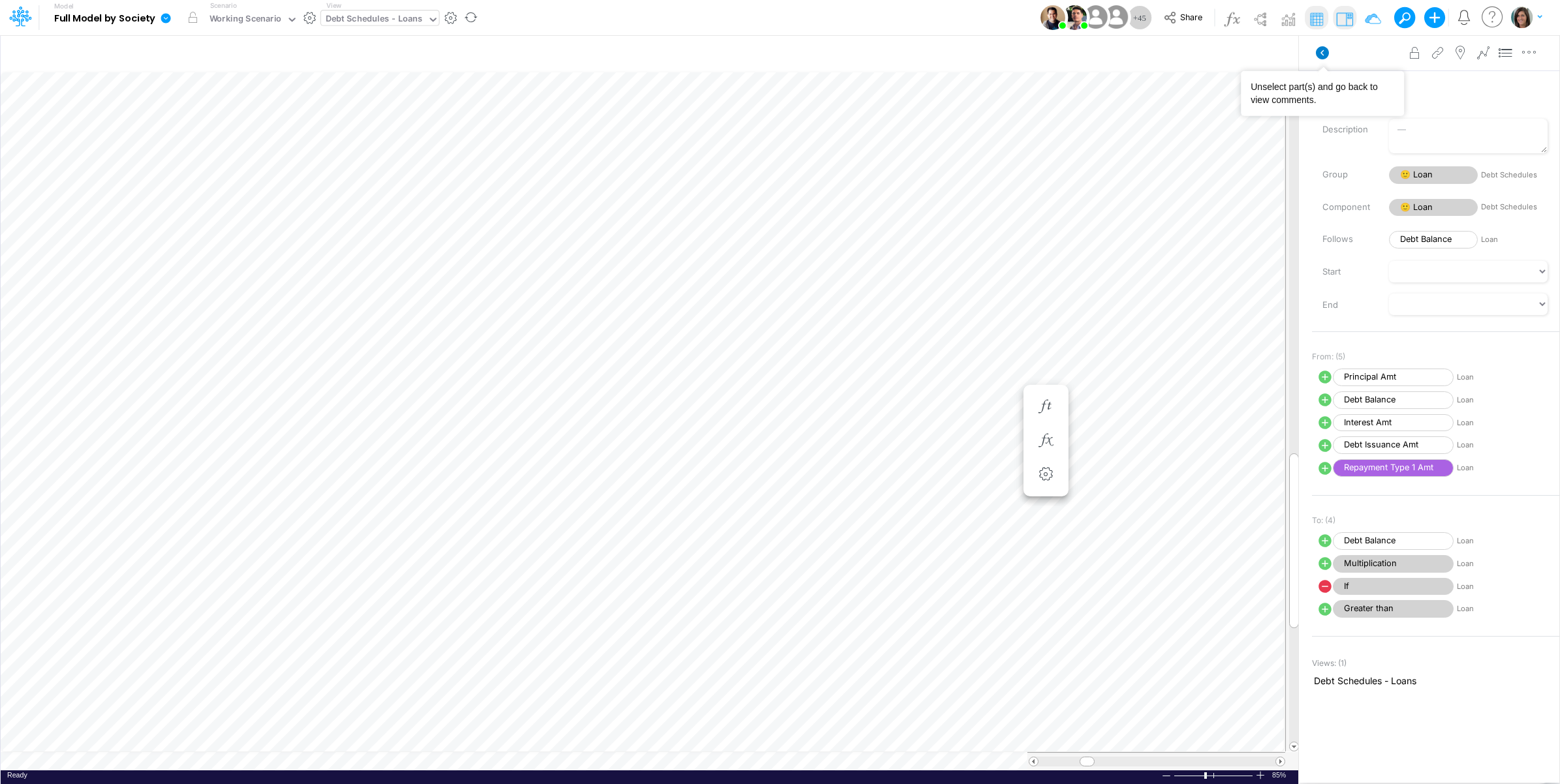
click at [1318, 49] on icon at bounding box center [1322, 52] width 13 height 13
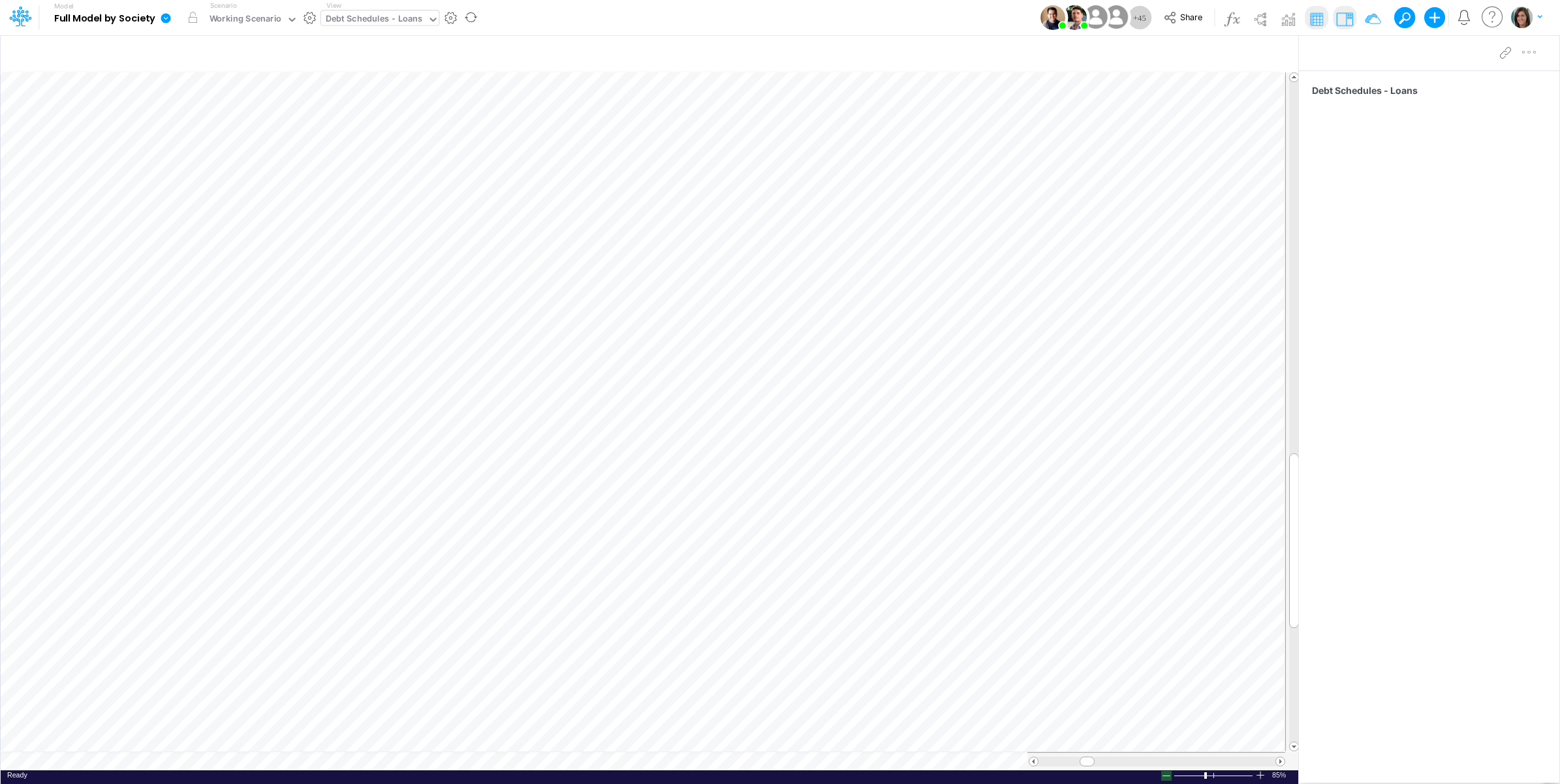
click at [1165, 780] on div at bounding box center [1166, 776] width 10 height 10
click at [354, 19] on div "Debt Schedules - Loans" at bounding box center [374, 20] width 97 height 15
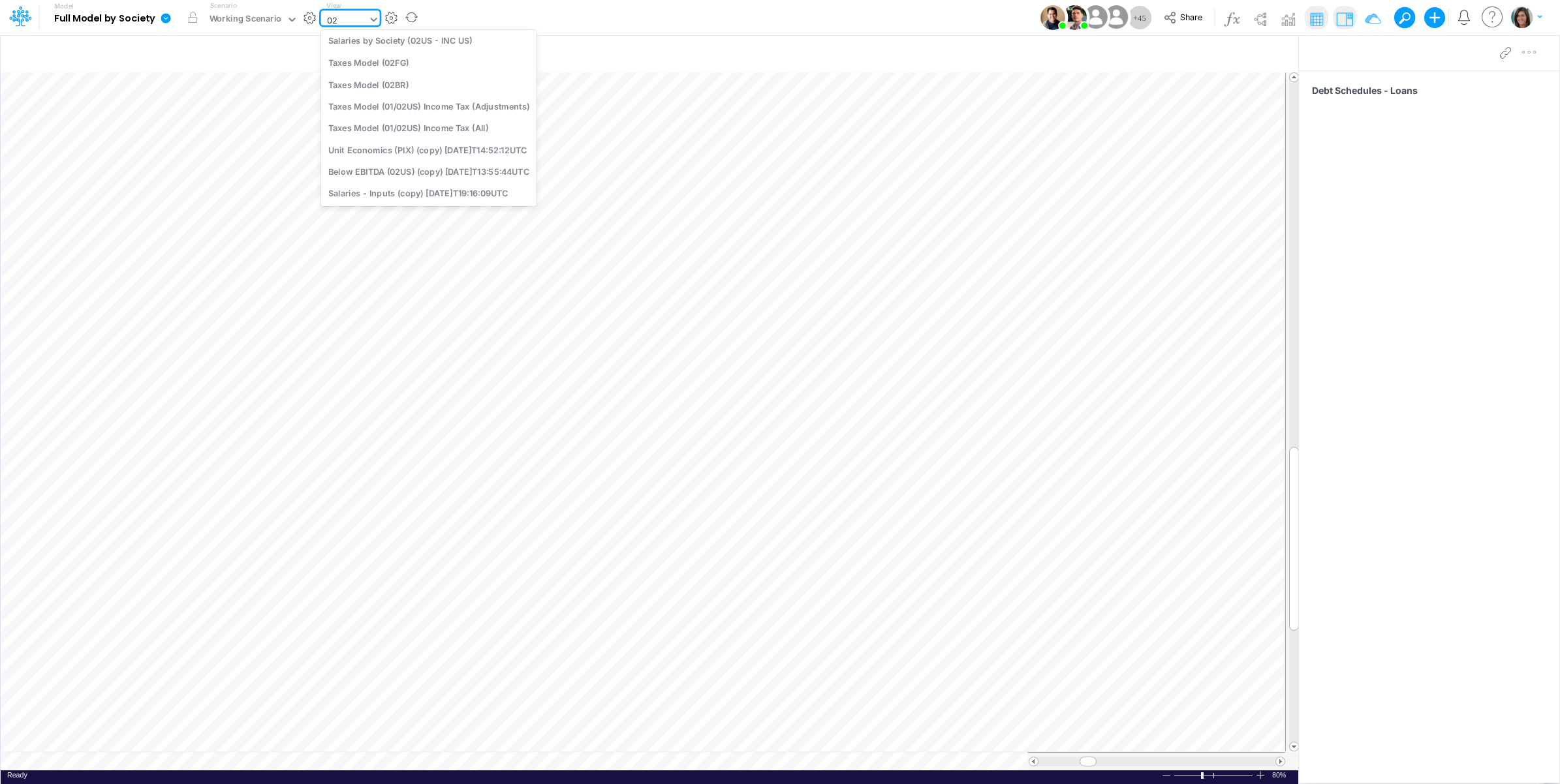
scroll to position [0, 0]
type input "02br"
click at [388, 65] on div "BS (02BR - Hold BR)" at bounding box center [409, 64] width 176 height 21
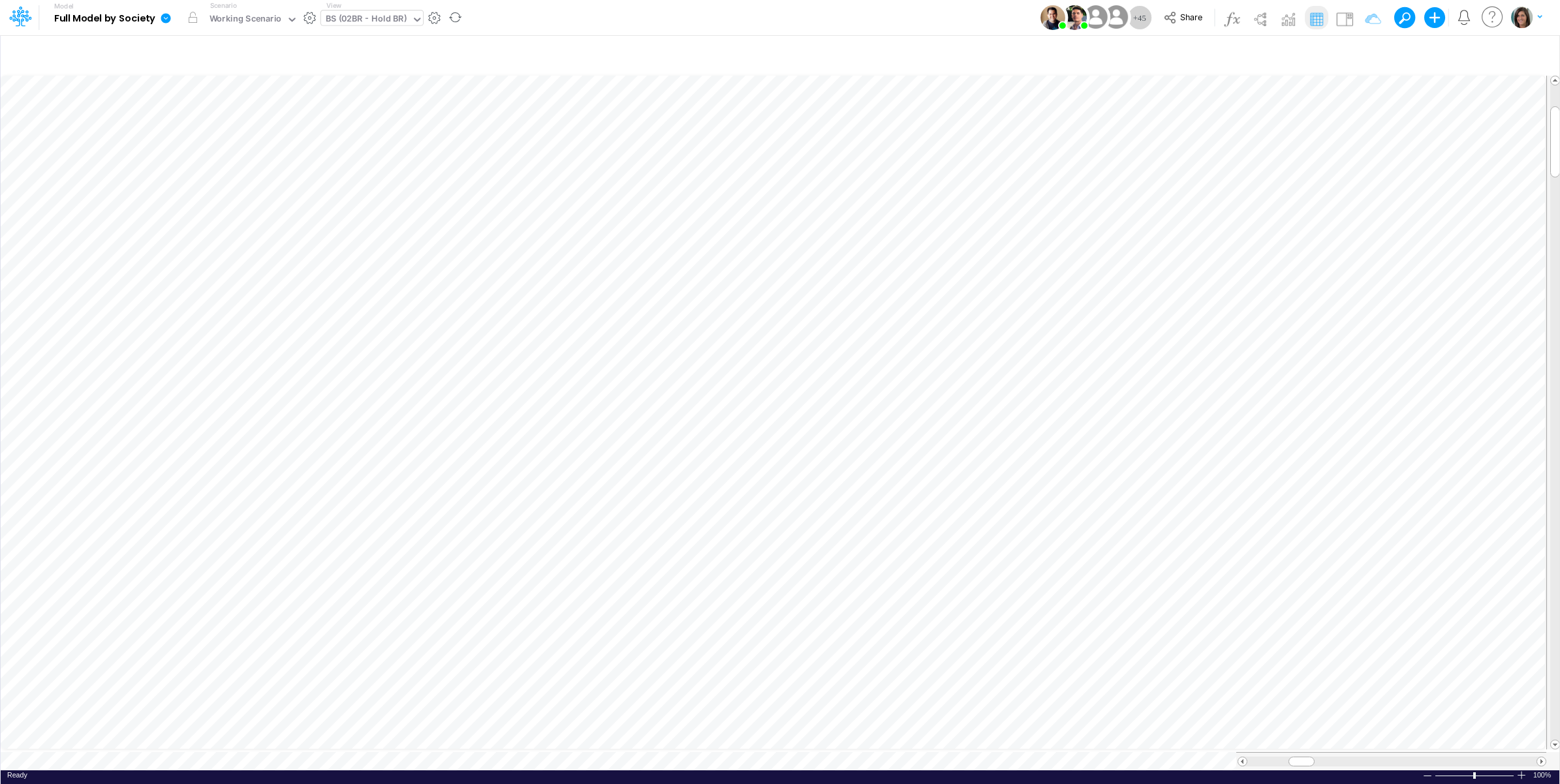
scroll to position [0, 1]
click at [314, 463] on icon "button" at bounding box center [314, 463] width 19 height 14
select select "field"
select select "Number"
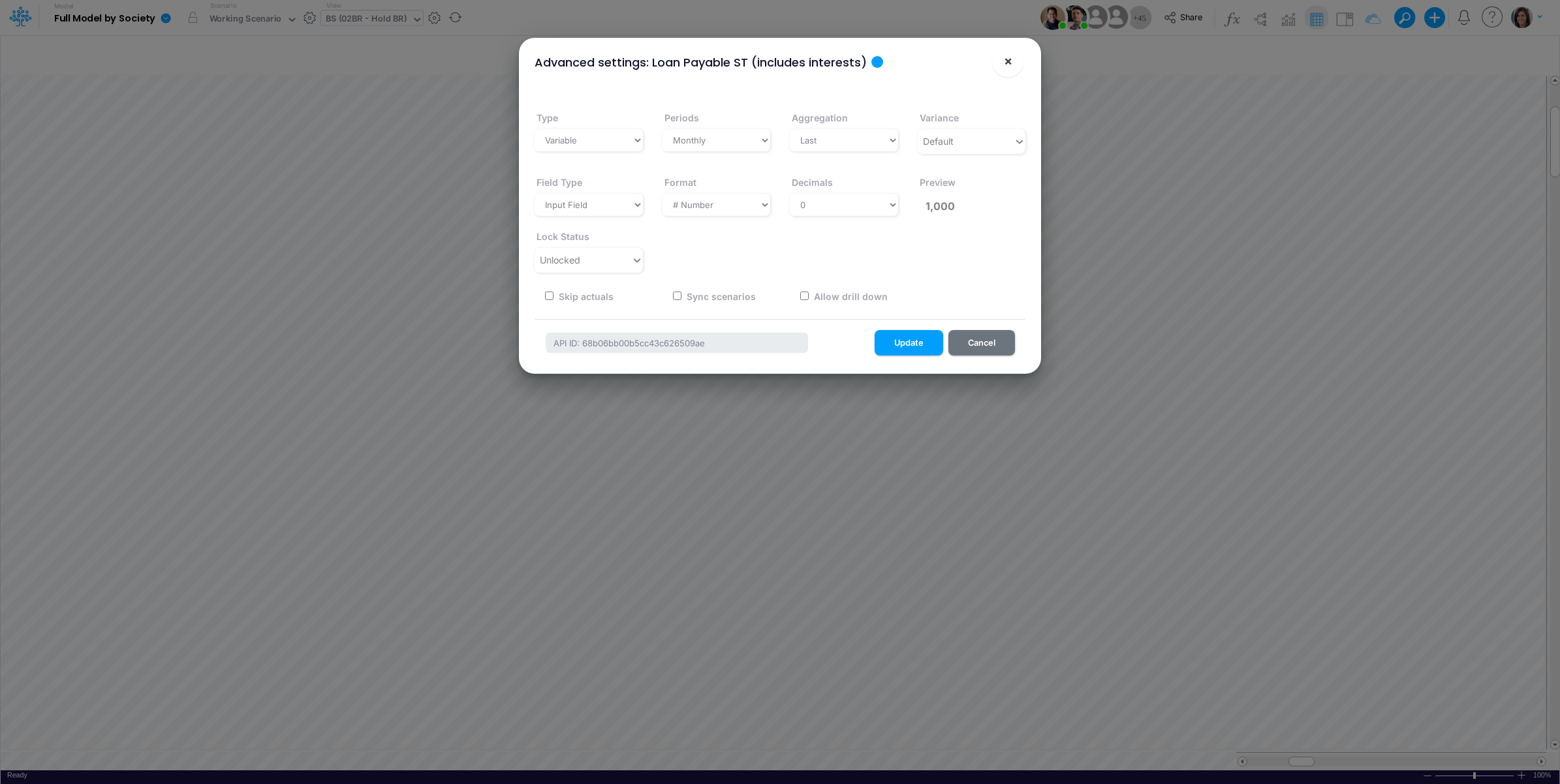
click at [1011, 57] on span "×" at bounding box center [1008, 60] width 8 height 16
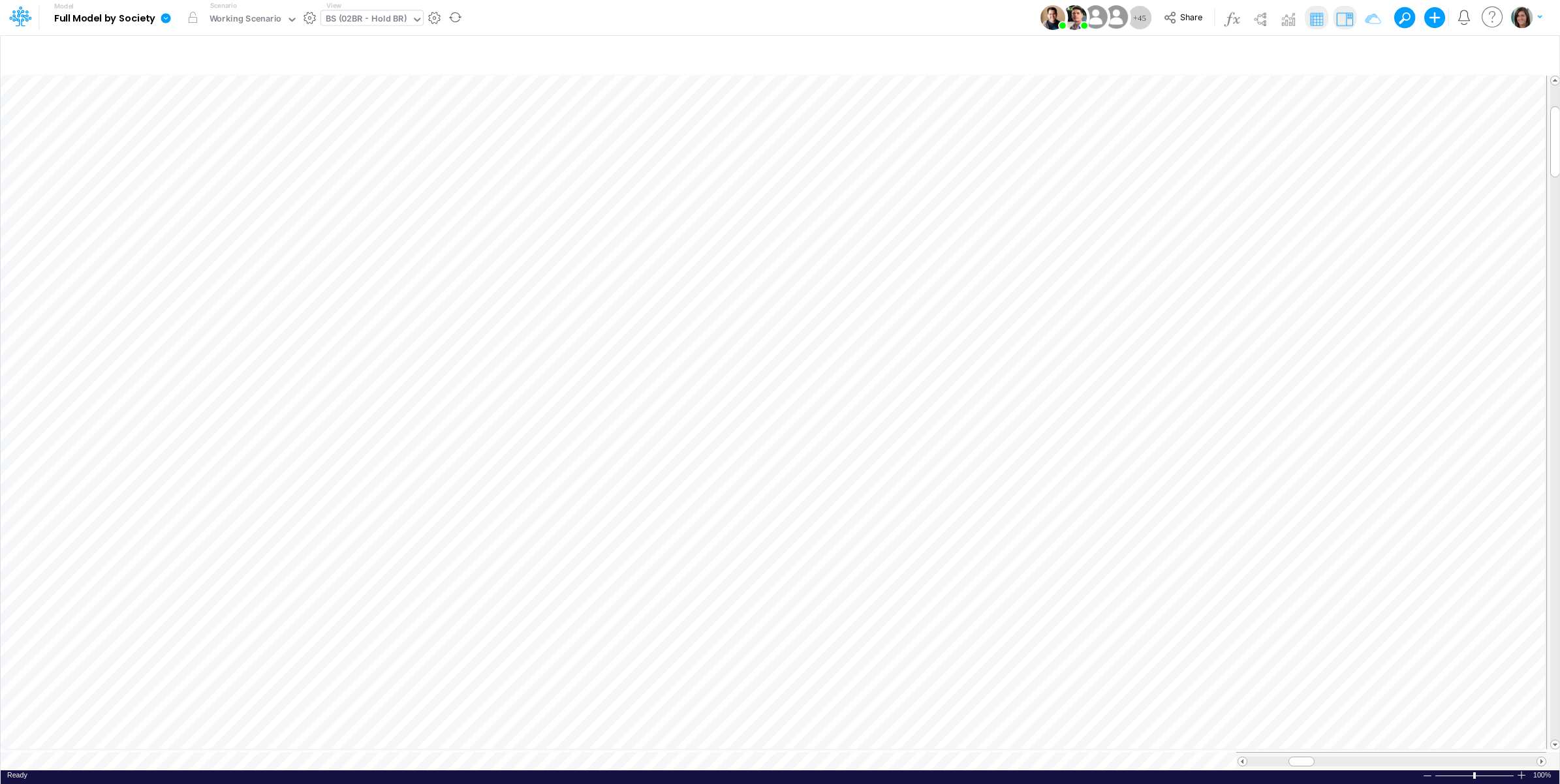
click at [1342, 11] on img at bounding box center [1344, 19] width 21 height 21
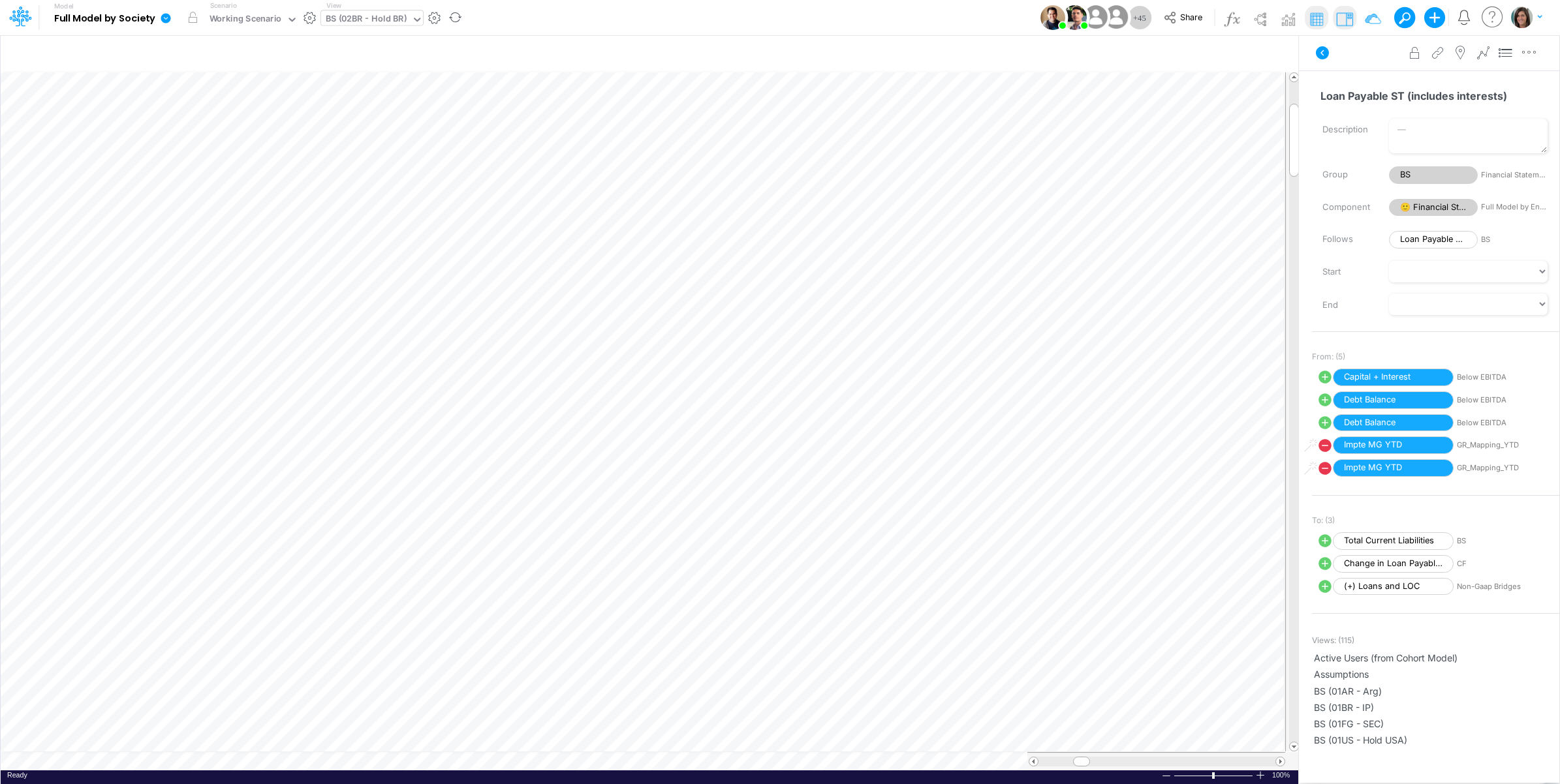
scroll to position [0, 1]
click at [839, 438] on button "button" at bounding box center [836, 430] width 24 height 26
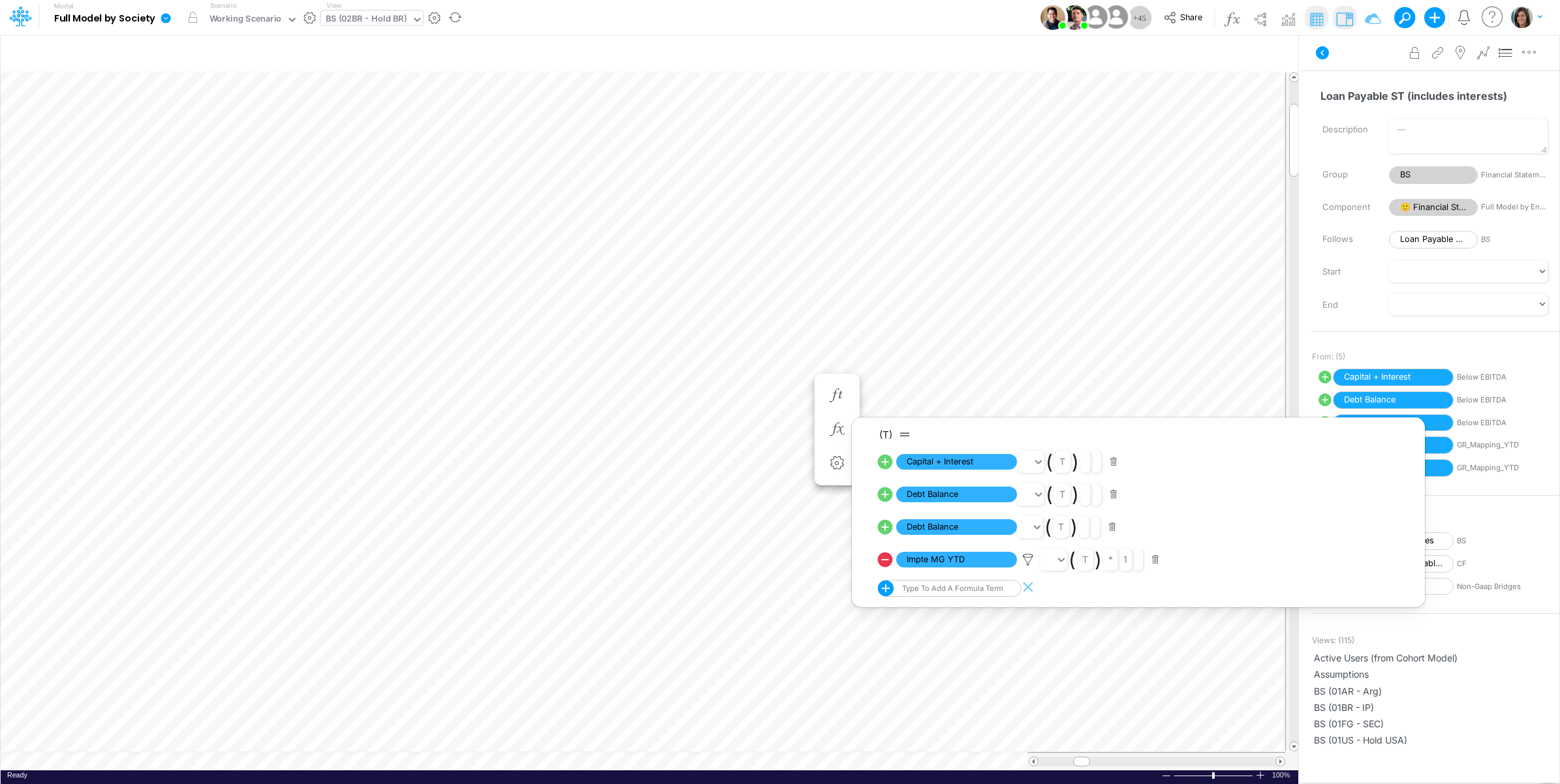
click at [368, 15] on div "BS (02BR - Hold BR)" at bounding box center [366, 20] width 81 height 15
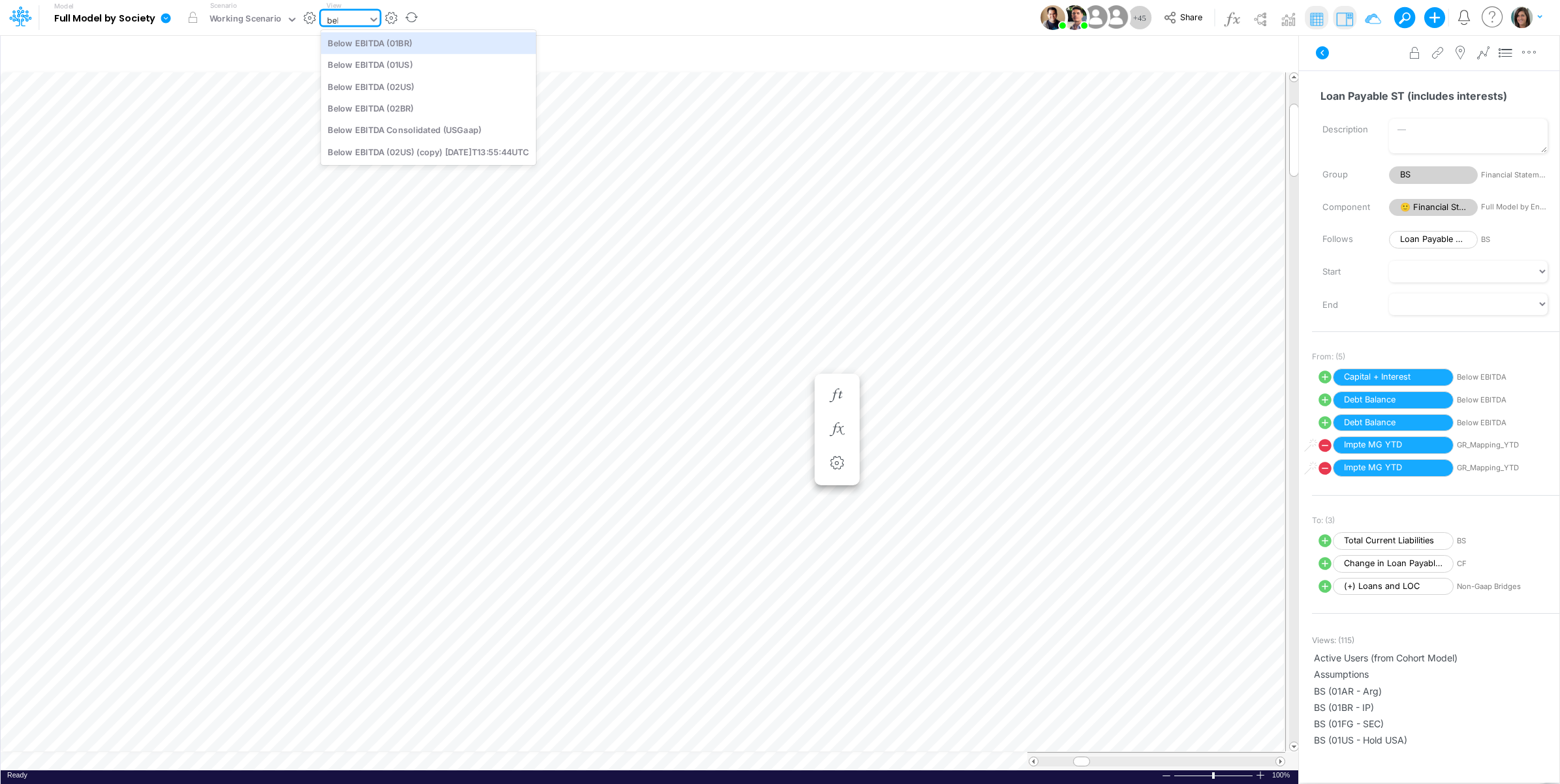
scroll to position [0, 0]
type input "below"
click at [416, 104] on div "Below EBITDA (02BR)" at bounding box center [429, 108] width 215 height 21
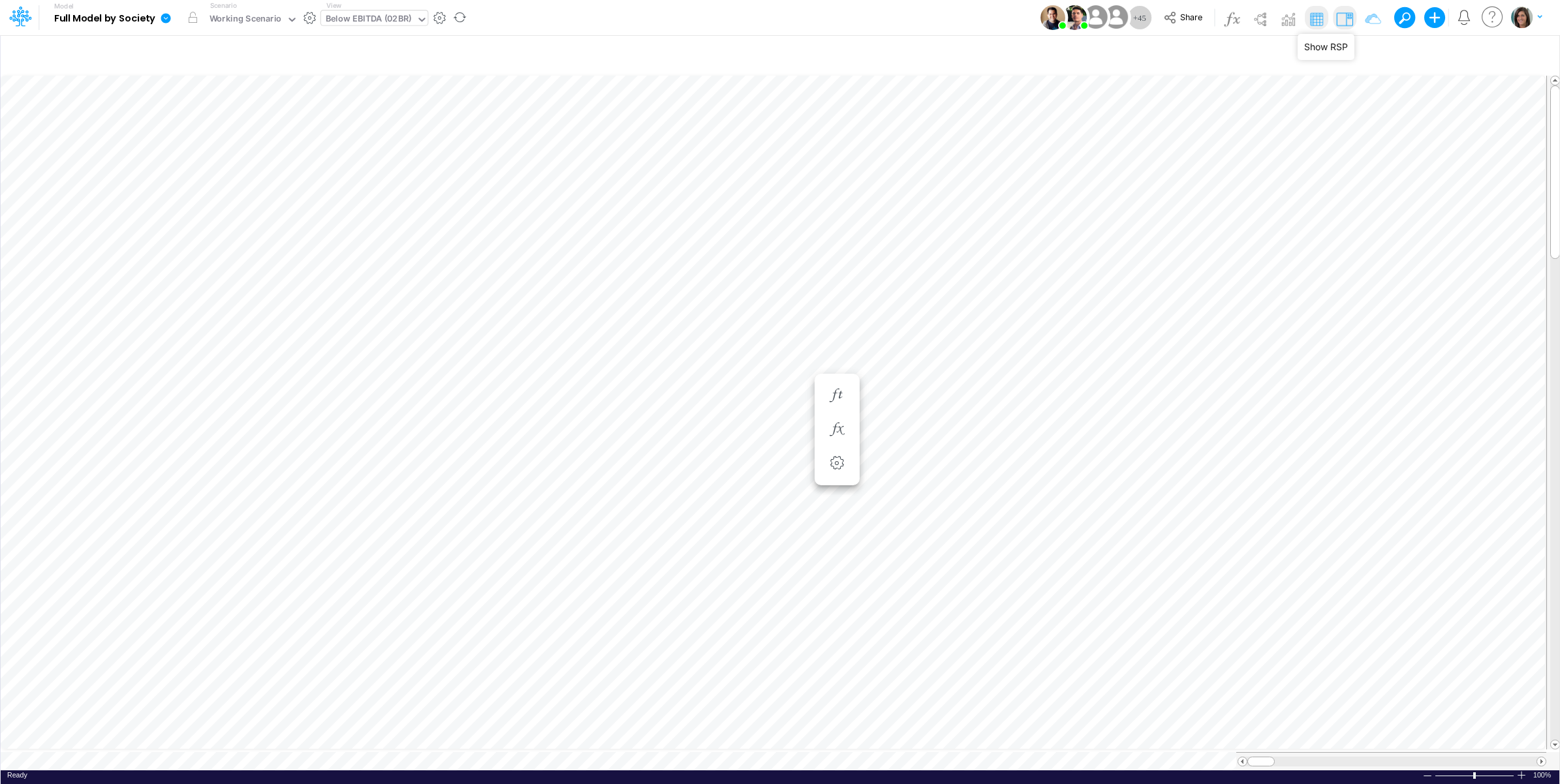
click at [1342, 18] on img at bounding box center [1344, 19] width 21 height 21
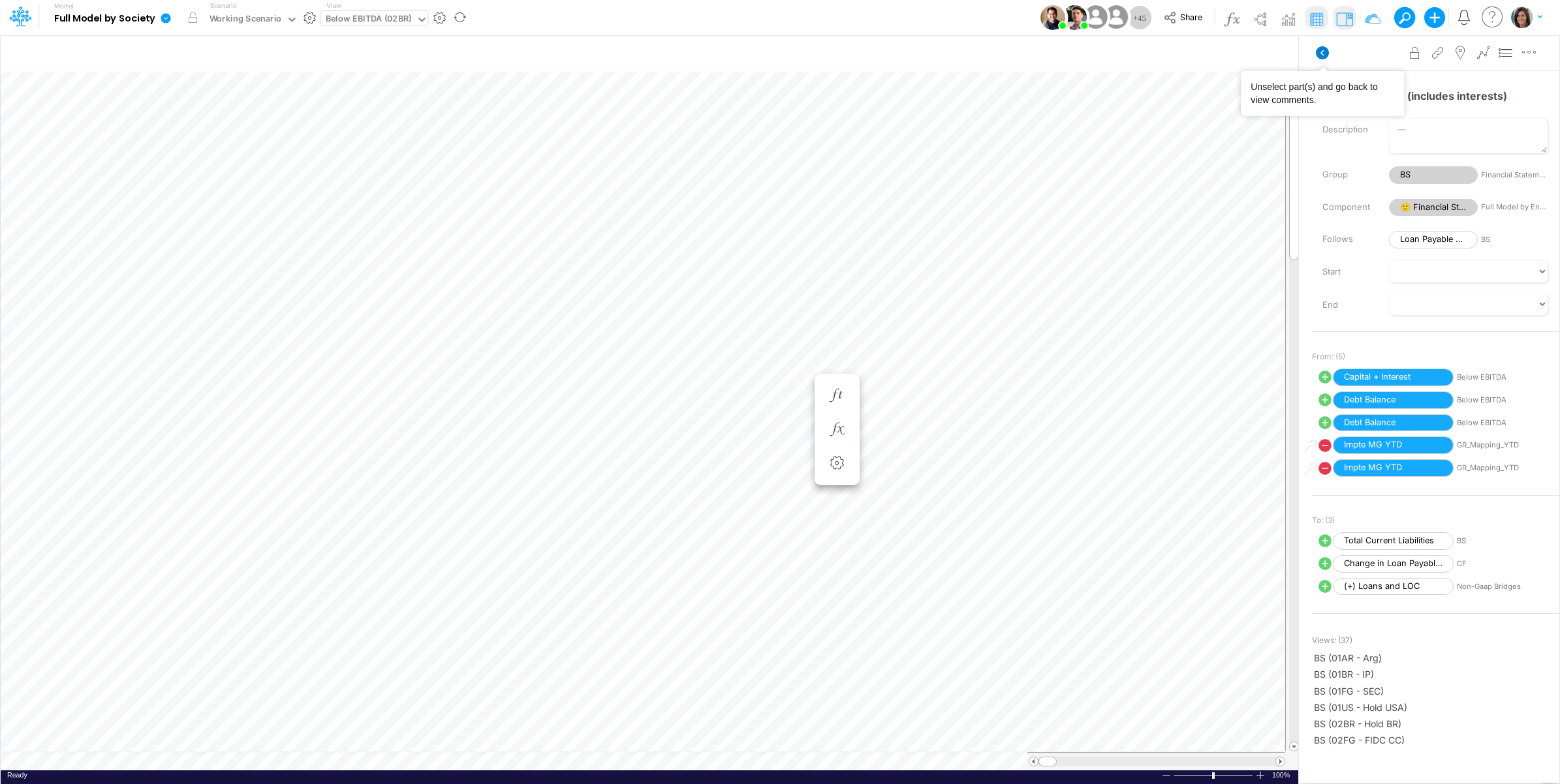
click at [1318, 55] on icon at bounding box center [1322, 52] width 13 height 13
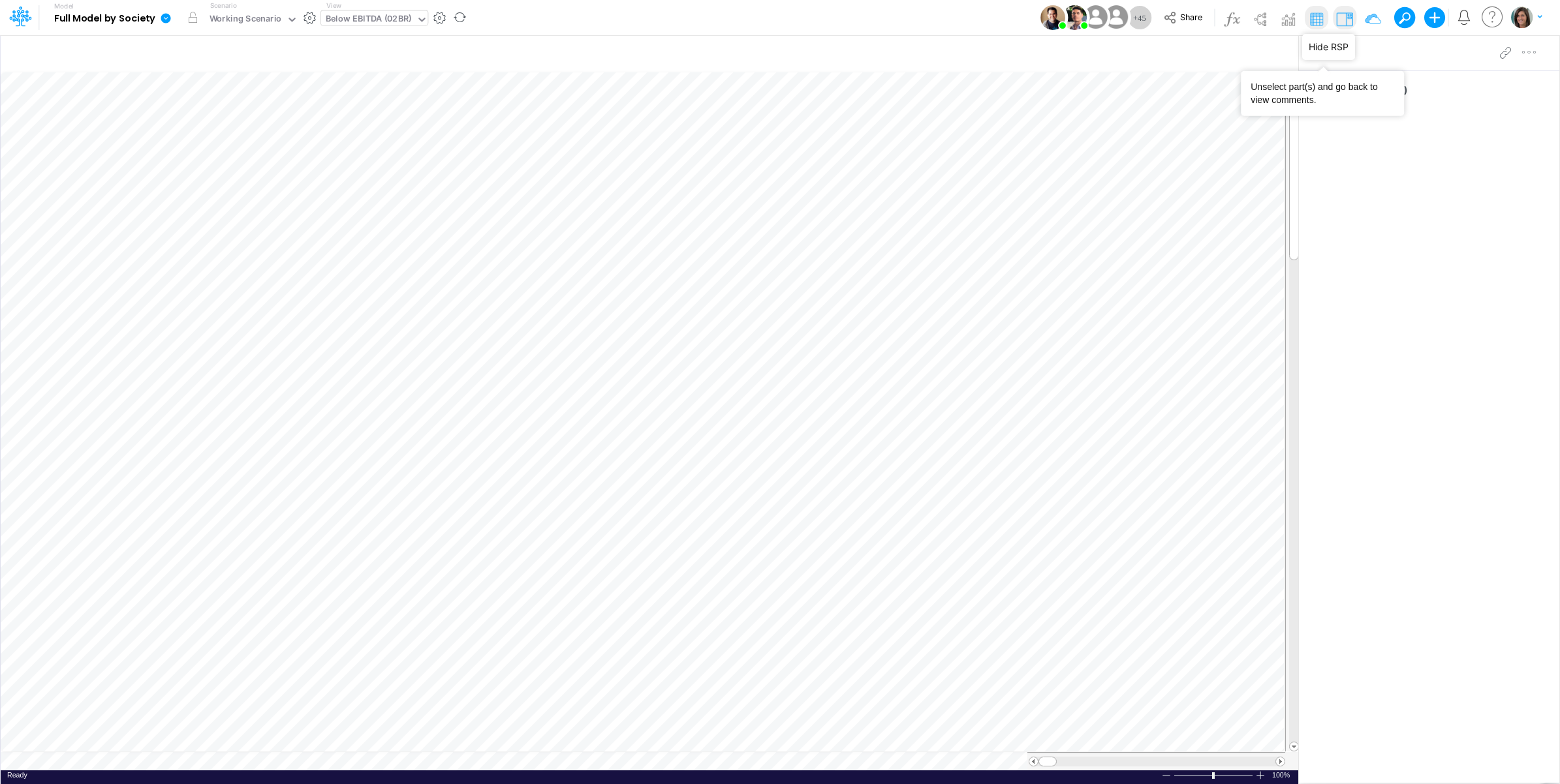
click at [1343, 18] on img at bounding box center [1344, 19] width 21 height 21
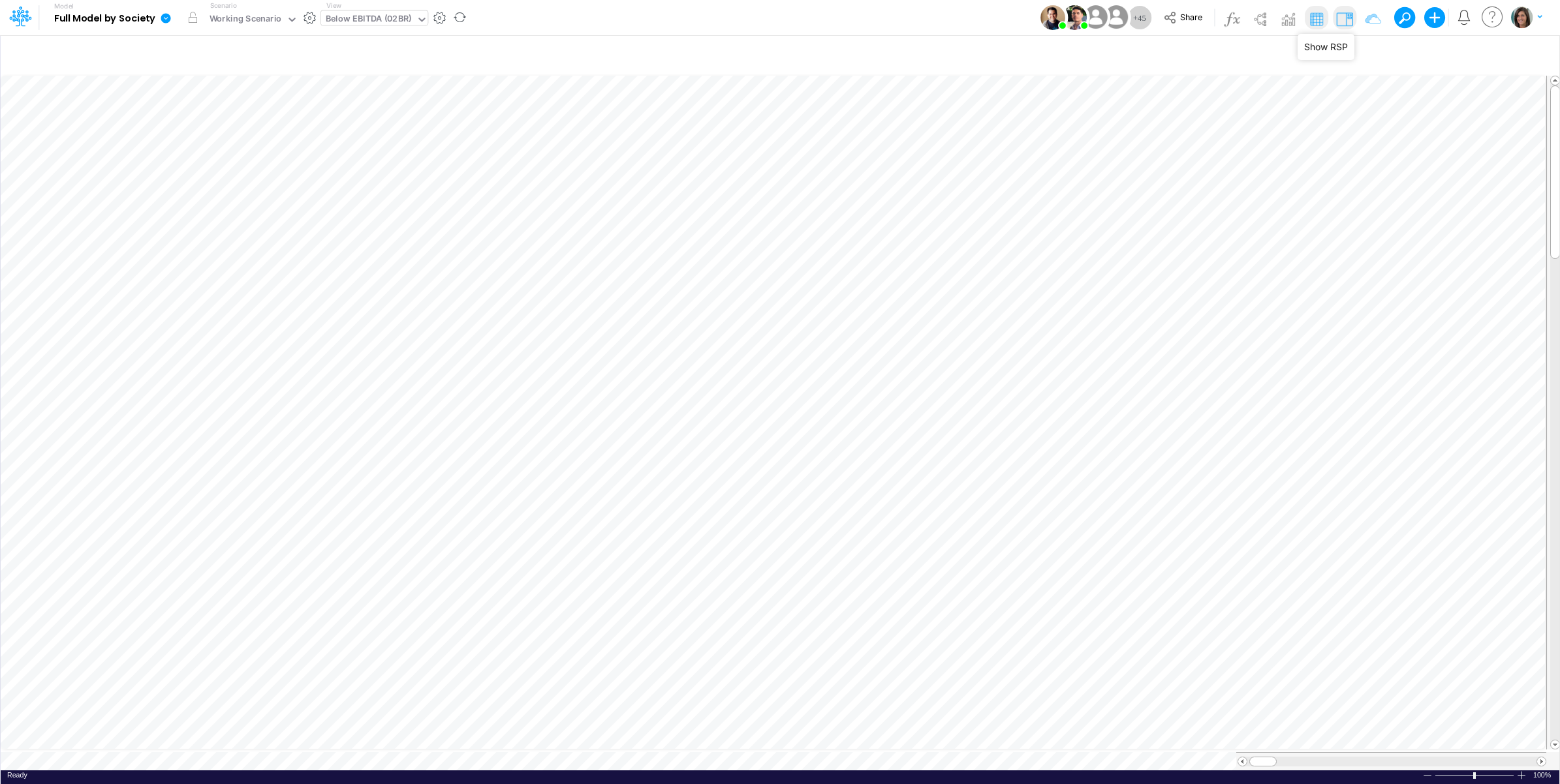
click at [1345, 15] on img at bounding box center [1344, 19] width 21 height 21
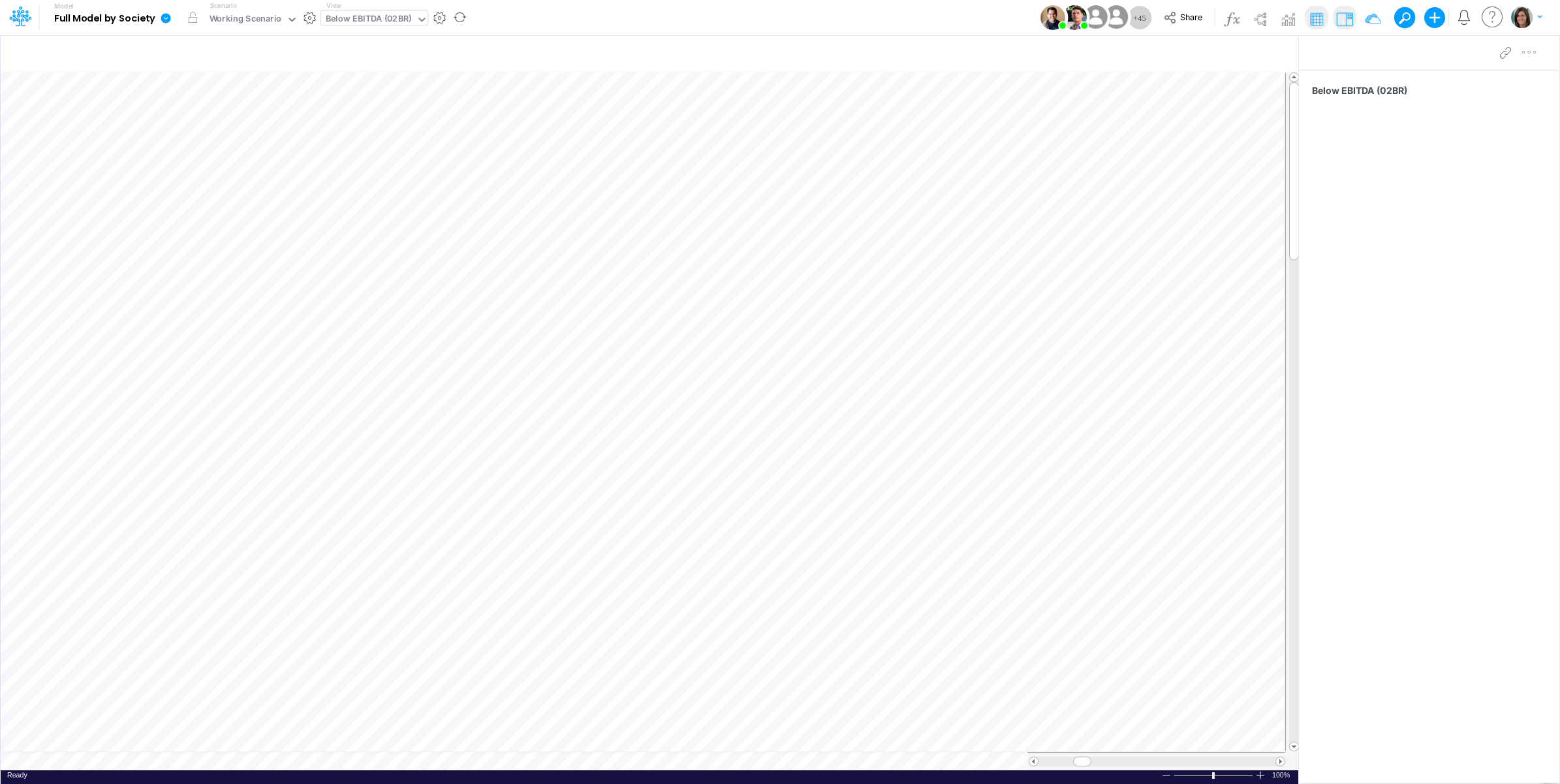
scroll to position [0, 1]
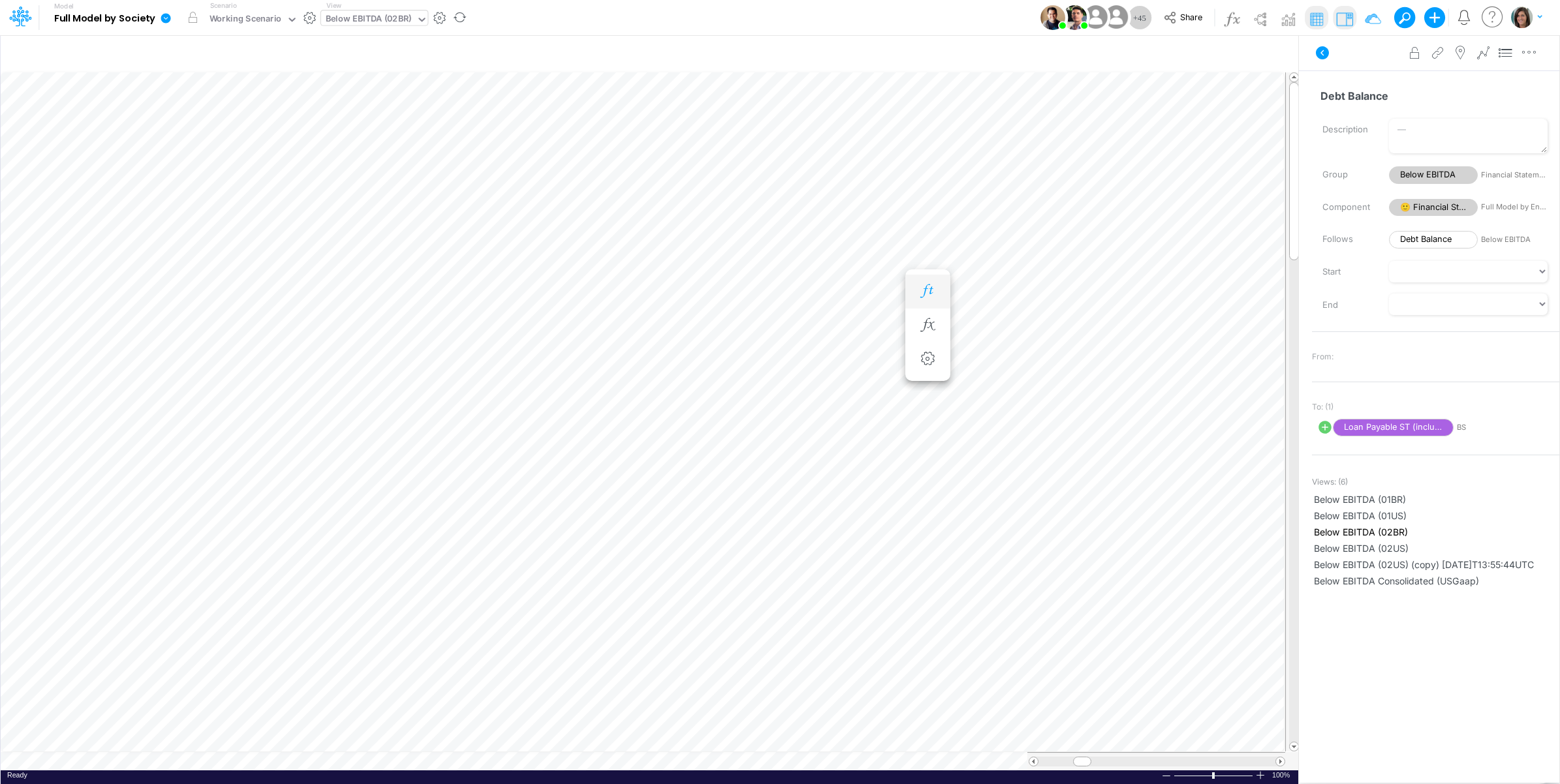
click at [923, 279] on button "button" at bounding box center [928, 291] width 24 height 26
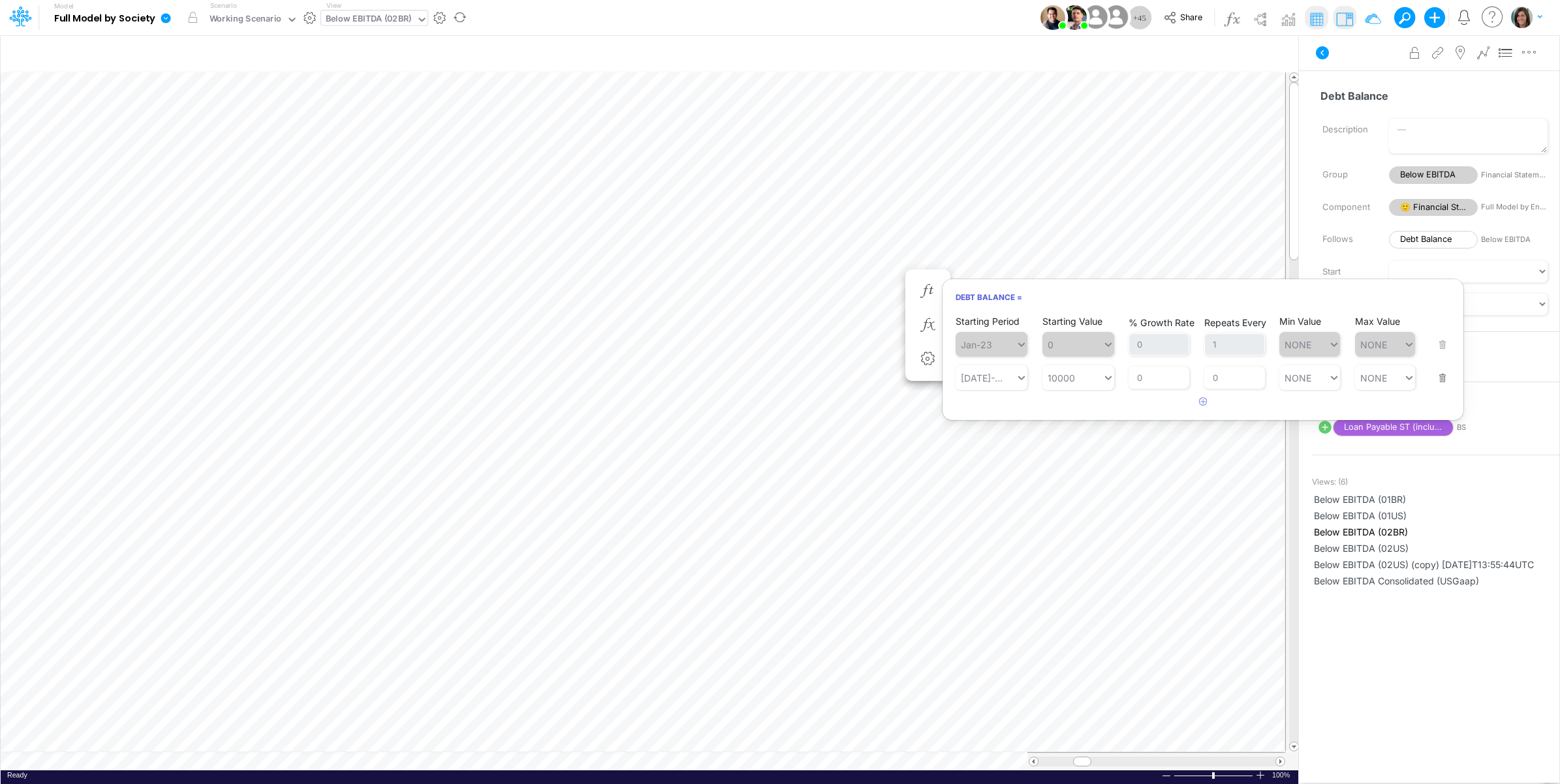
click at [1330, 70] on div "Advanced settings Delete" at bounding box center [1429, 52] width 261 height 37
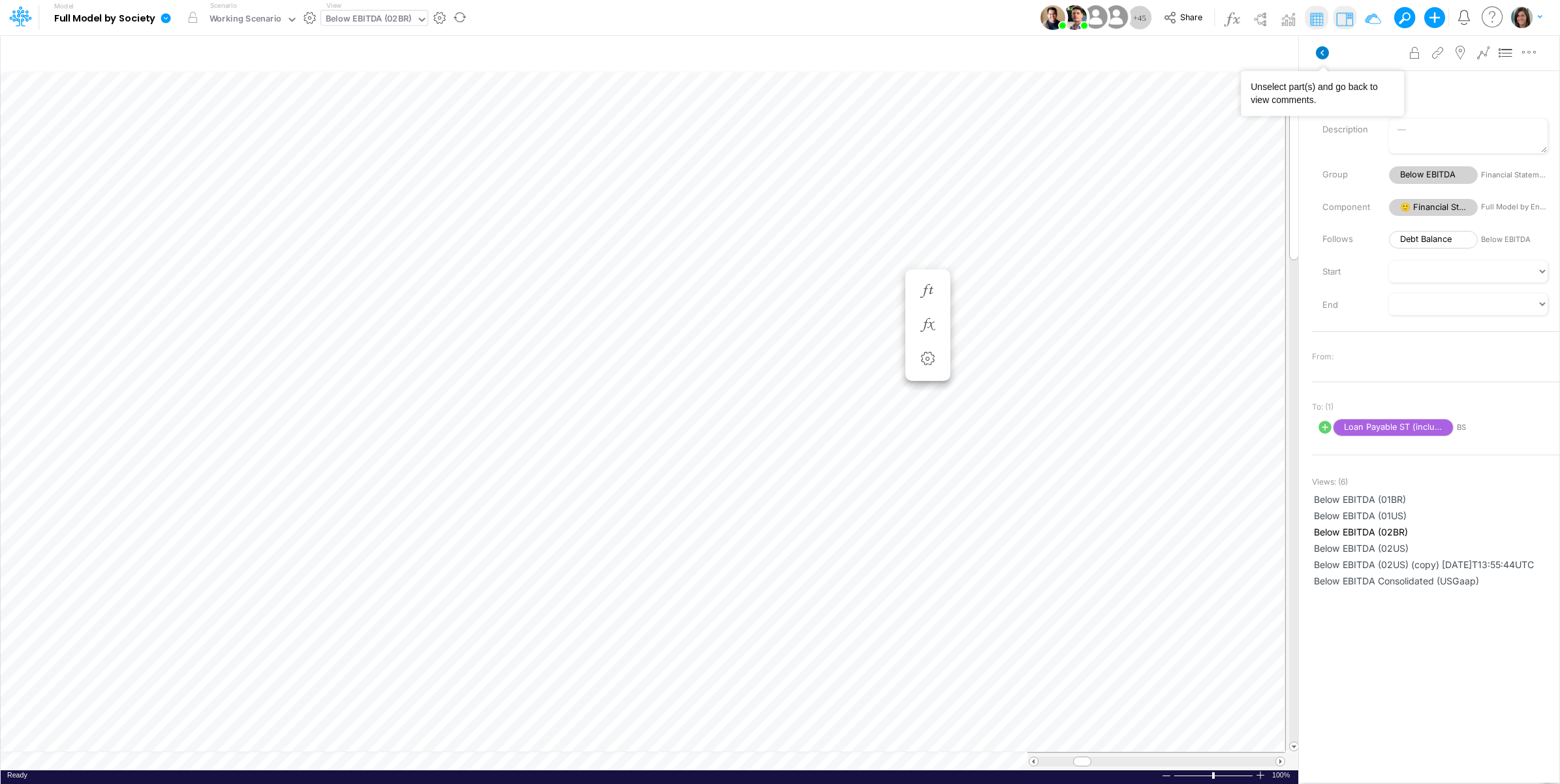
click at [1322, 59] on icon at bounding box center [1322, 52] width 13 height 13
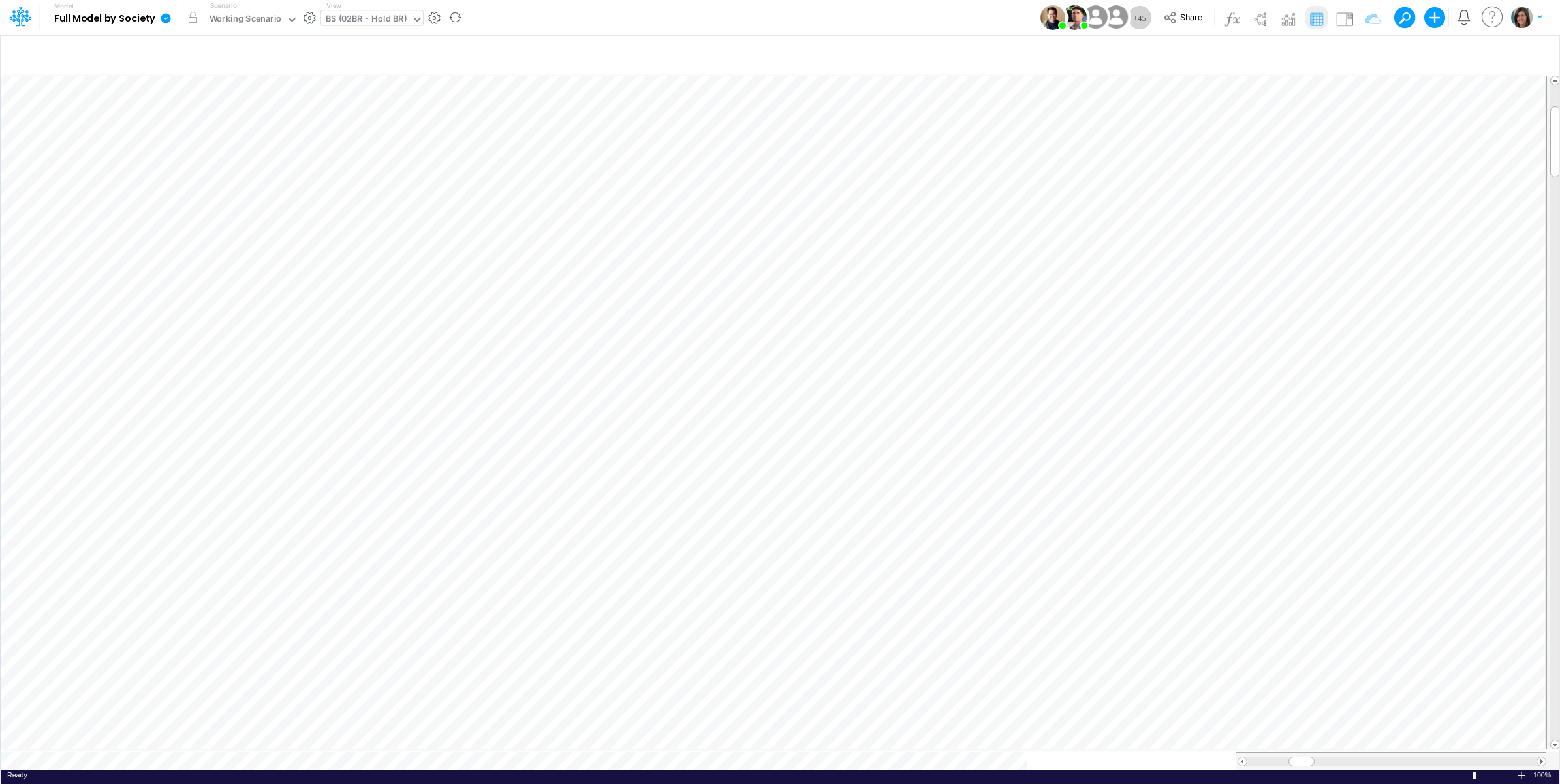
scroll to position [0, 1]
click at [1341, 19] on img at bounding box center [1344, 19] width 21 height 21
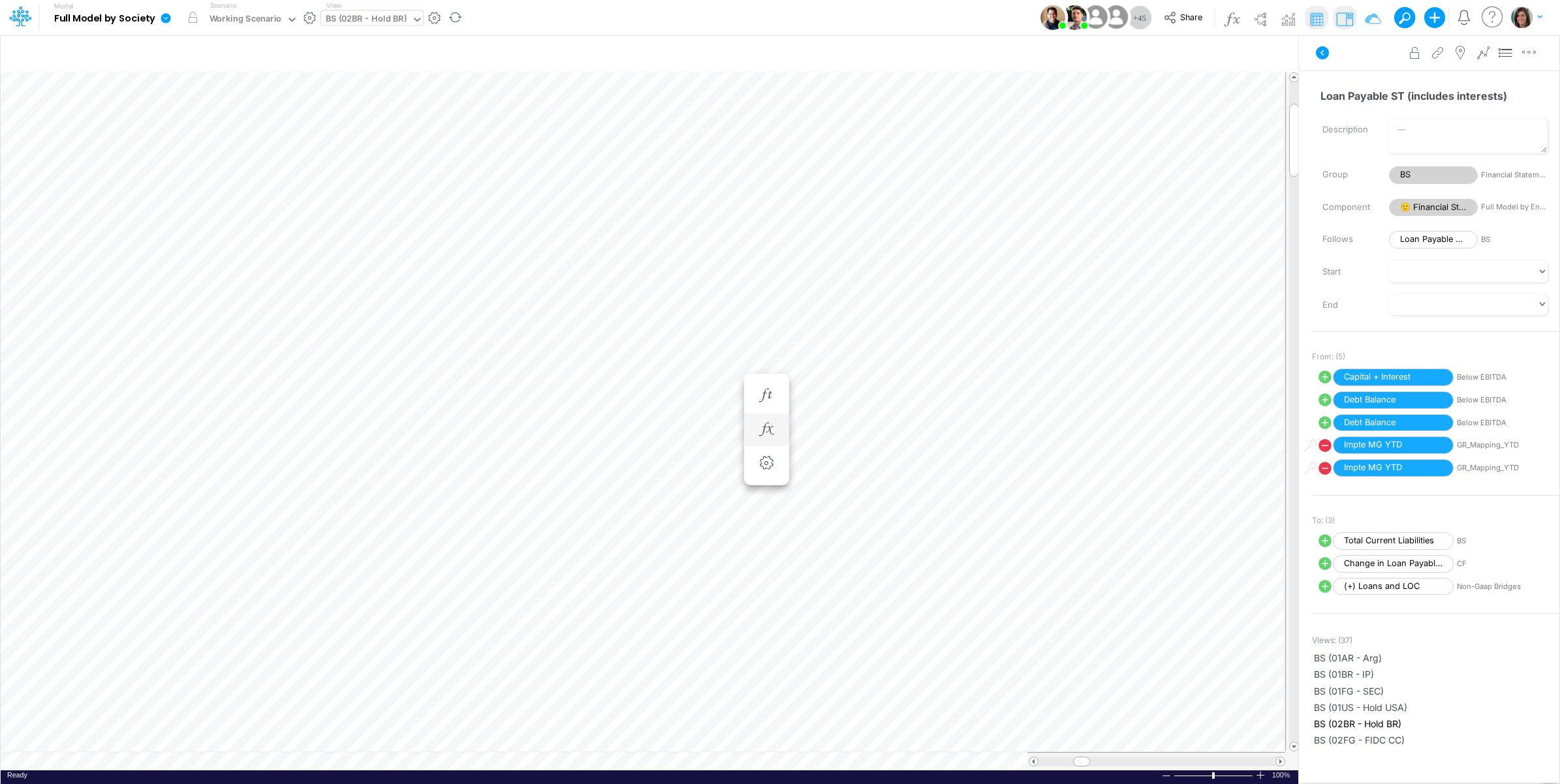
scroll to position [0, 1]
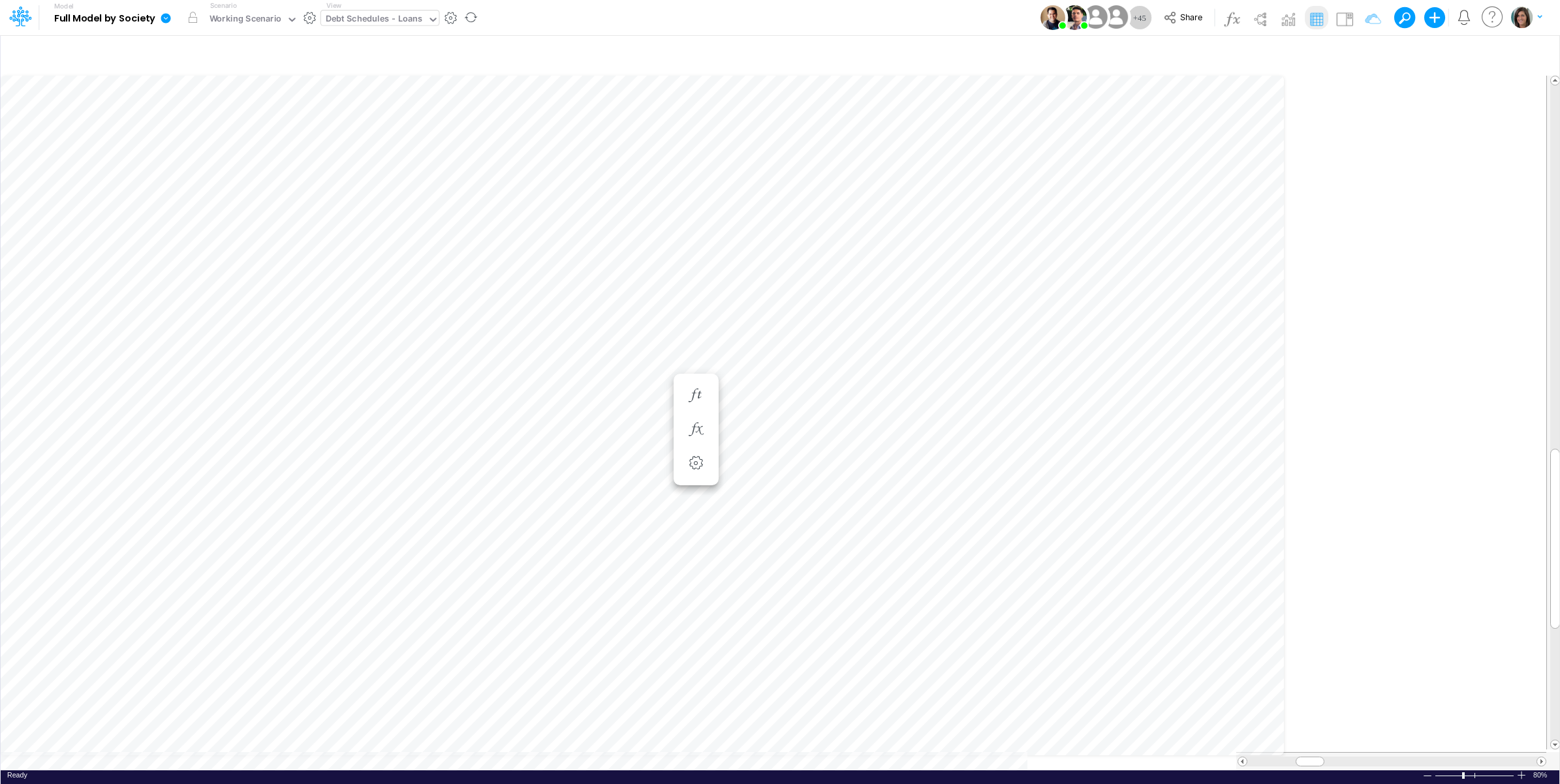
scroll to position [0, 1]
click at [760, 390] on icon "button" at bounding box center [766, 396] width 19 height 14
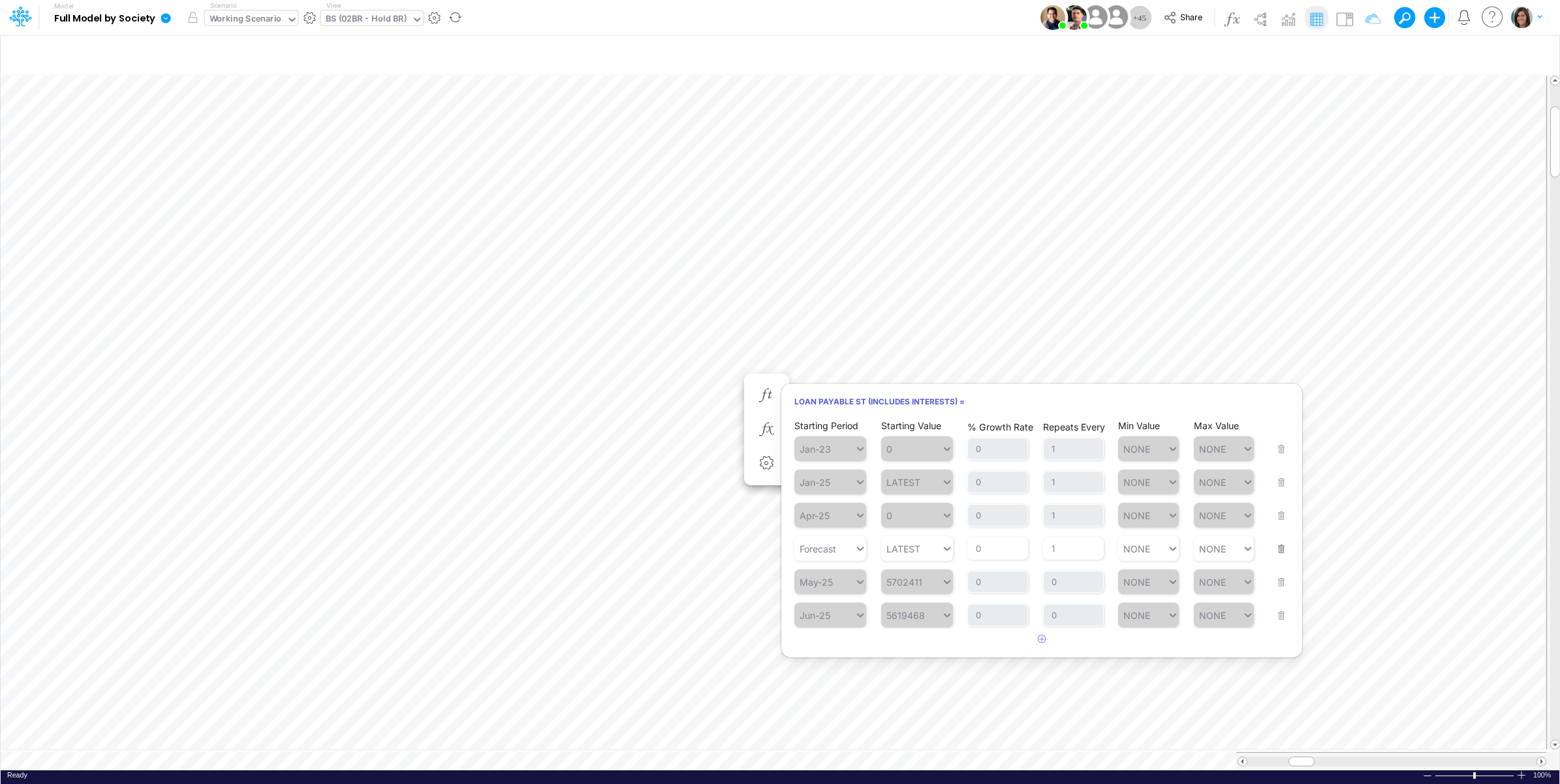
click at [238, 20] on div "Working Scenario" at bounding box center [245, 20] width 73 height 15
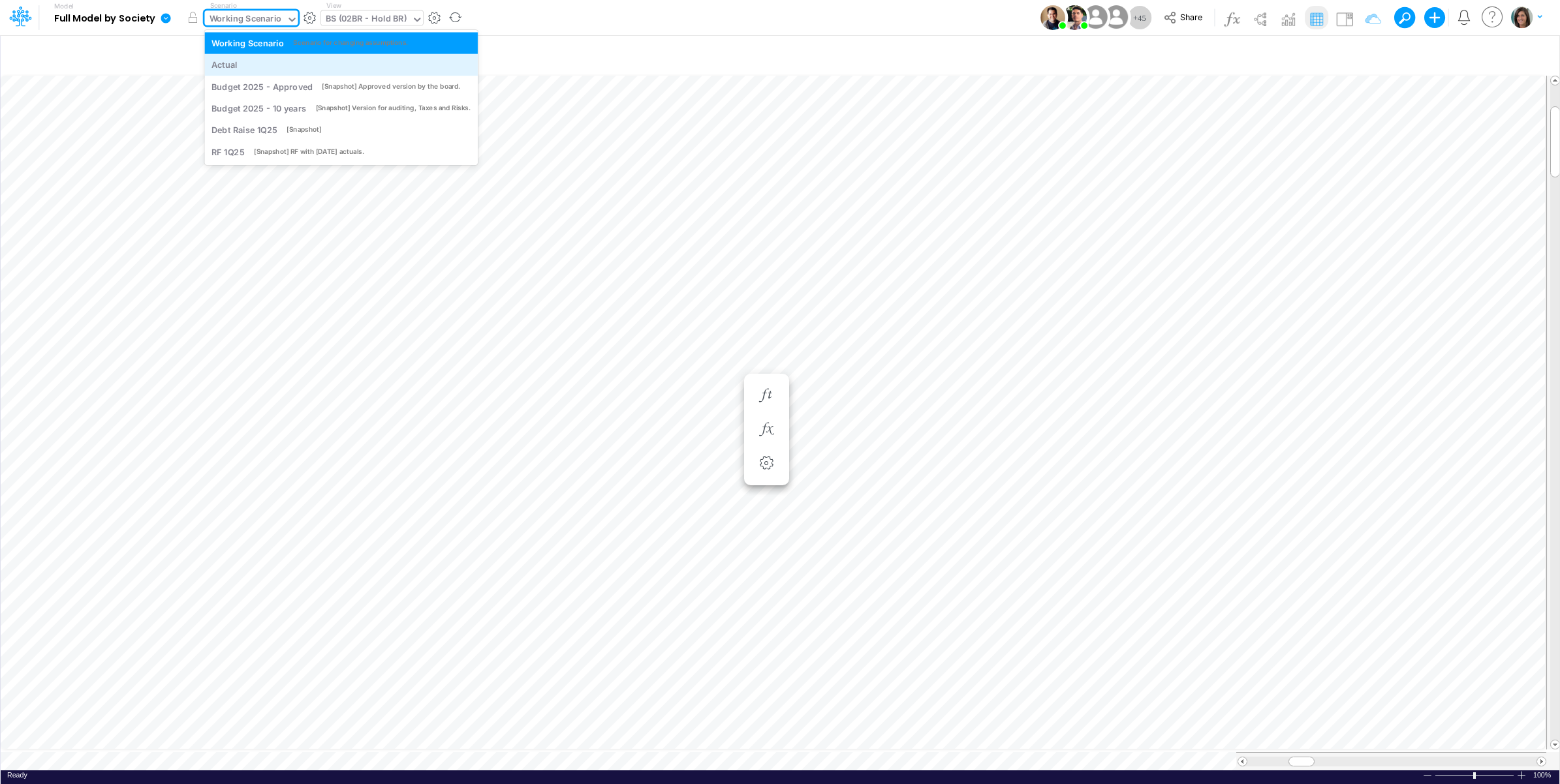
click at [243, 60] on div "Actual" at bounding box center [341, 65] width 259 height 12
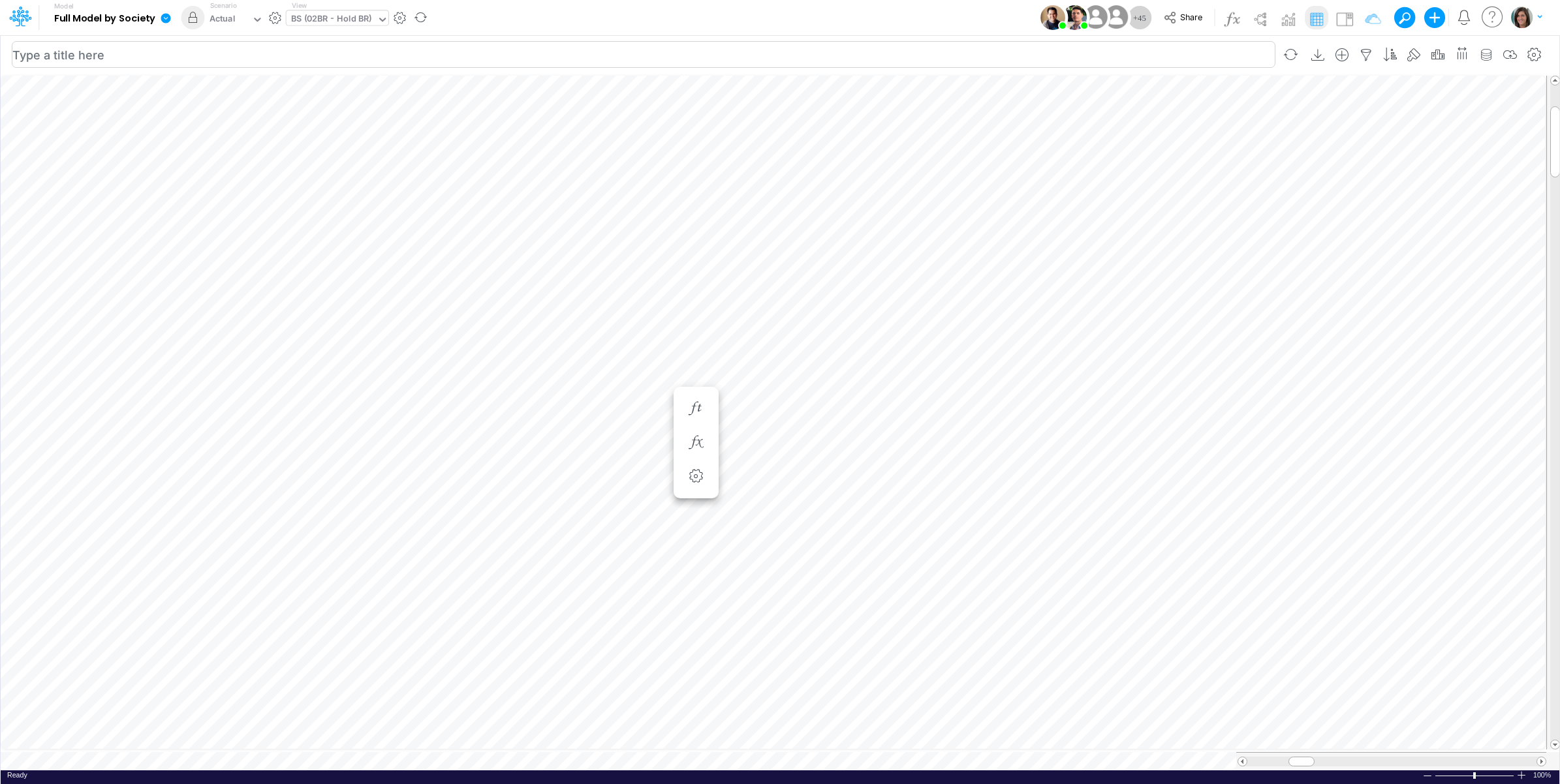
scroll to position [0, 1]
click at [695, 390] on icon "button" at bounding box center [695, 396] width 19 height 14
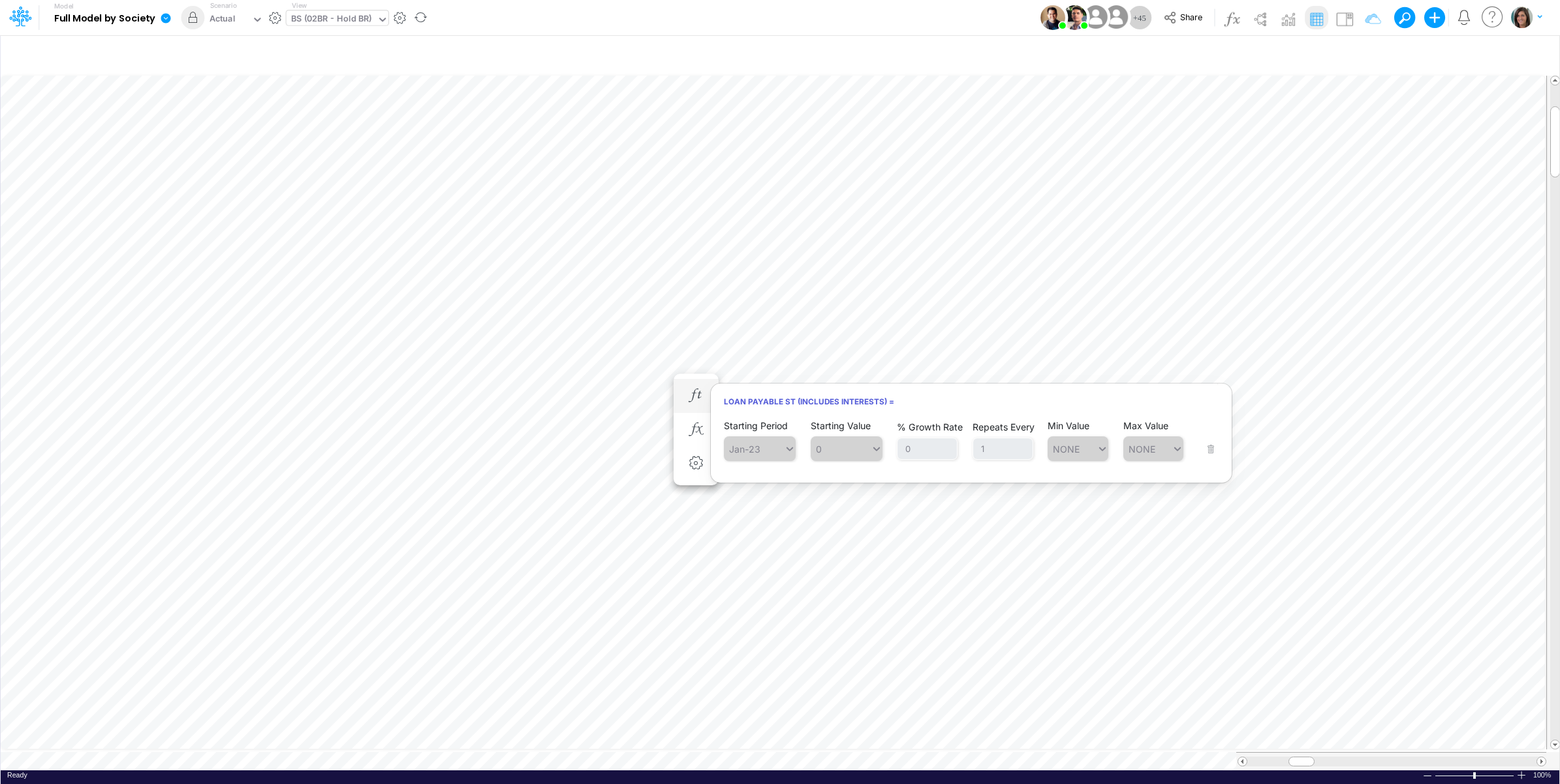
scroll to position [0, 1]
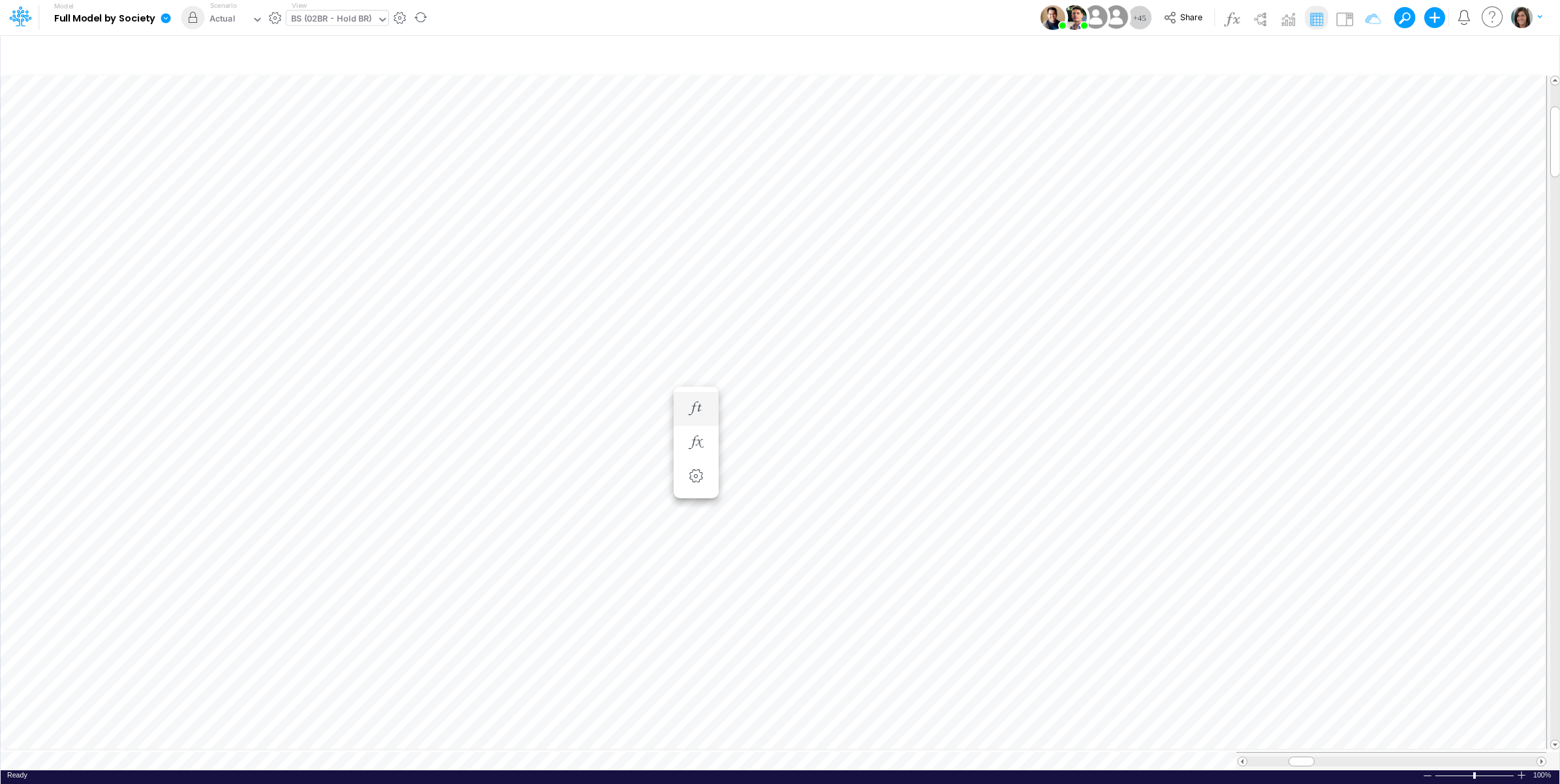
scroll to position [0, 1]
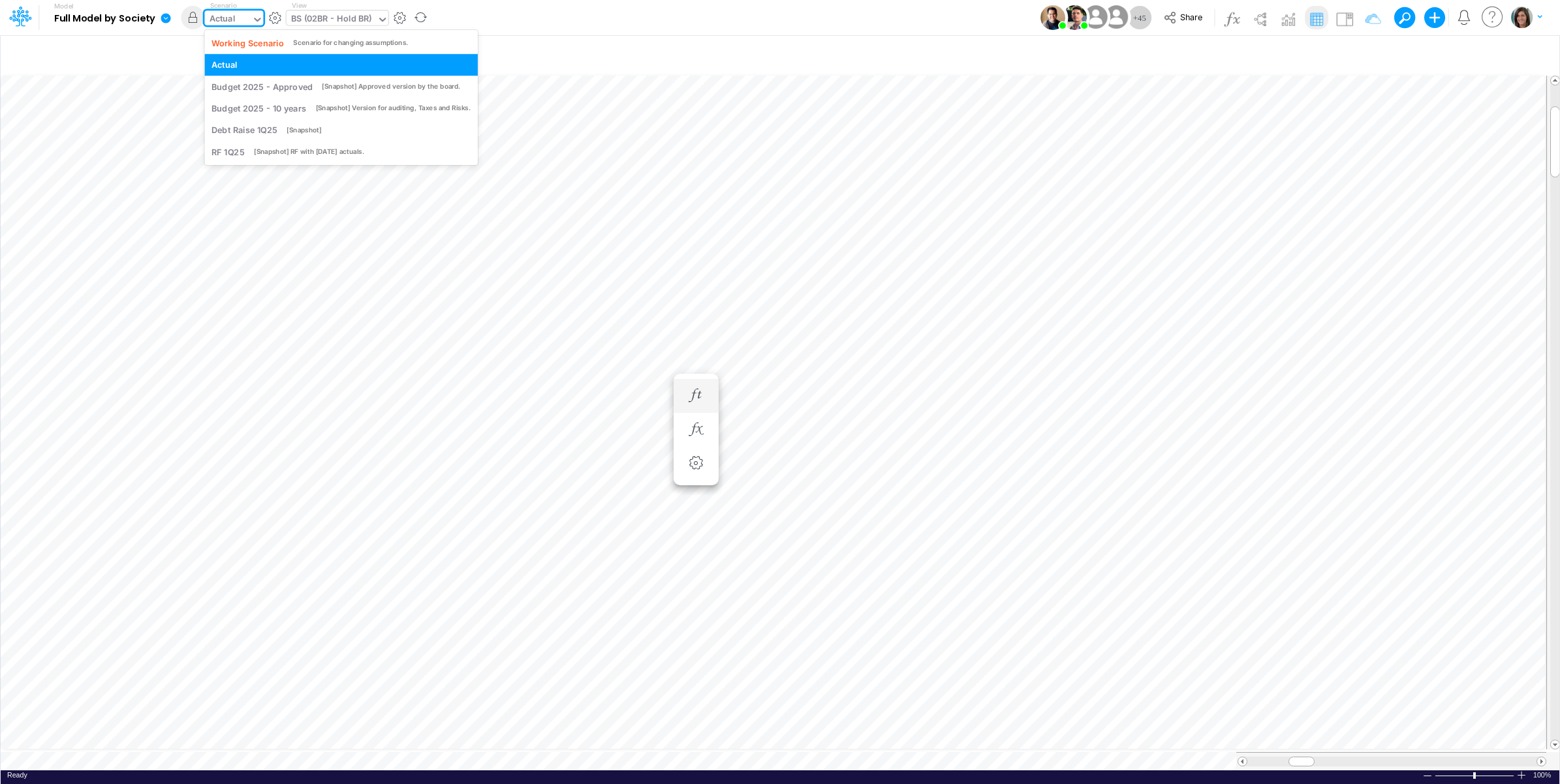
click at [241, 19] on div "Actual" at bounding box center [228, 20] width 47 height 19
click at [264, 46] on div "Working Scenario" at bounding box center [247, 43] width 73 height 12
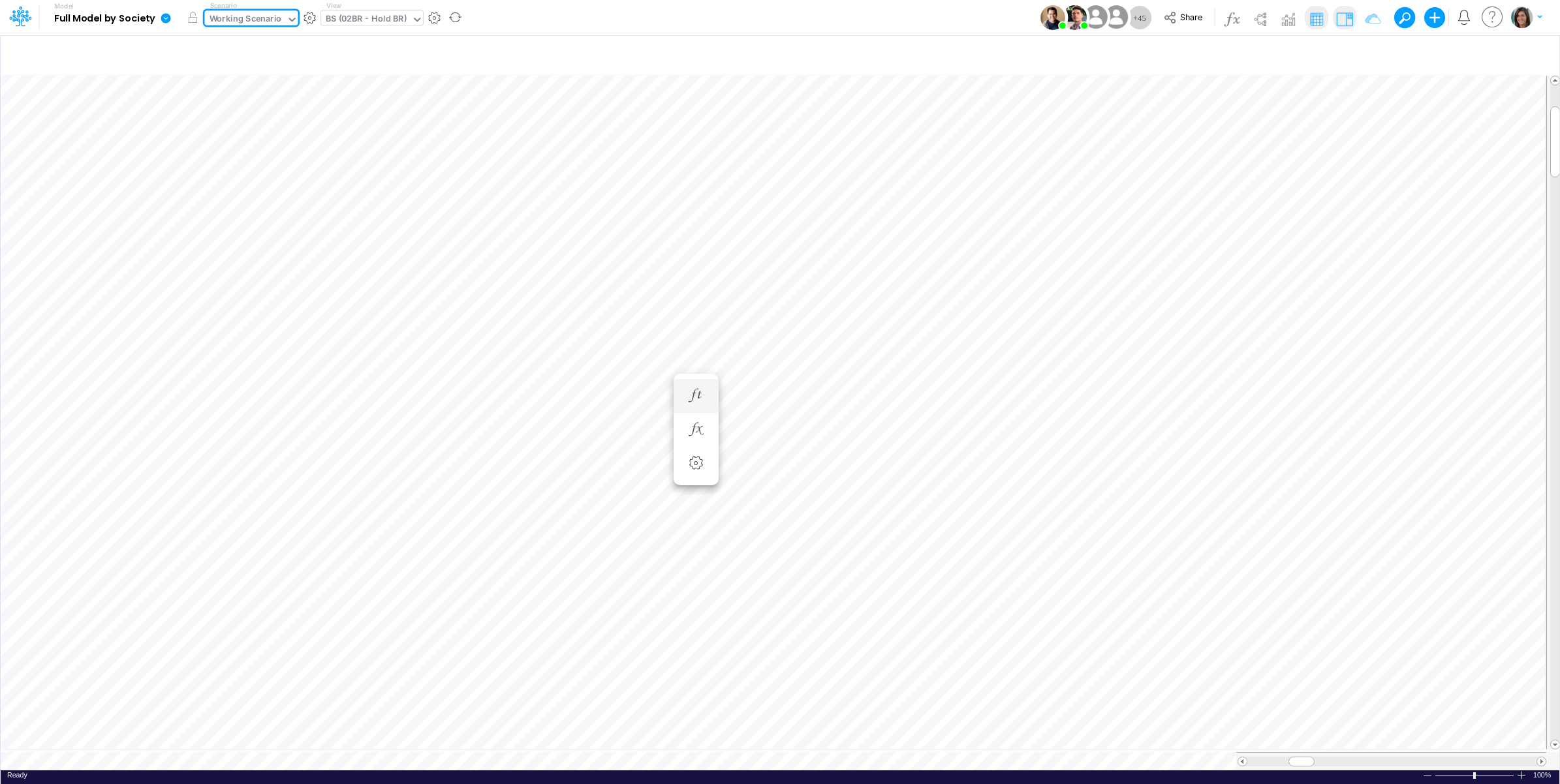
click at [1342, 17] on img at bounding box center [1344, 19] width 21 height 21
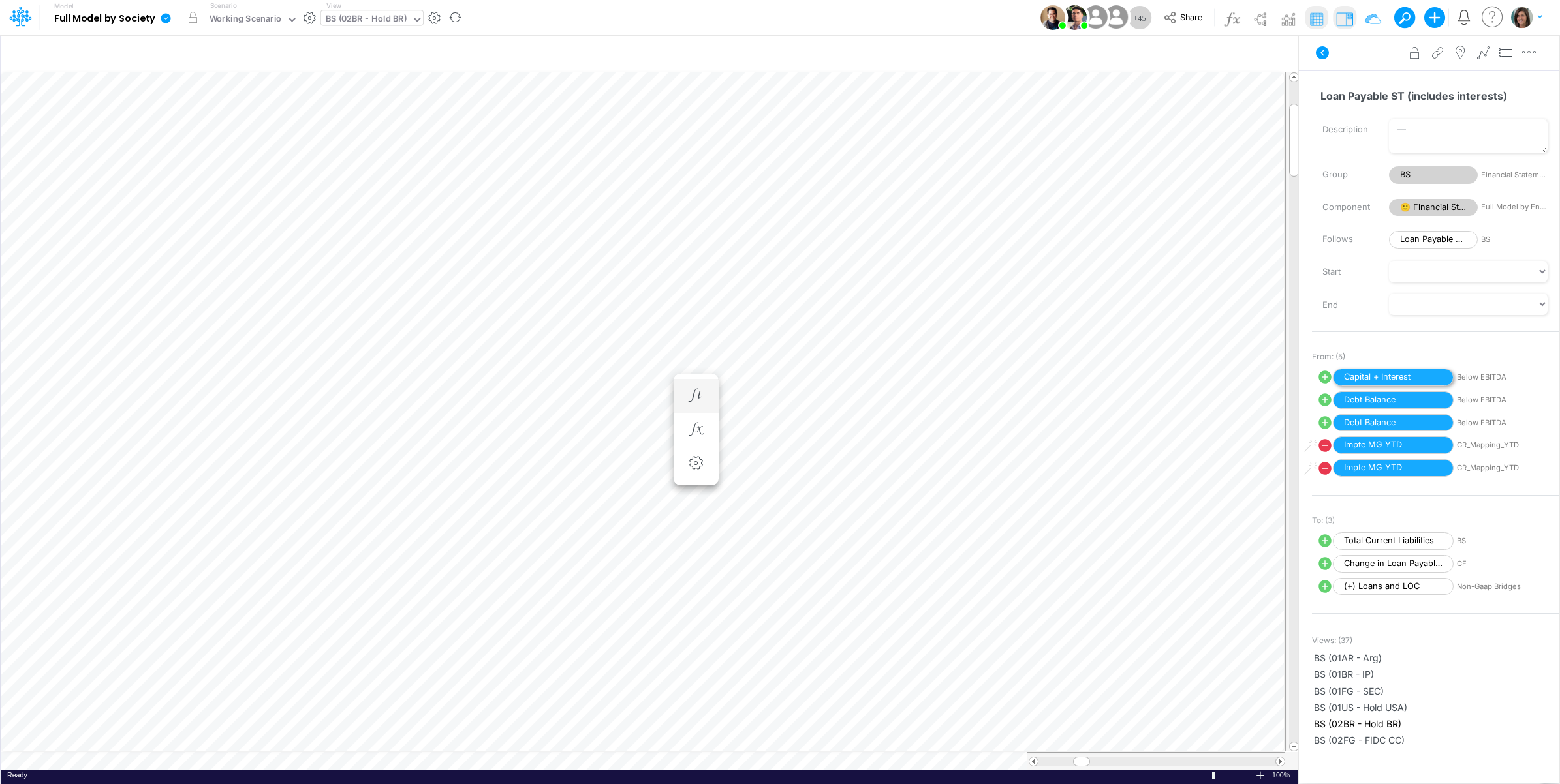
click at [1355, 376] on span "Capital + Interest" at bounding box center [1393, 376] width 121 height 17
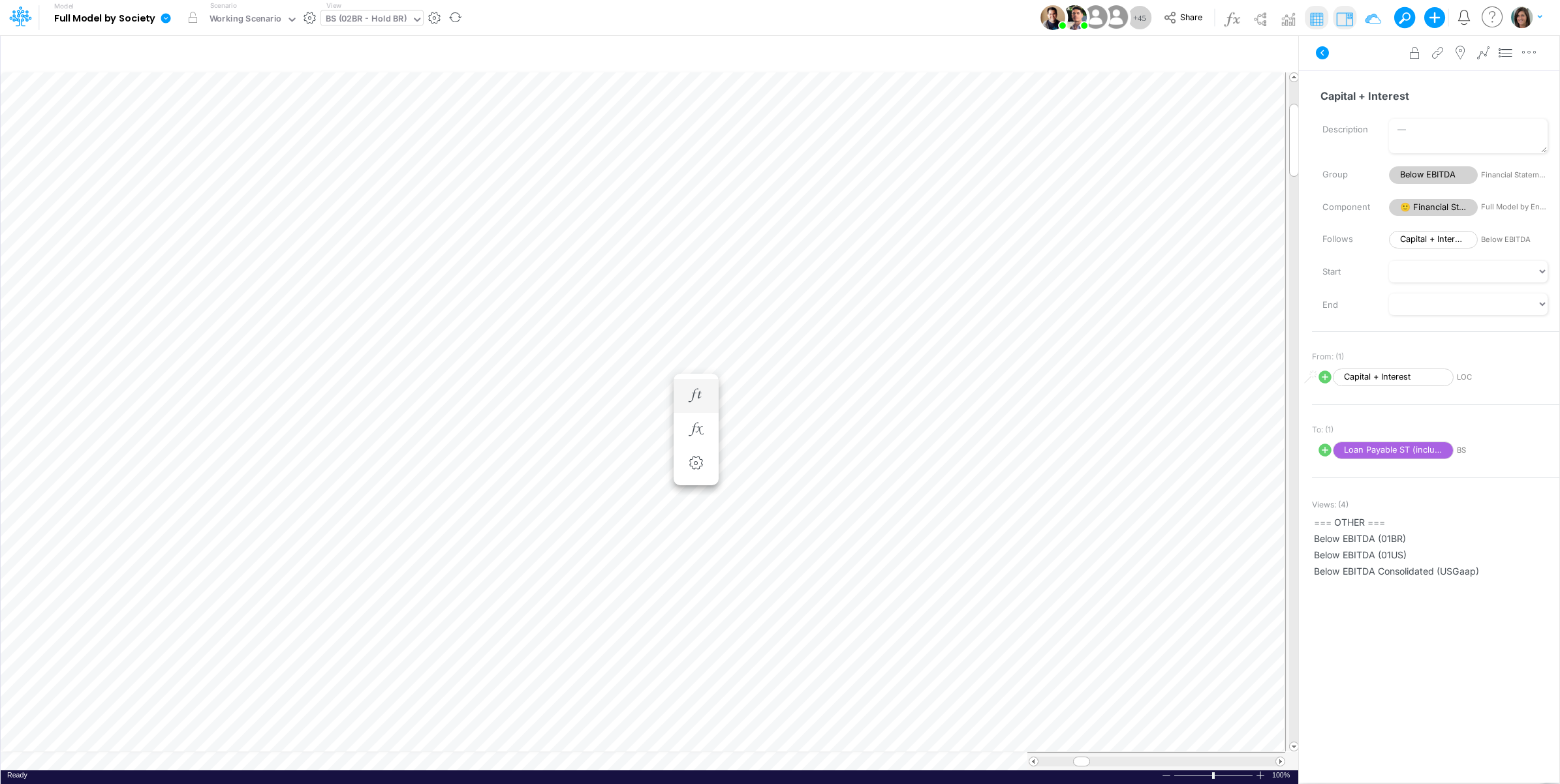
click at [389, 15] on div "BS (02BR - Hold BR)" at bounding box center [366, 20] width 81 height 15
type input "loc"
click at [413, 46] on div "Debt Schedules - LOC" at bounding box center [409, 42] width 176 height 21
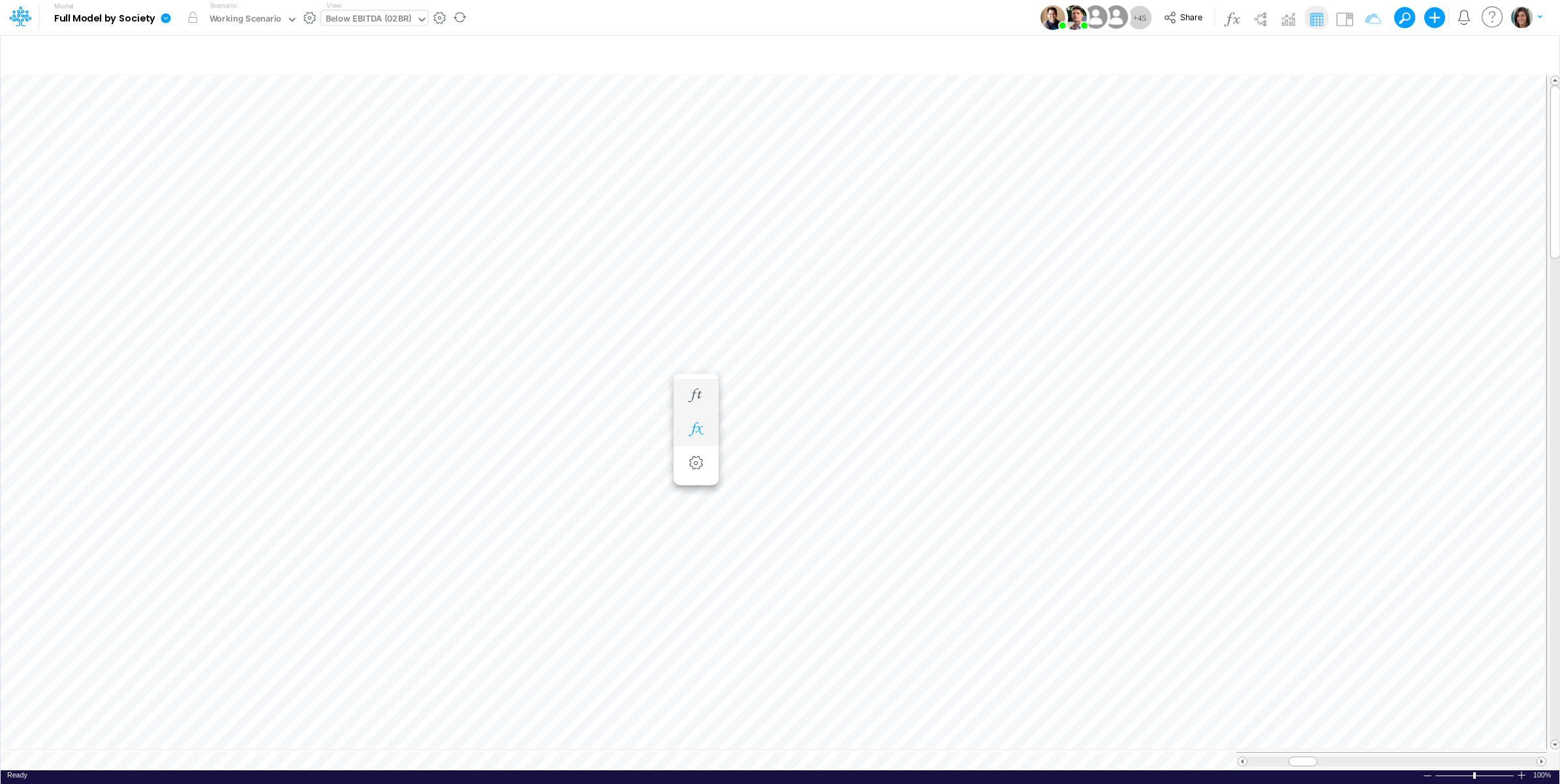
scroll to position [0, 1]
click at [702, 431] on icon "button" at bounding box center [695, 430] width 19 height 14
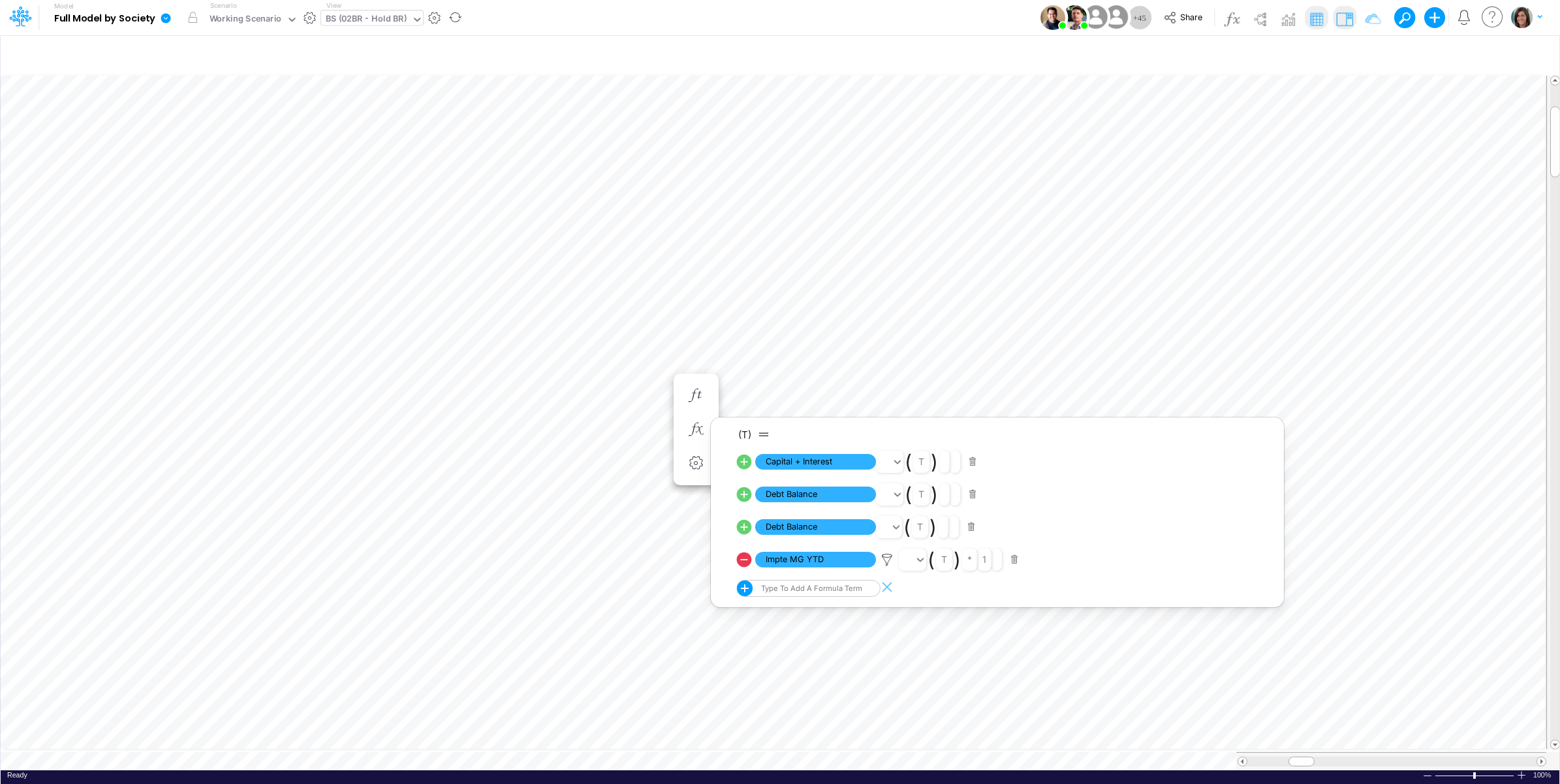
click at [1346, 12] on img at bounding box center [1344, 19] width 21 height 21
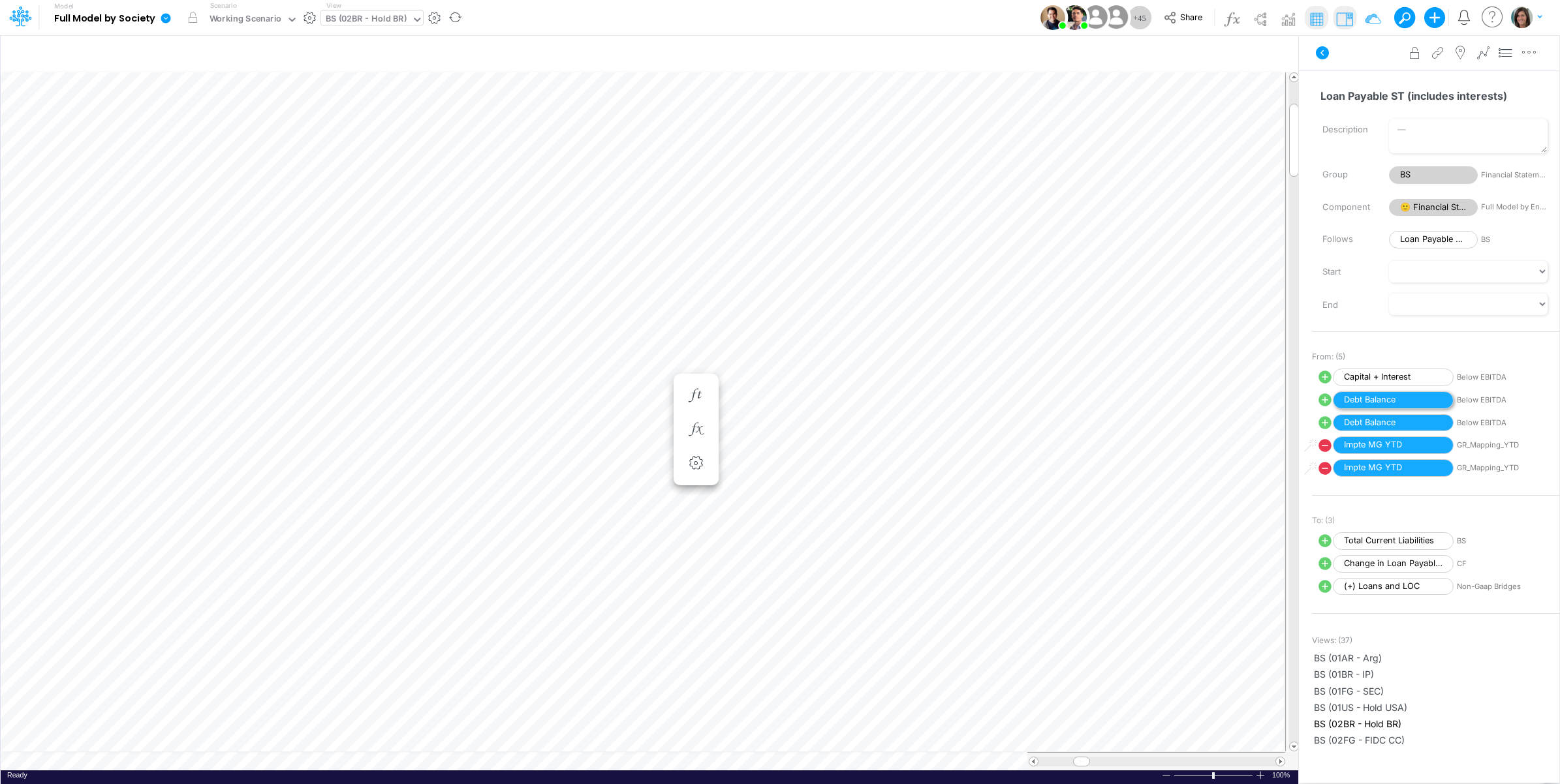
click at [1408, 403] on span "Debt Balance" at bounding box center [1393, 399] width 121 height 17
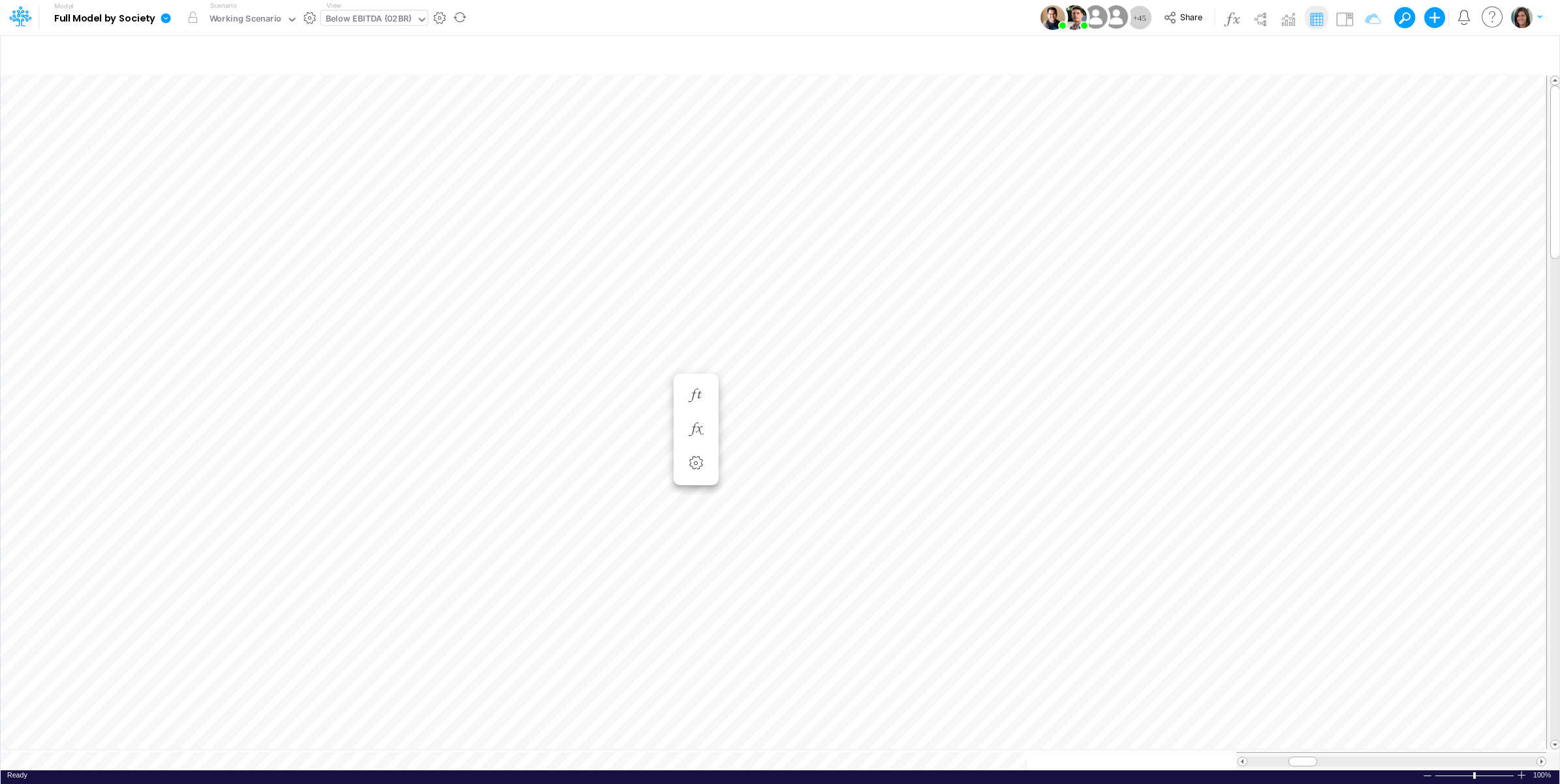
scroll to position [0, 1]
click at [1342, 15] on img at bounding box center [1344, 19] width 21 height 21
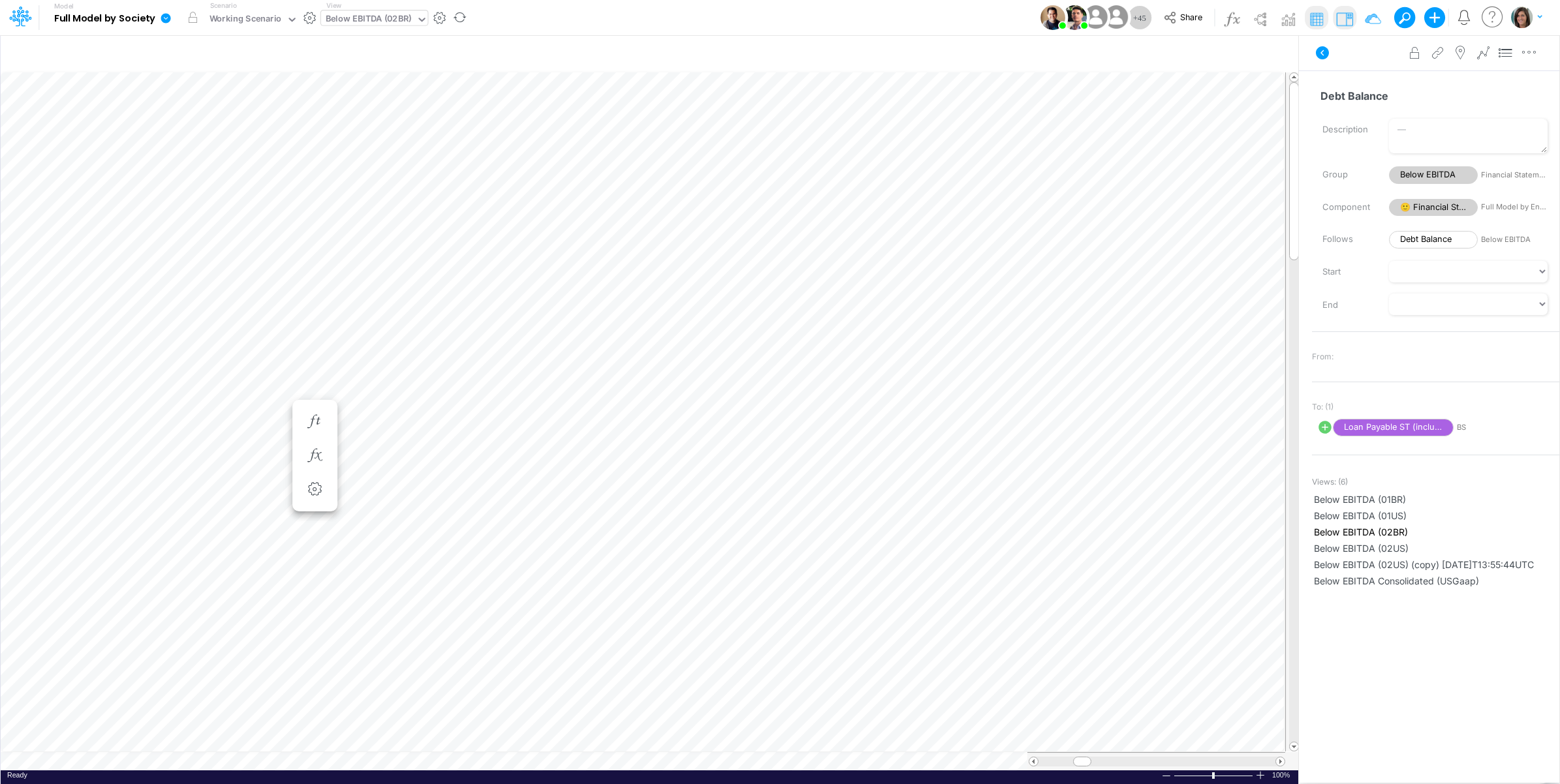
scroll to position [0, 1]
click at [1326, 60] on button at bounding box center [1322, 52] width 31 height 23
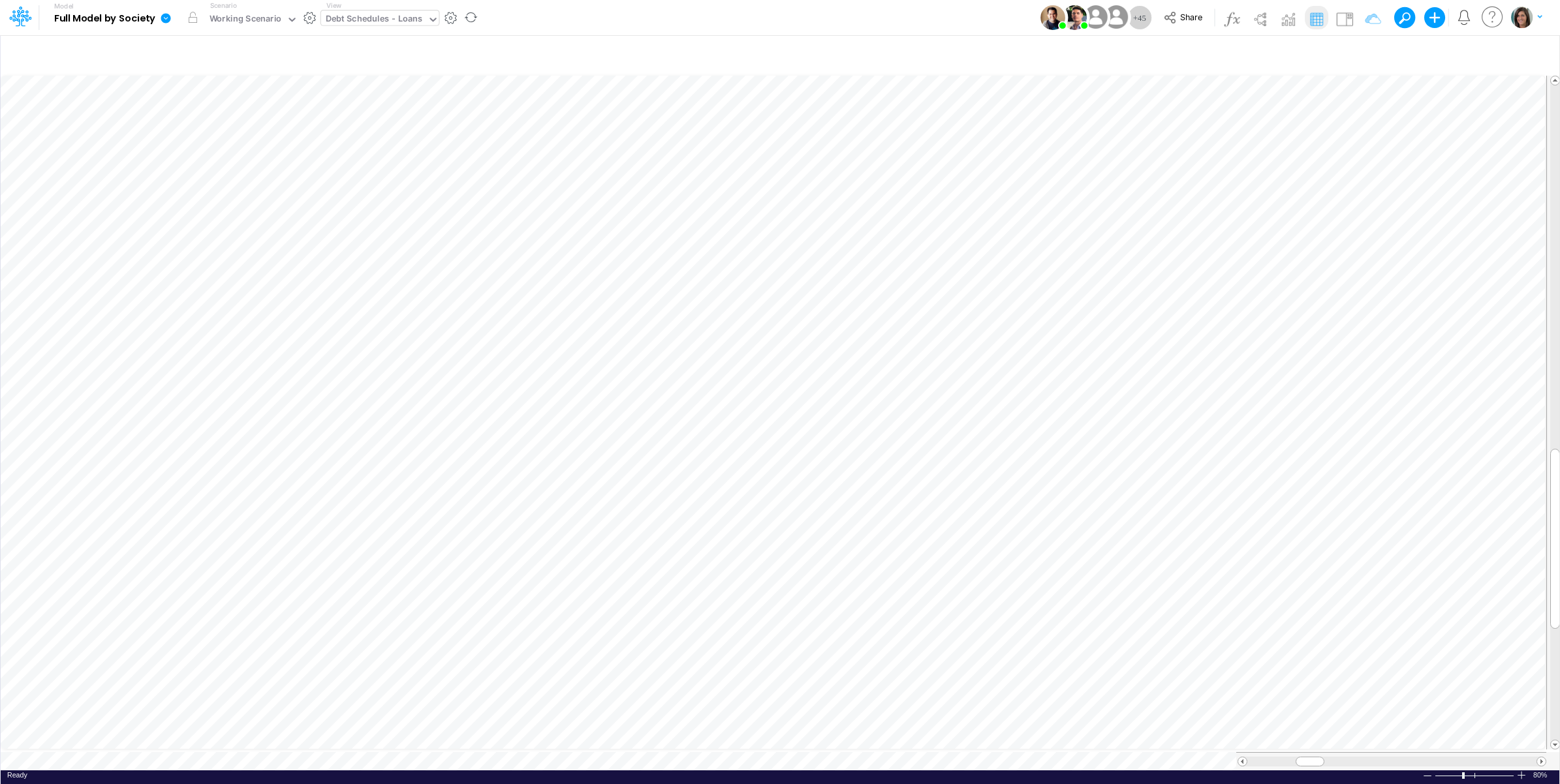
scroll to position [0, 1]
click at [1339, 23] on img at bounding box center [1344, 19] width 21 height 21
click at [1345, 17] on img at bounding box center [1344, 19] width 21 height 21
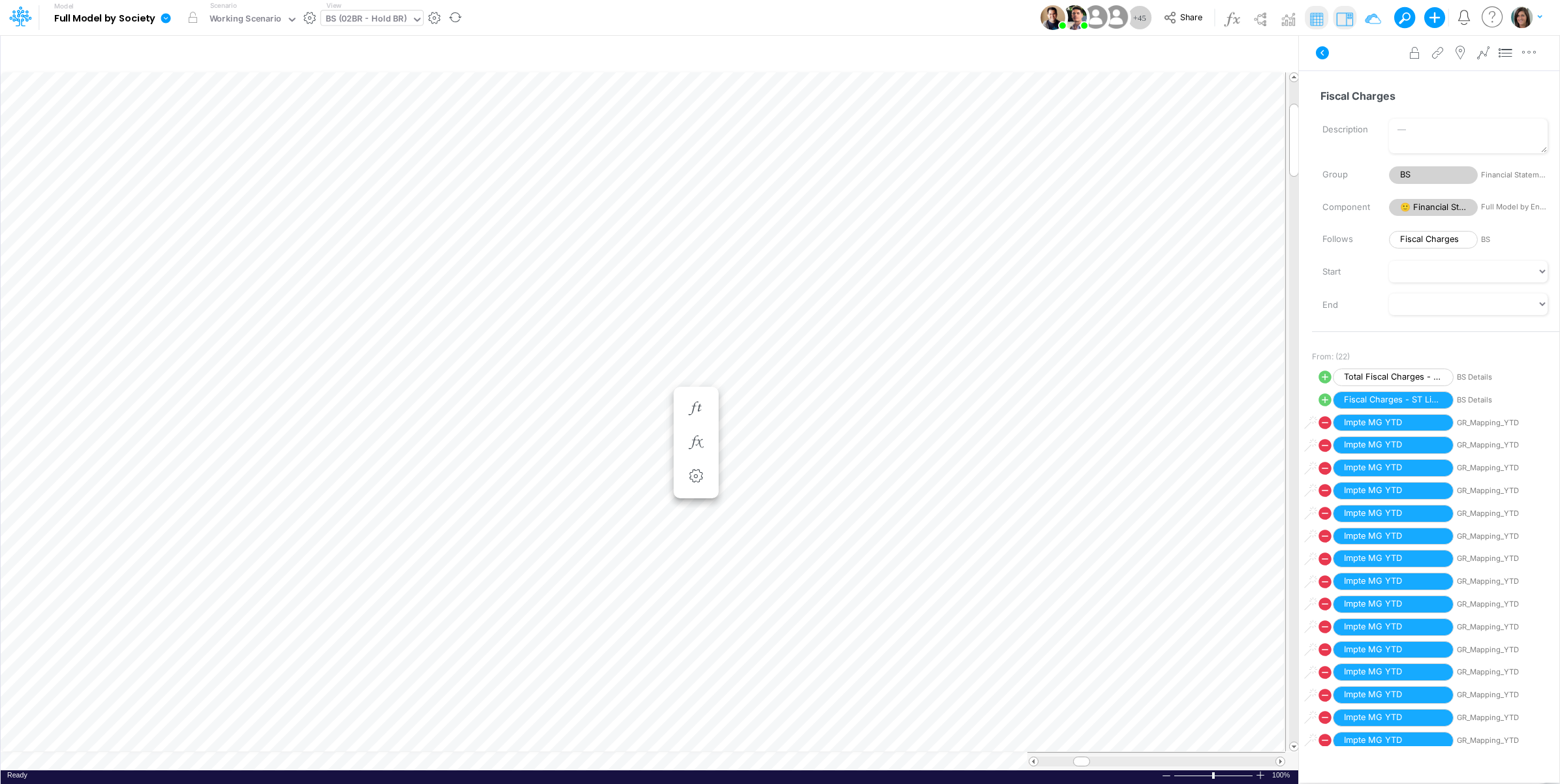
scroll to position [0, 1]
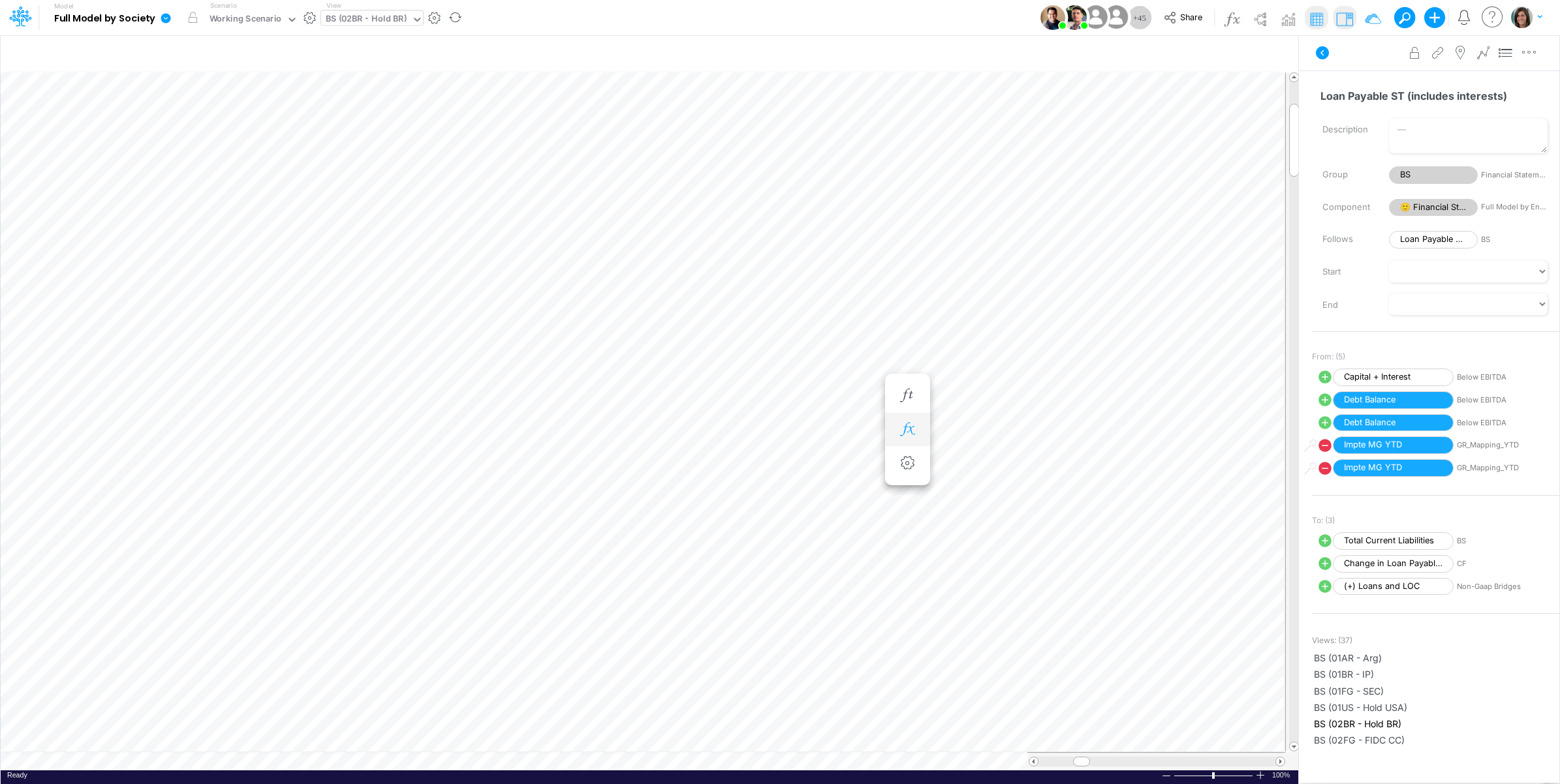
click at [910, 428] on icon "button" at bounding box center [907, 430] width 19 height 14
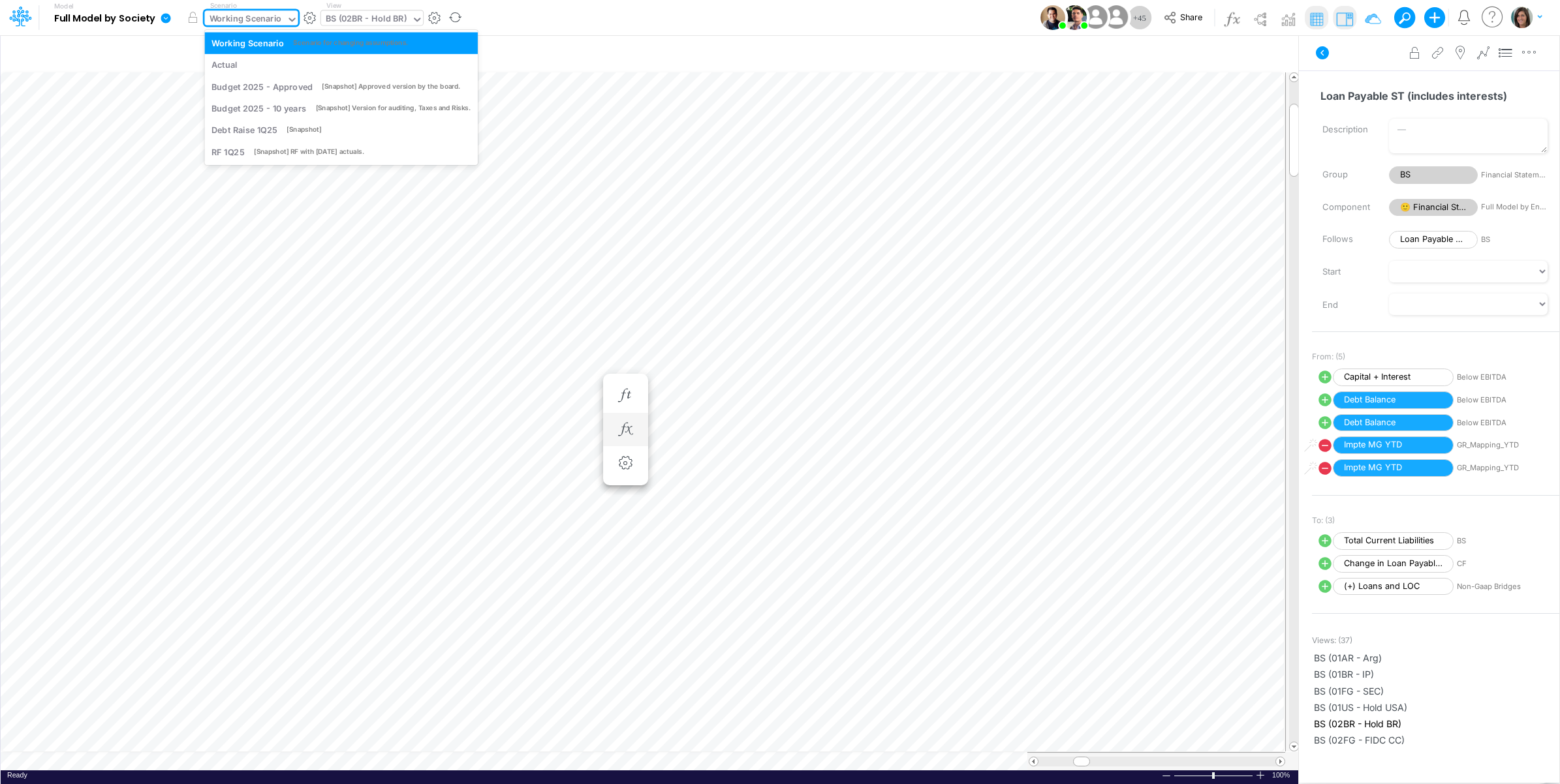
click at [263, 17] on div "Working Scenario" at bounding box center [245, 20] width 73 height 15
click at [263, 67] on div "Actual" at bounding box center [341, 65] width 259 height 12
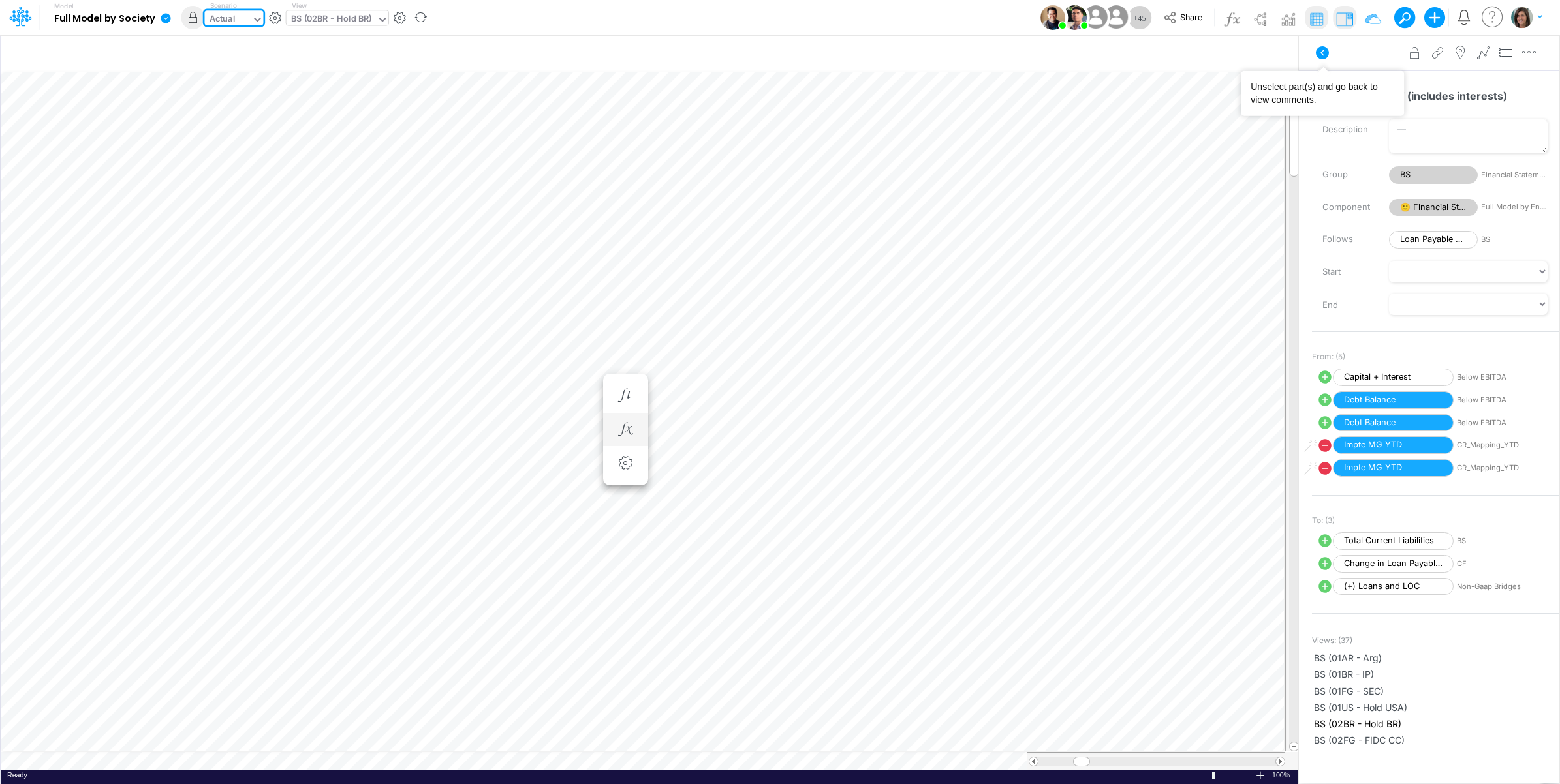
click at [1312, 46] on button at bounding box center [1322, 52] width 31 height 23
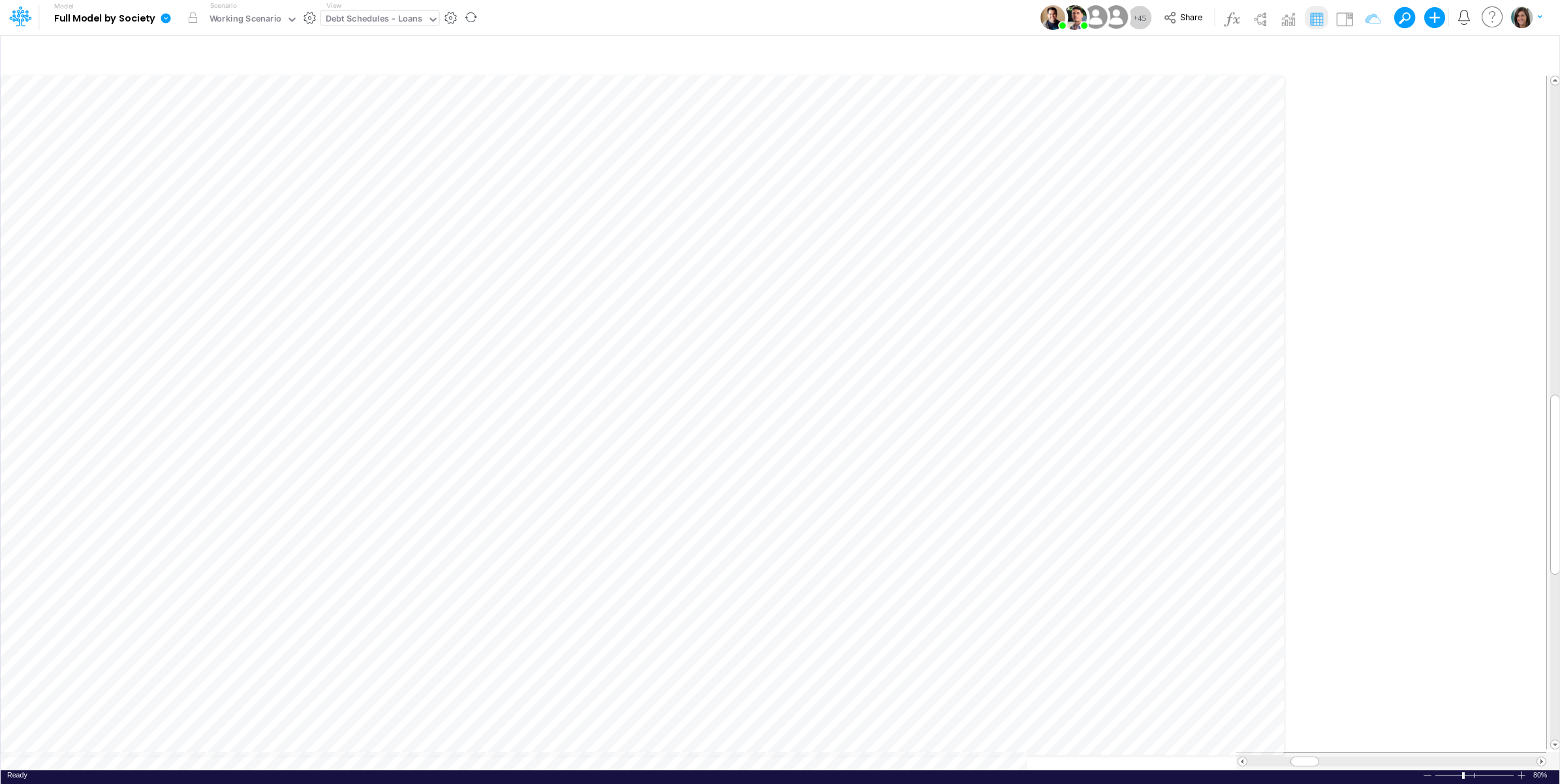
scroll to position [0, 1]
click at [399, 758] on div "Paste Cut Copy AutoFill 6229571.714002447 Ready 80% Sum: null Max: null Min: nu…" at bounding box center [780, 421] width 1559 height 697
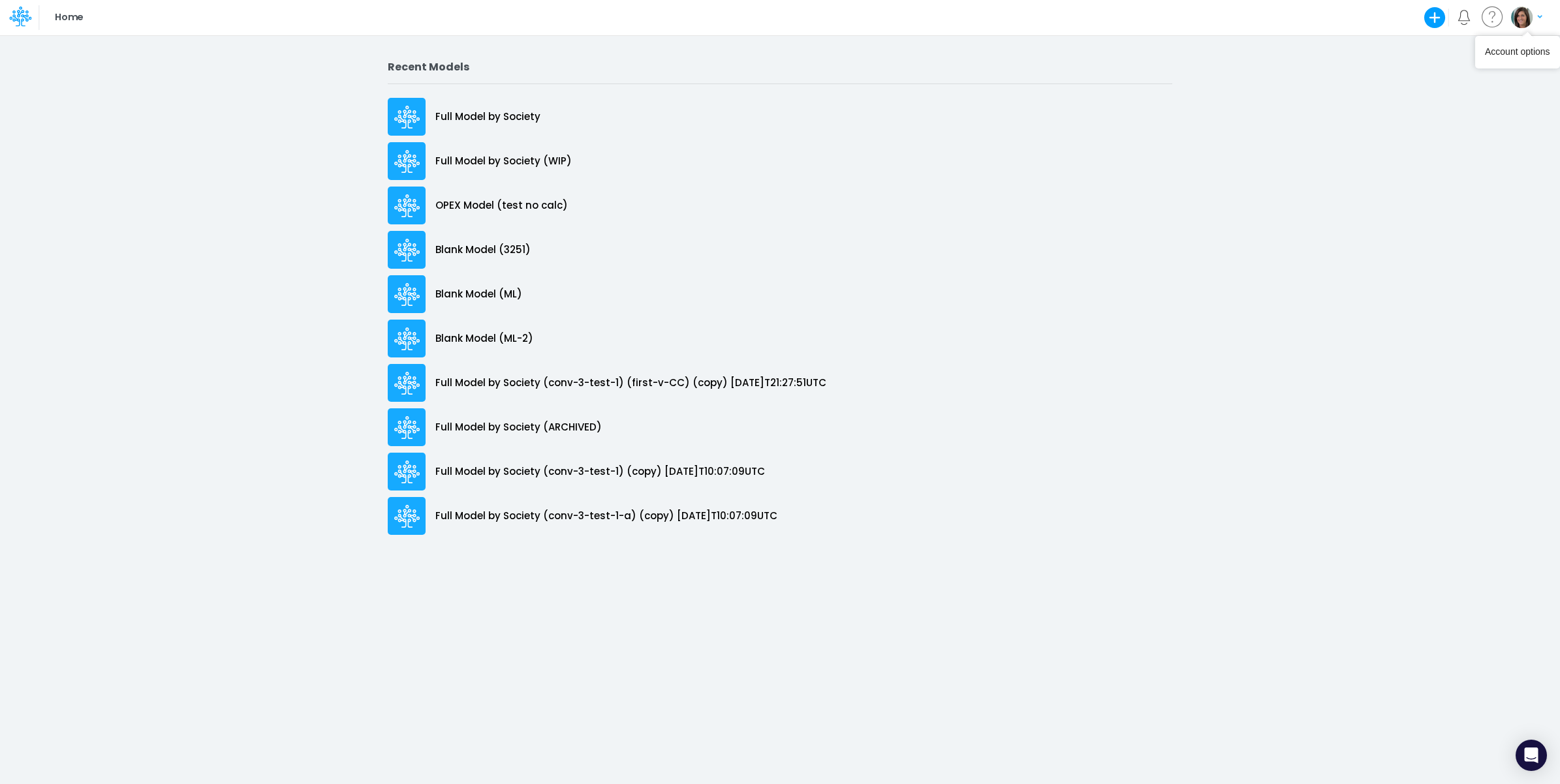
click at [1522, 23] on img "button" at bounding box center [1521, 17] width 21 height 21
click at [1470, 76] on button "Log out" at bounding box center [1473, 76] width 140 height 20
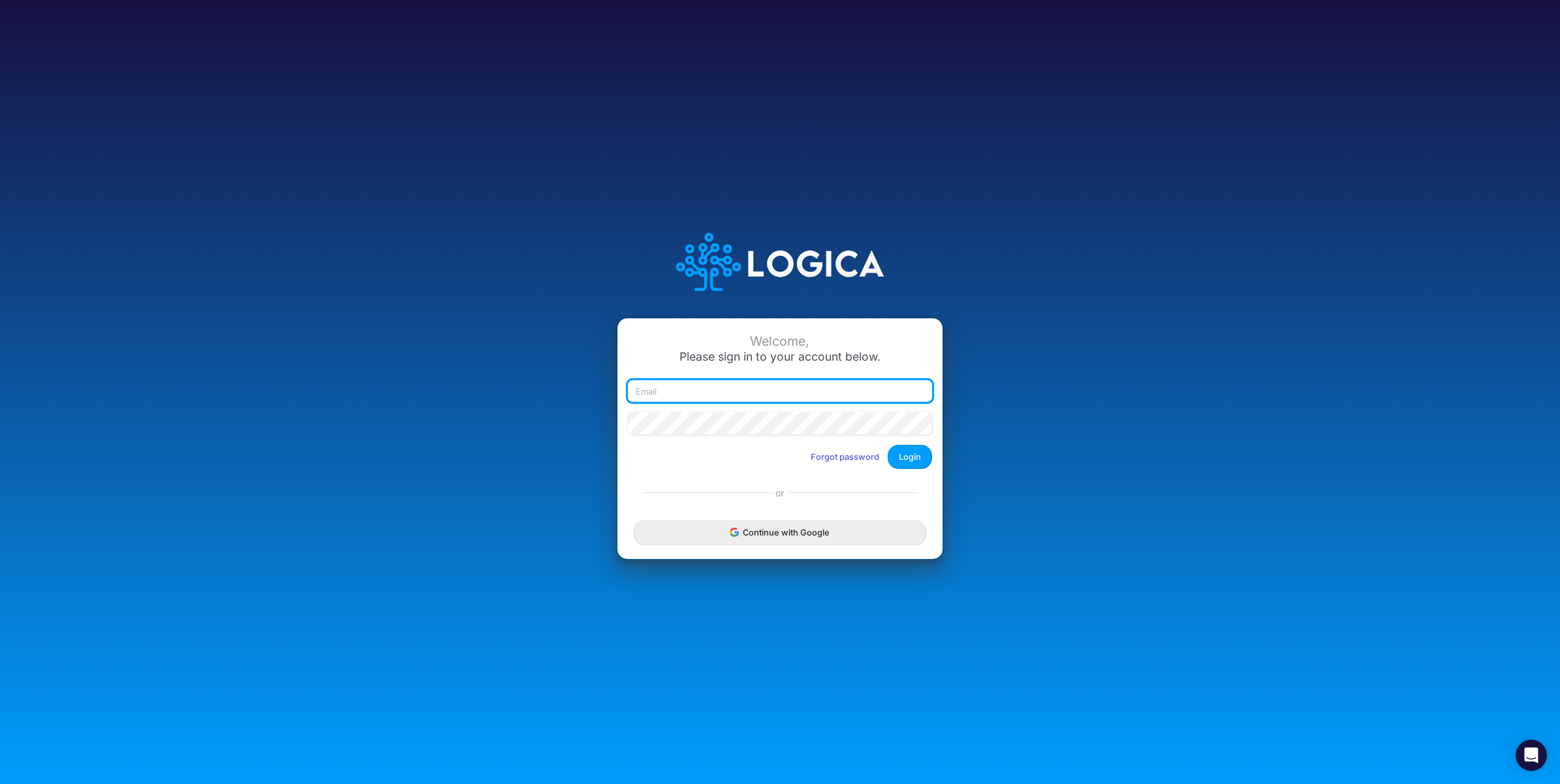
type input "[PERSON_NAME][EMAIL_ADDRESS][PERSON_NAME][DOMAIN_NAME]"
drag, startPoint x: 692, startPoint y: 390, endPoint x: 909, endPoint y: 396, distance: 217.1
click at [909, 396] on div "[PERSON_NAME][EMAIL_ADDRESS][PERSON_NAME][DOMAIN_NAME]" at bounding box center [780, 391] width 304 height 22
click at [908, 461] on button "Login" at bounding box center [910, 457] width 44 height 24
